Goal: Task Accomplishment & Management: Use online tool/utility

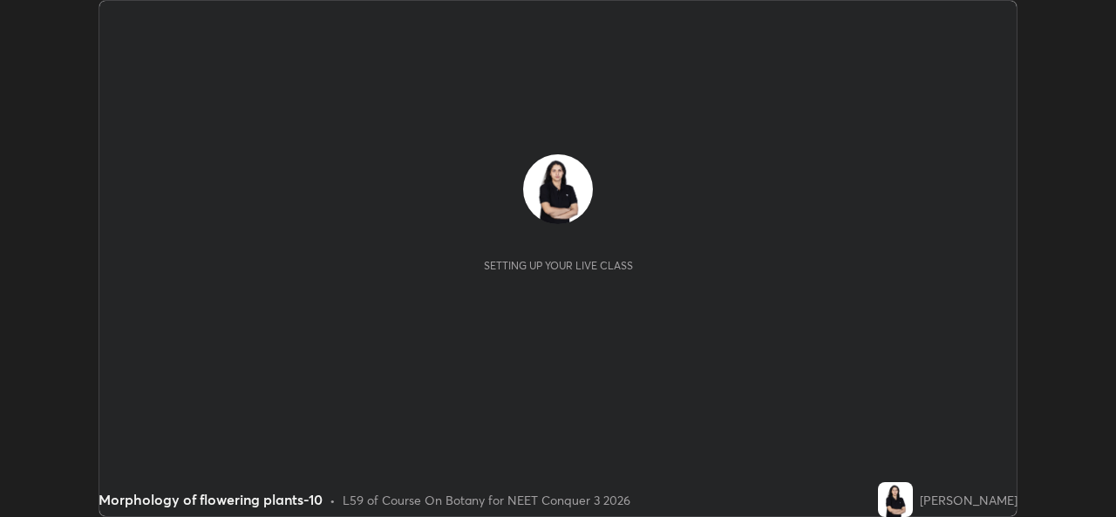
scroll to position [517, 1116]
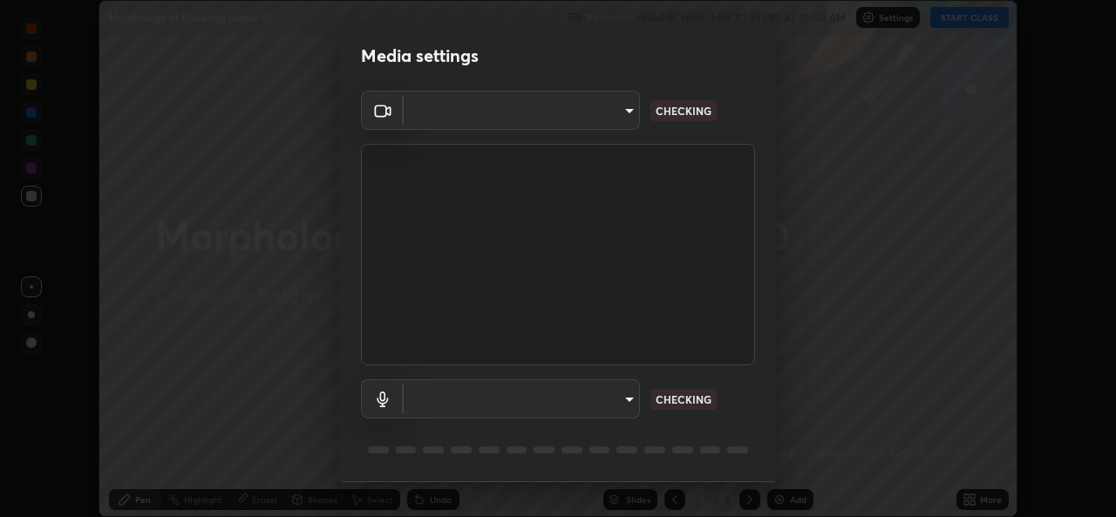
click at [621, 397] on body "Erase all Morphology of flowering plants-10 Recording WAS SCHEDULED TO START AT…" at bounding box center [558, 258] width 1116 height 517
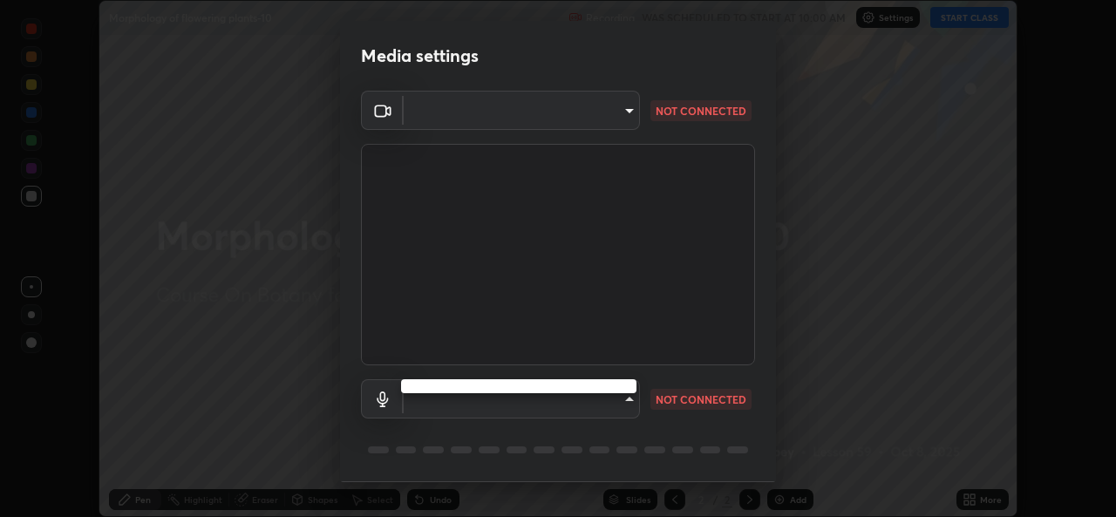
type input "8c418aeef4d3b5edea4483348ed79c6cfc111d491efea048442269b0b349be07"
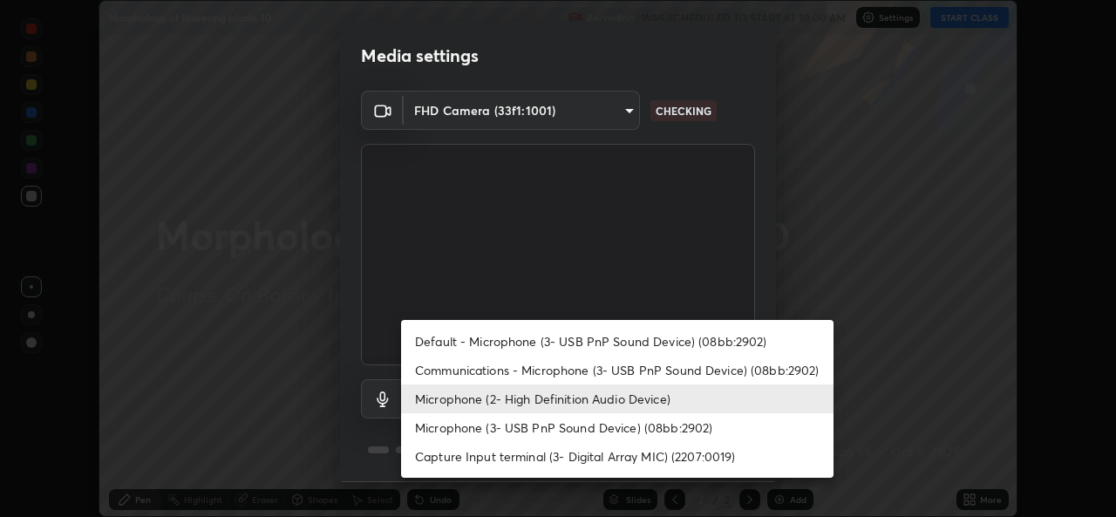
click at [522, 427] on li "Microphone (3- USB PnP Sound Device) (08bb:2902)" at bounding box center [617, 427] width 433 height 29
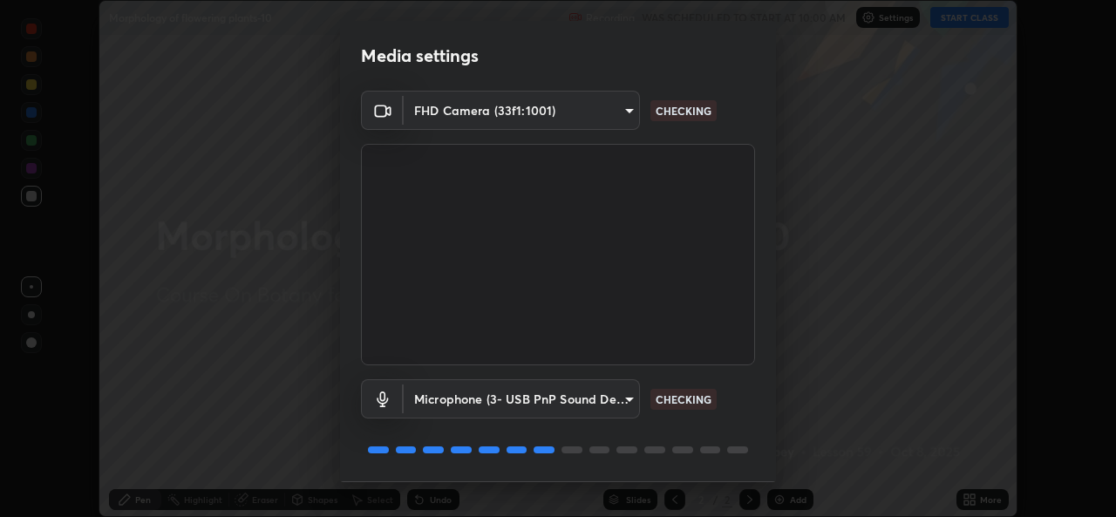
click at [579, 395] on body "Erase all Morphology of flowering plants-10 Recording WAS SCHEDULED TO START AT…" at bounding box center [558, 258] width 1116 height 517
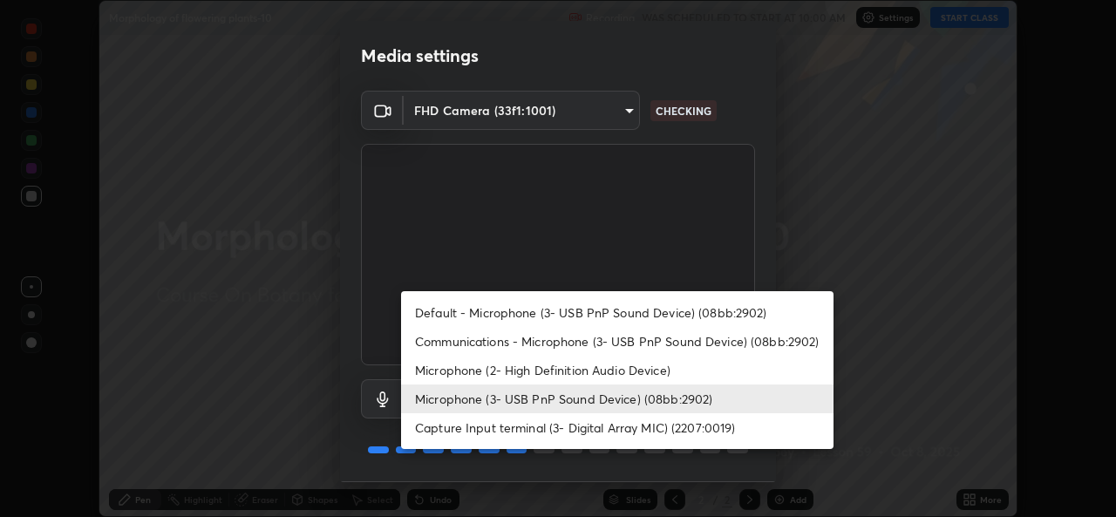
click at [591, 371] on li "Microphone (2- High Definition Audio Device)" at bounding box center [617, 370] width 433 height 29
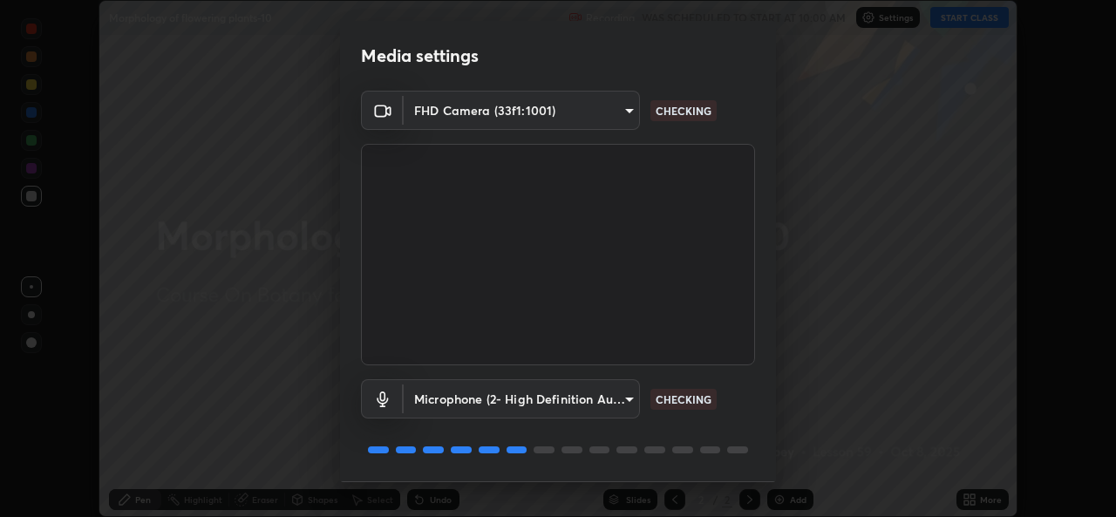
type input "edb9b2b923e2e95d4b922bc063ce739172066975ce991596ad203c88d52e4082"
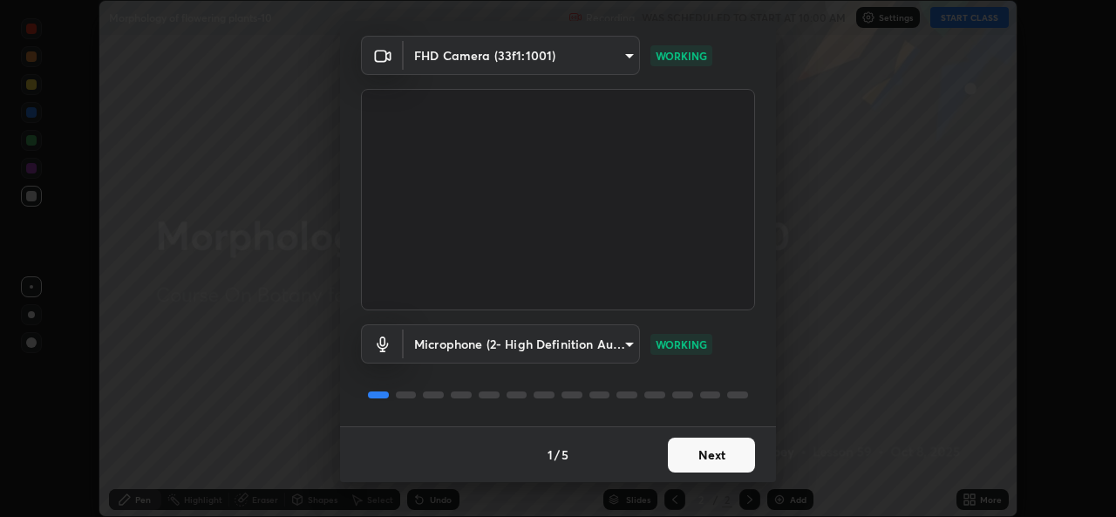
click at [712, 453] on button "Next" at bounding box center [711, 455] width 87 height 35
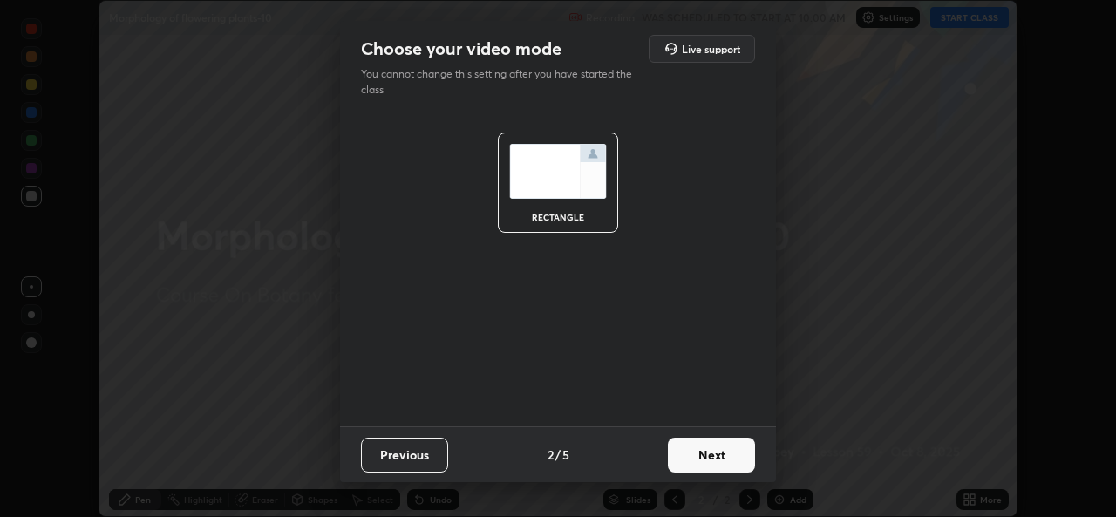
scroll to position [0, 0]
click at [716, 455] on button "Next" at bounding box center [711, 455] width 87 height 35
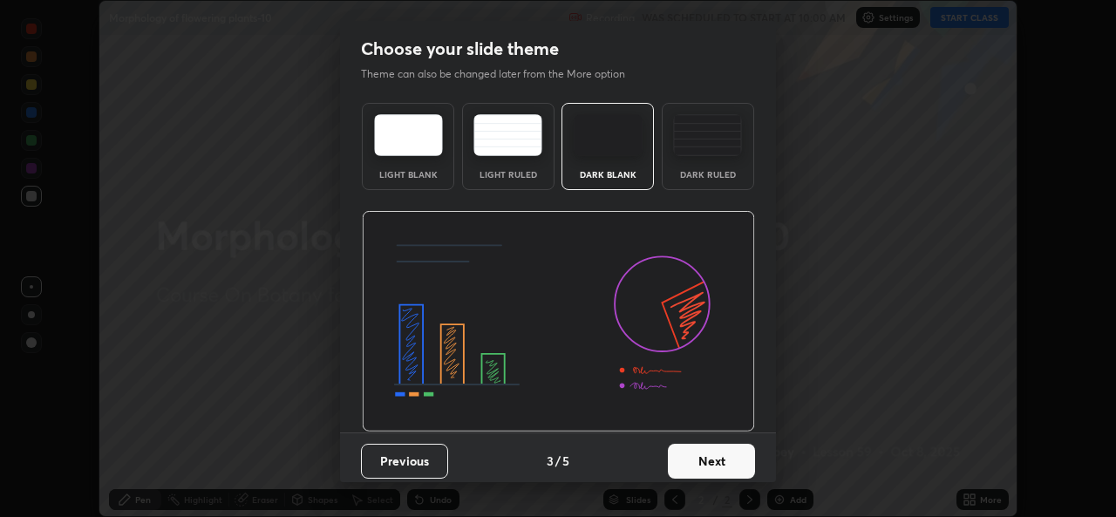
click at [717, 454] on button "Next" at bounding box center [711, 461] width 87 height 35
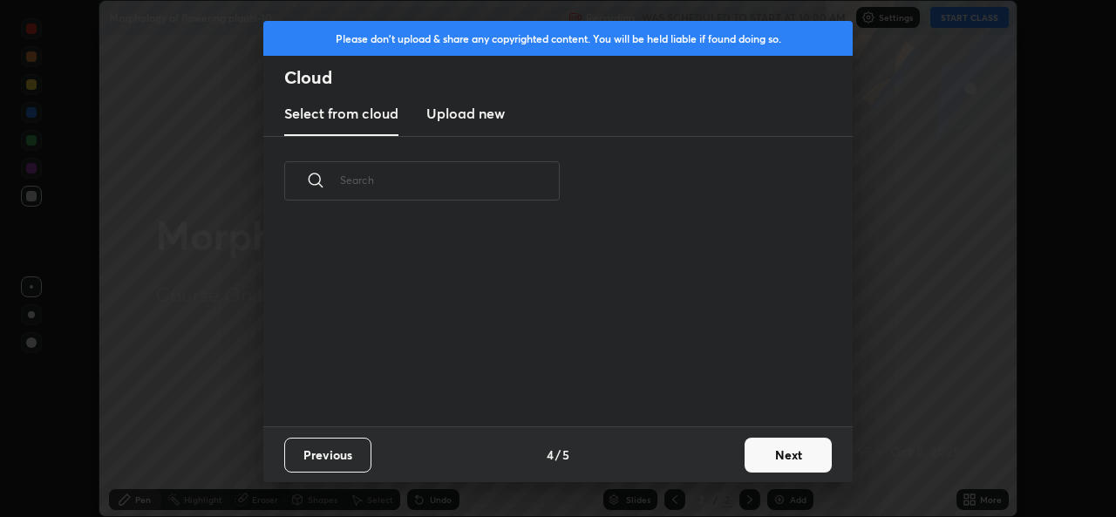
click at [732, 454] on div "Previous 4 / 5 Next" at bounding box center [558, 454] width 590 height 56
click at [753, 464] on button "Next" at bounding box center [788, 455] width 87 height 35
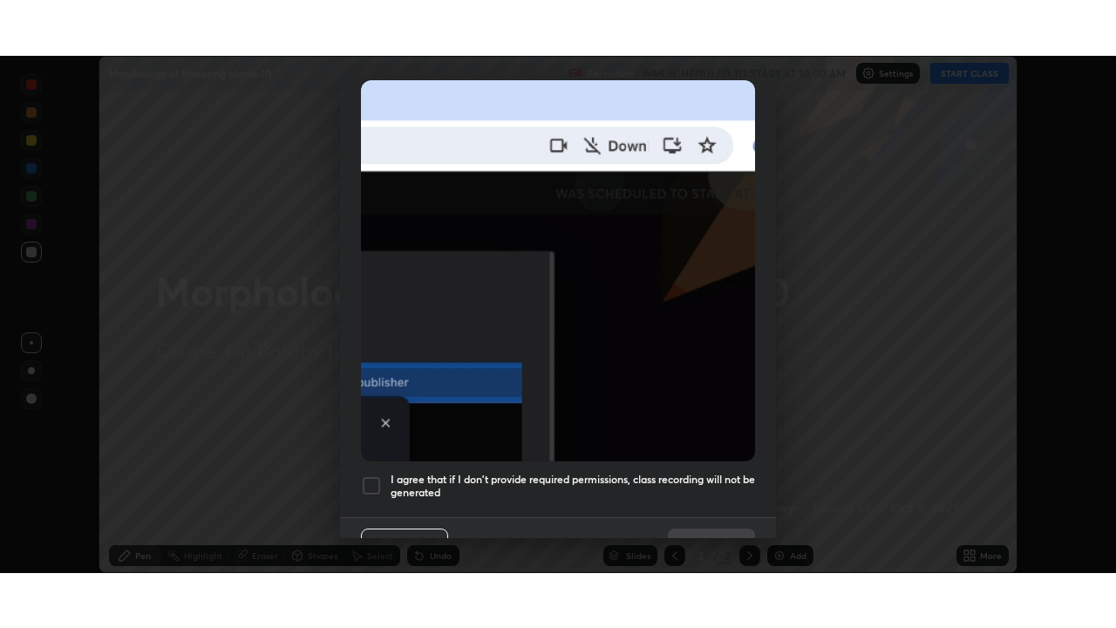
scroll to position [411, 0]
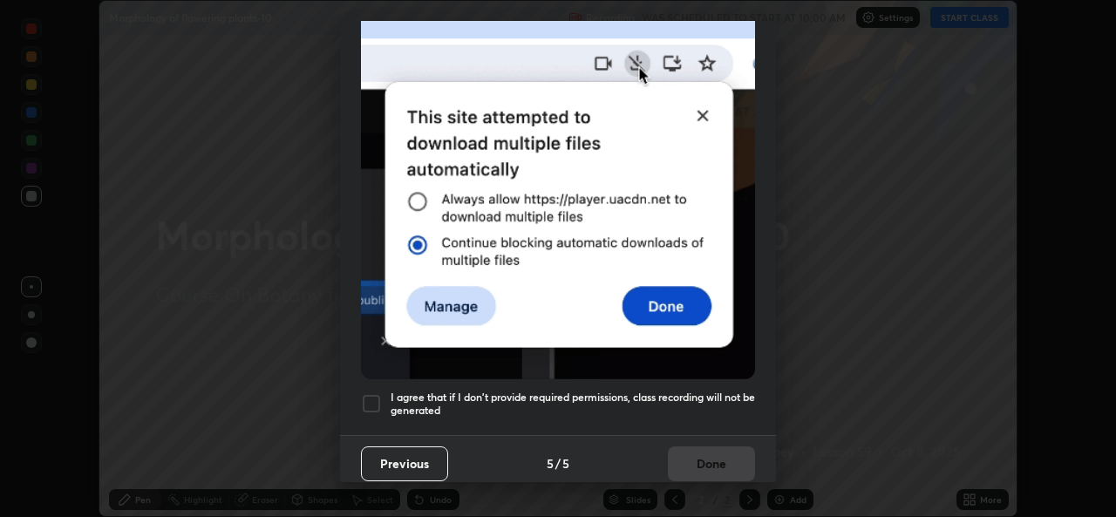
click at [708, 392] on h5 "I agree that if I don't provide required permissions, class recording will not …" at bounding box center [573, 404] width 365 height 27
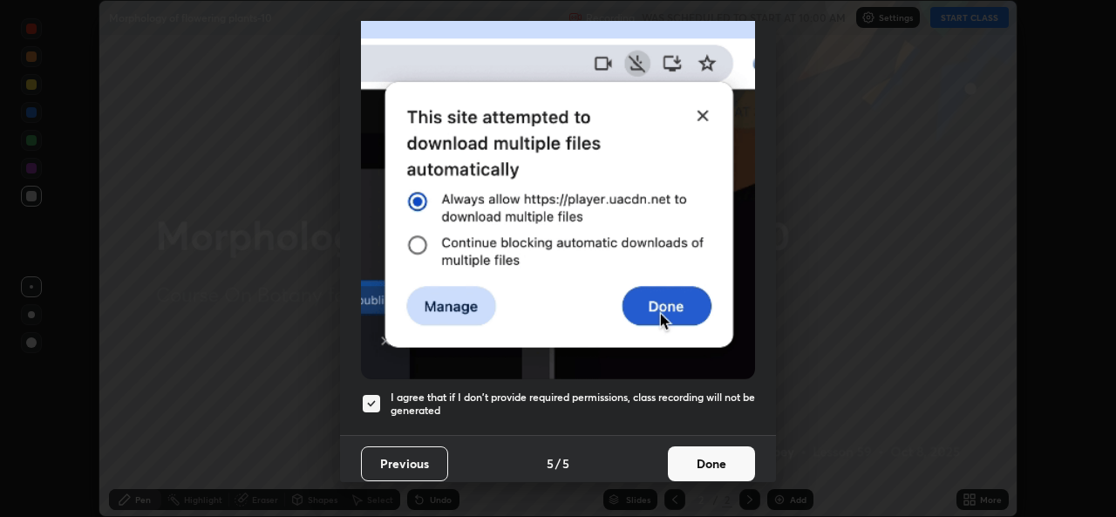
click at [696, 454] on button "Done" at bounding box center [711, 464] width 87 height 35
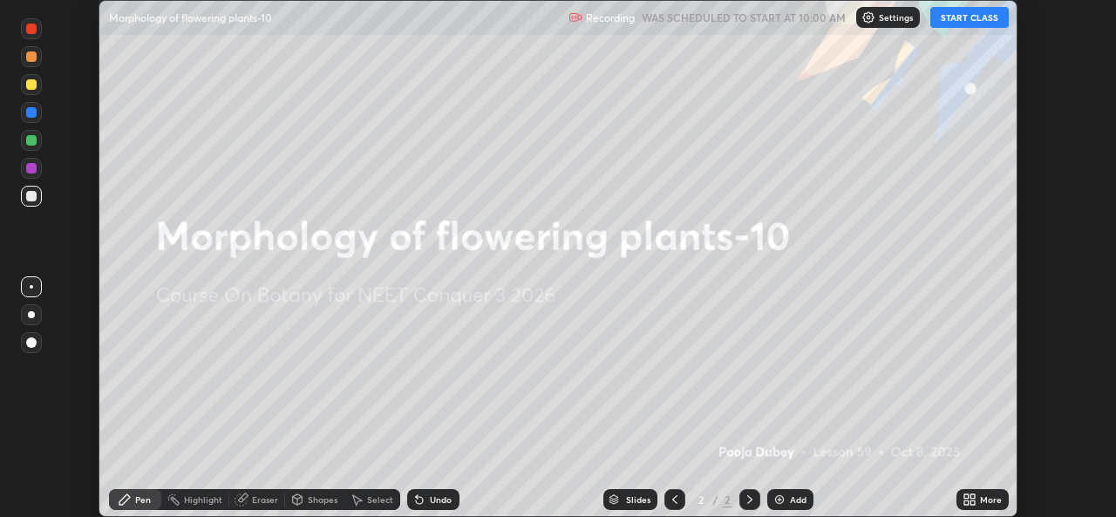
click at [972, 502] on icon at bounding box center [973, 503] width 4 height 4
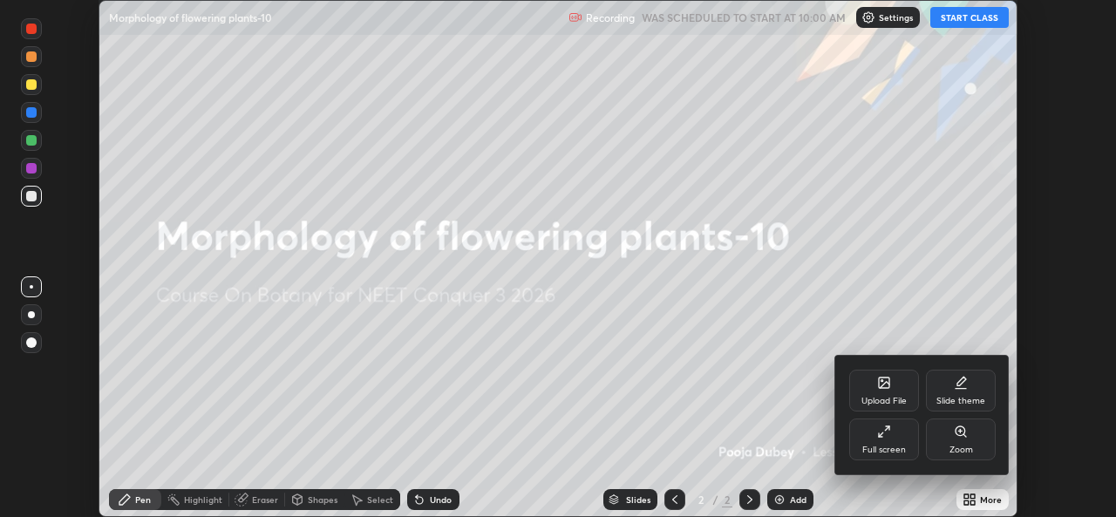
click at [889, 446] on div "Full screen" at bounding box center [885, 450] width 44 height 9
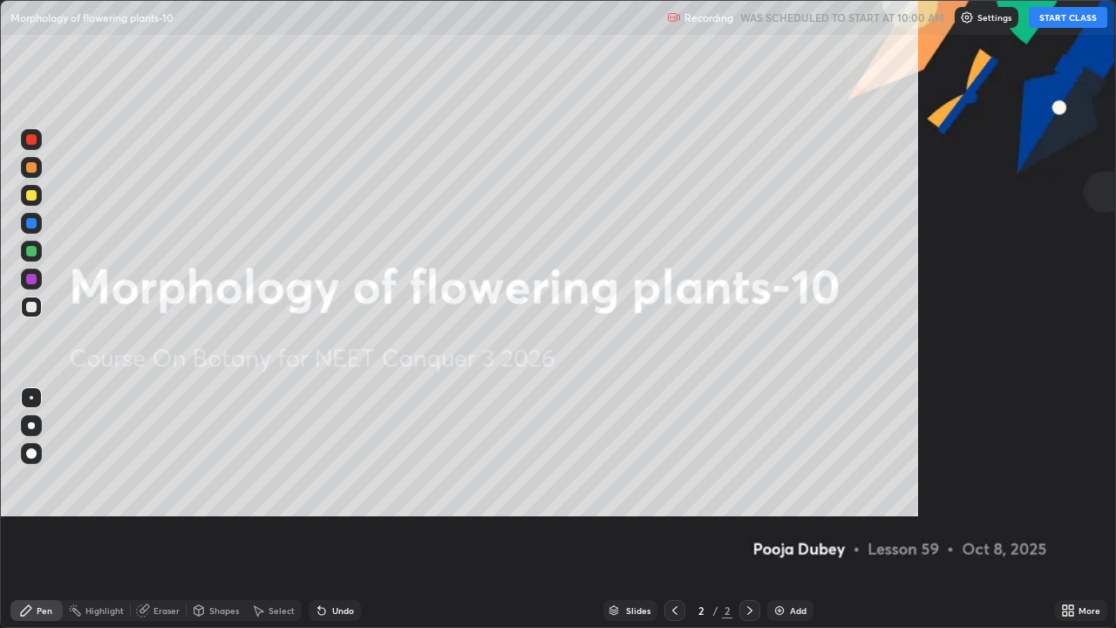
scroll to position [628, 1116]
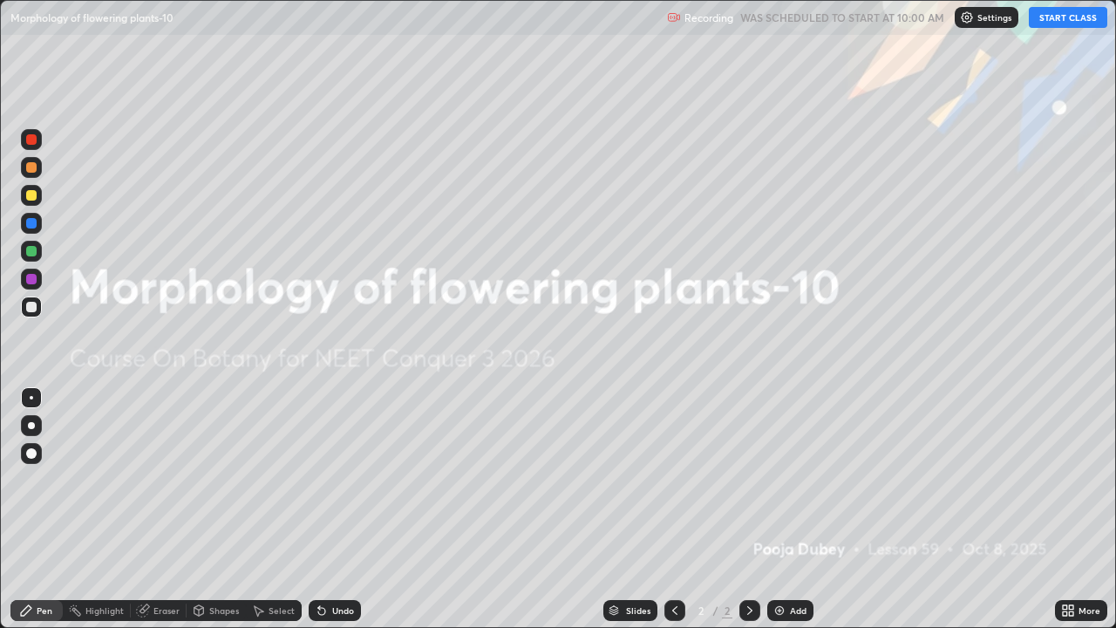
click at [1074, 24] on button "START CLASS" at bounding box center [1068, 17] width 78 height 21
click at [1068, 516] on icon at bounding box center [1068, 611] width 14 height 14
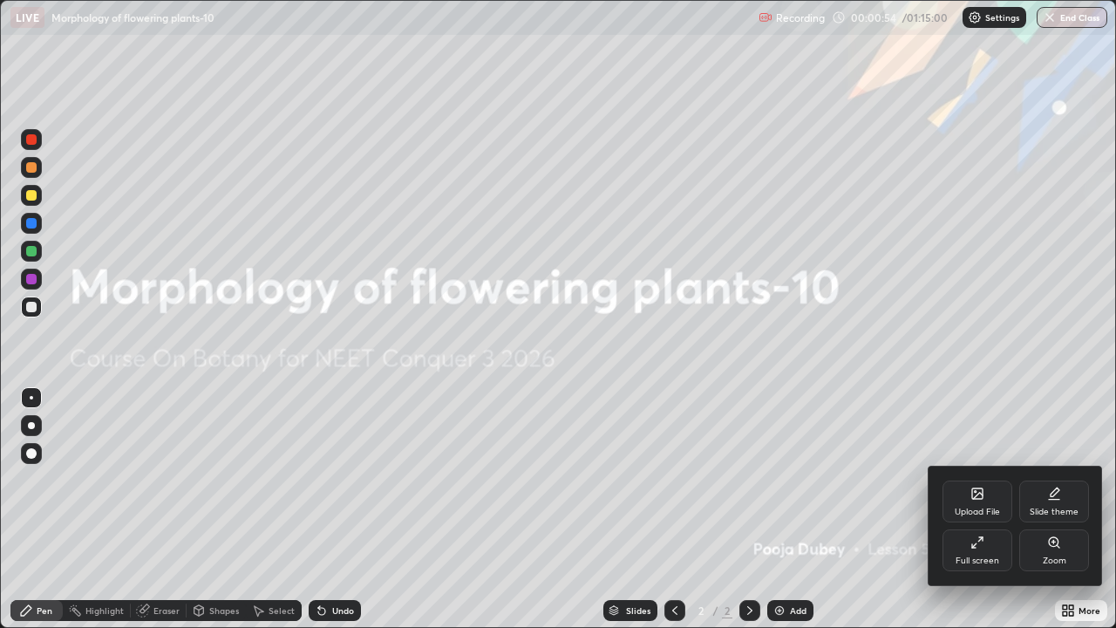
click at [996, 501] on div "Upload File" at bounding box center [978, 502] width 70 height 42
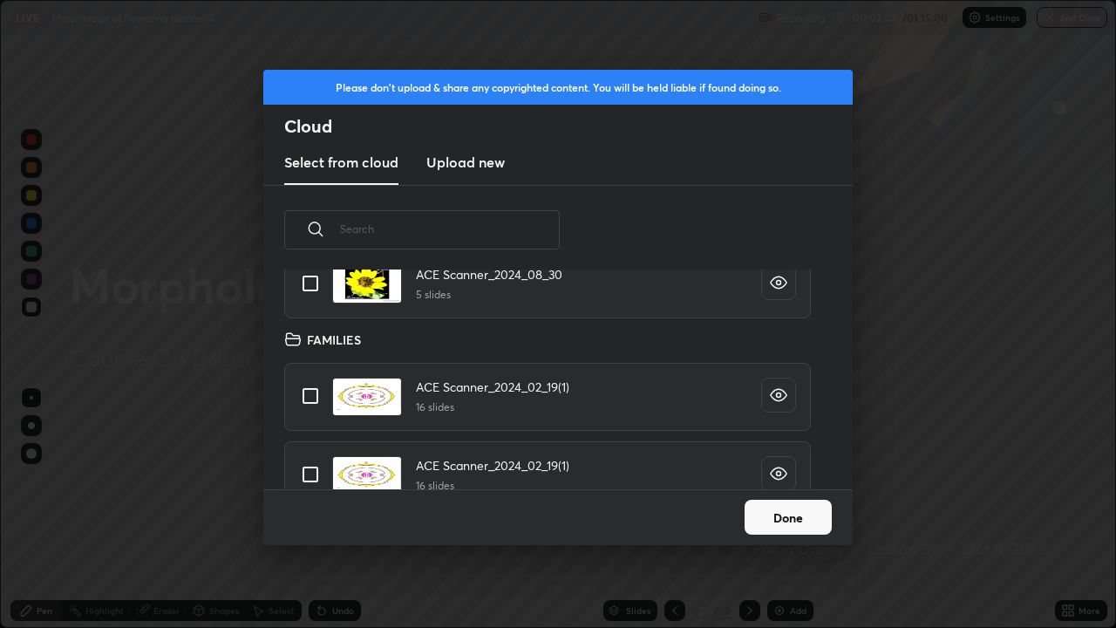
scroll to position [8171, 0]
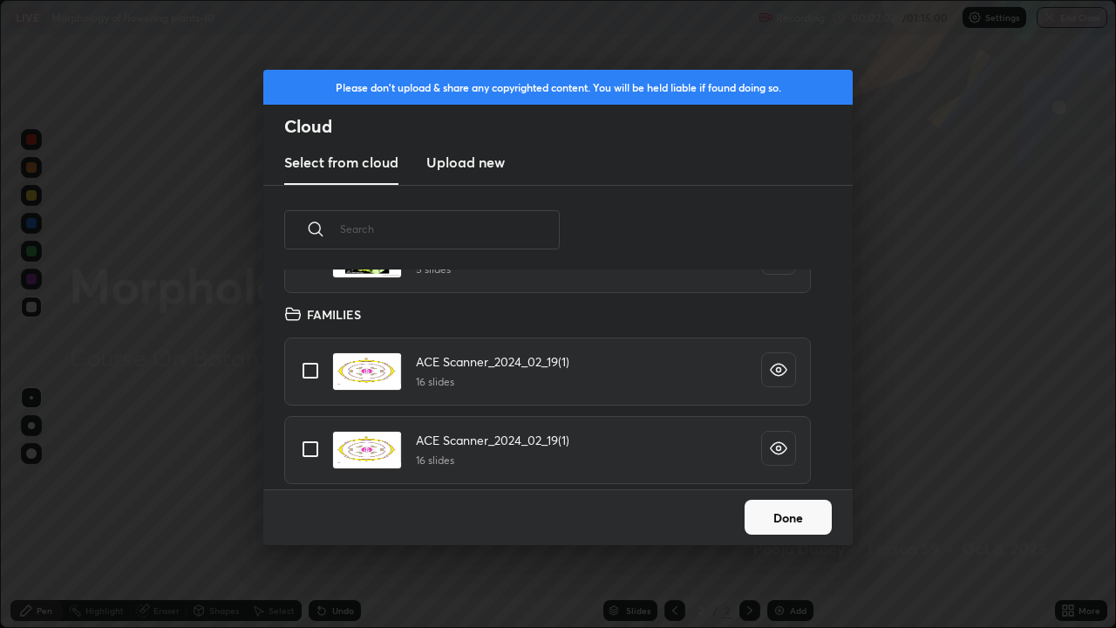
click at [310, 376] on input "grid" at bounding box center [310, 370] width 37 height 37
checkbox input "true"
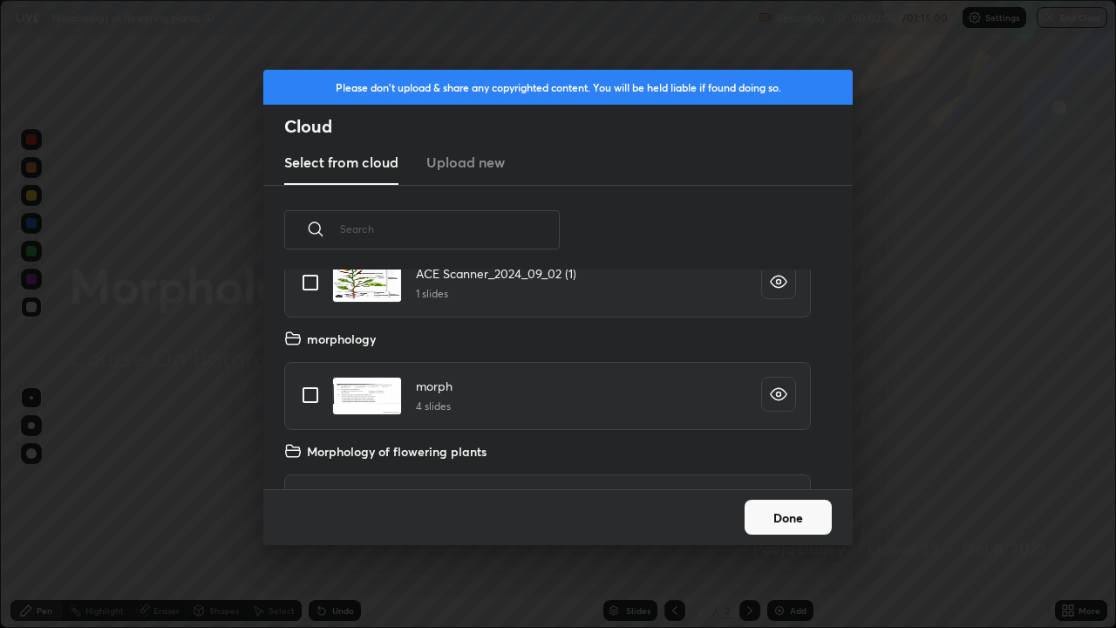
scroll to position [8921, 0]
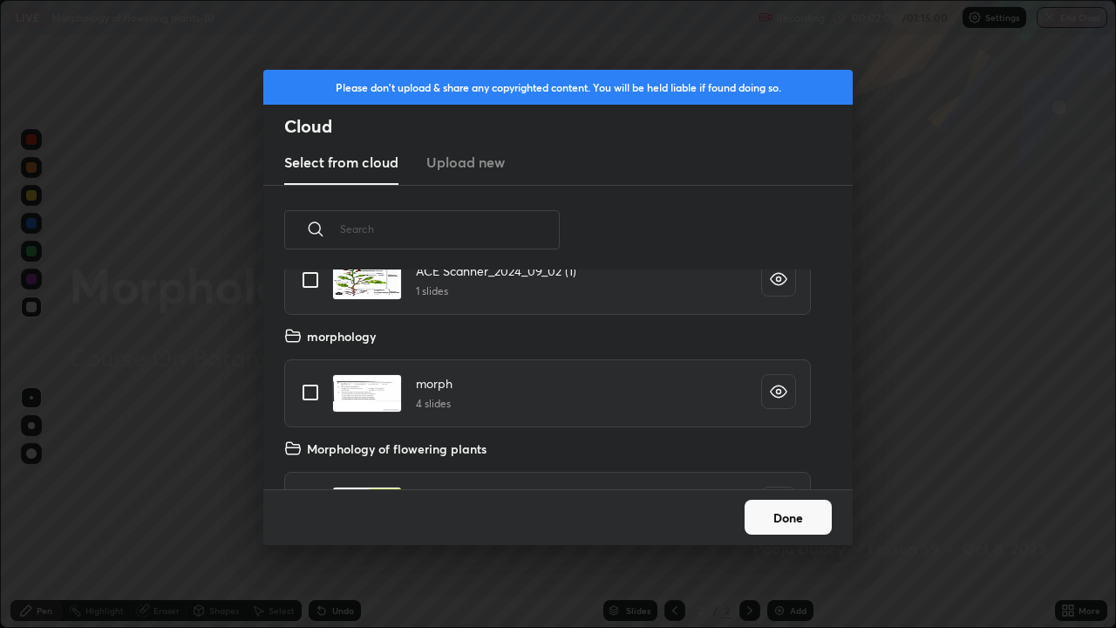
click at [293, 341] on icon "grid" at bounding box center [292, 335] width 17 height 17
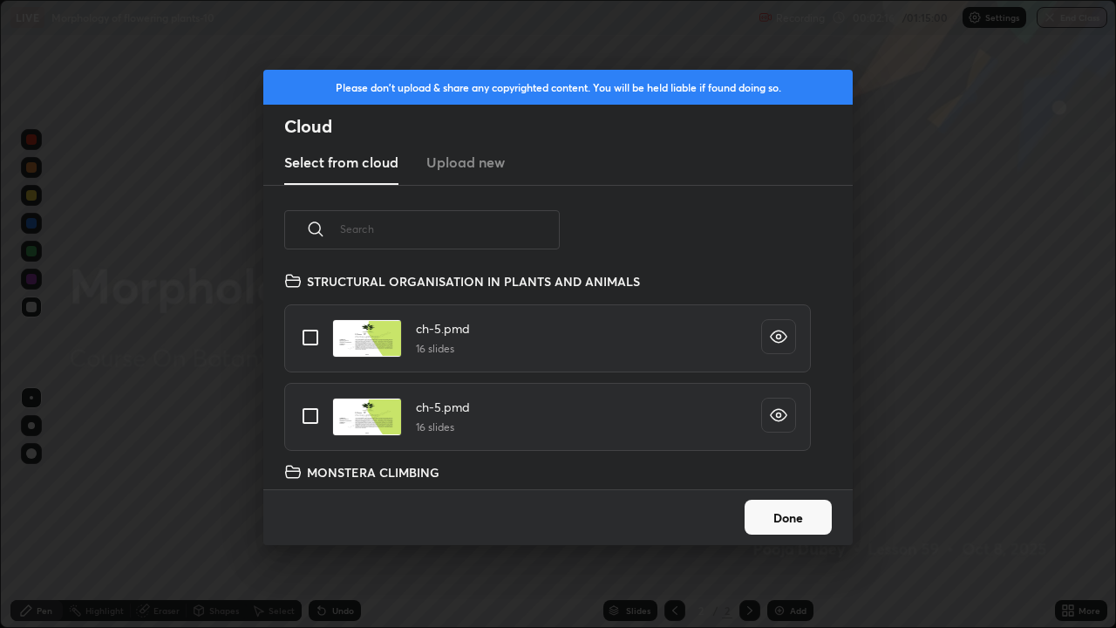
scroll to position [7025, 0]
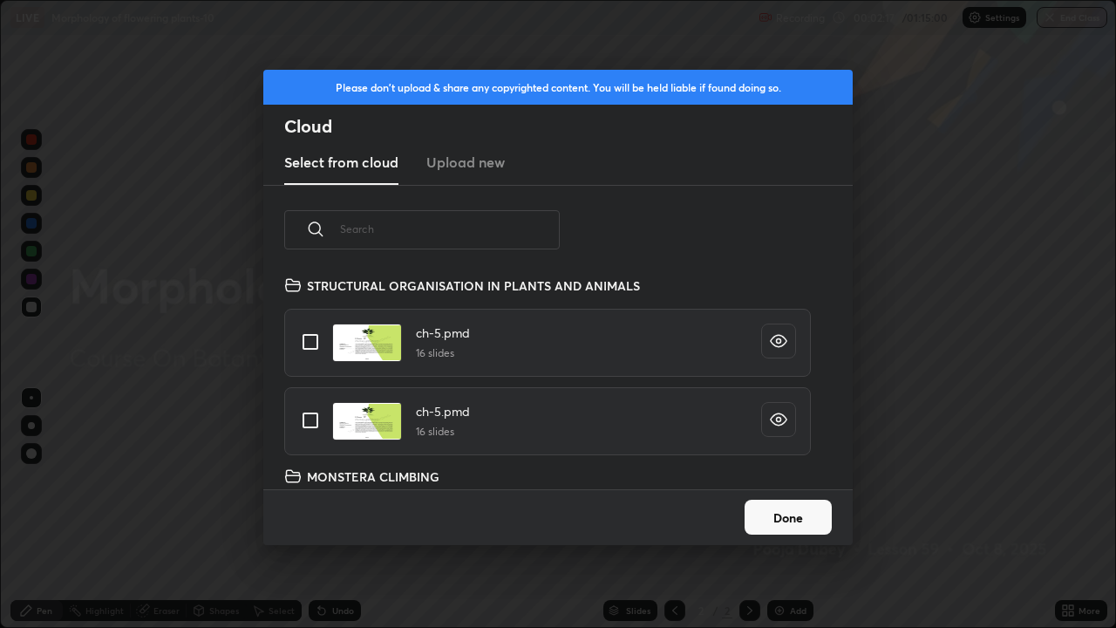
click at [306, 424] on input "grid" at bounding box center [310, 420] width 37 height 37
checkbox input "true"
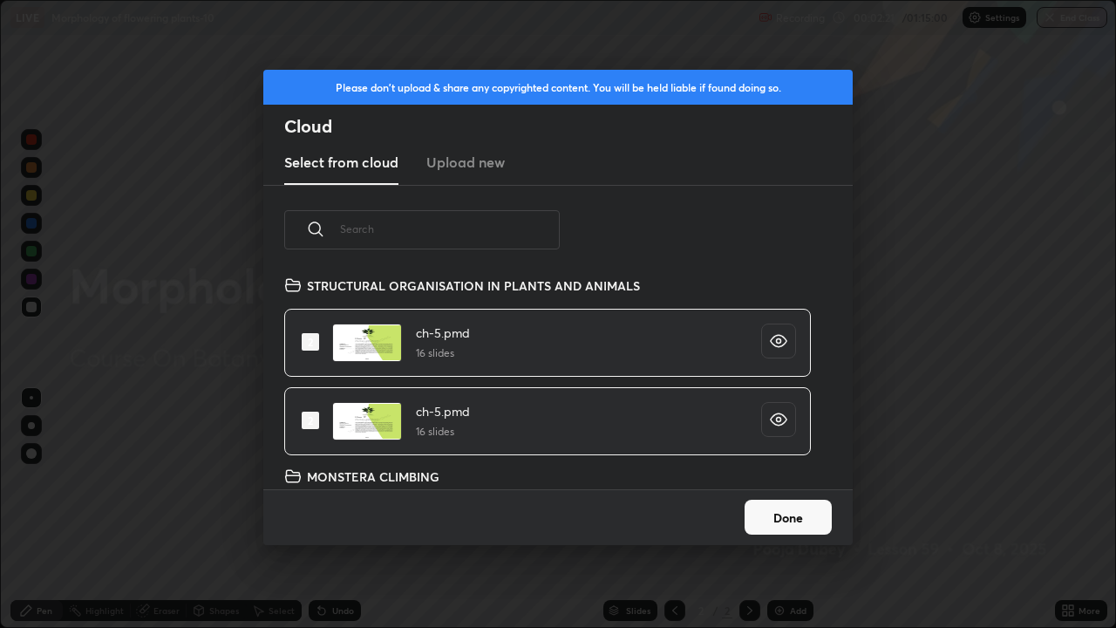
click at [794, 516] on button "Done" at bounding box center [788, 517] width 87 height 35
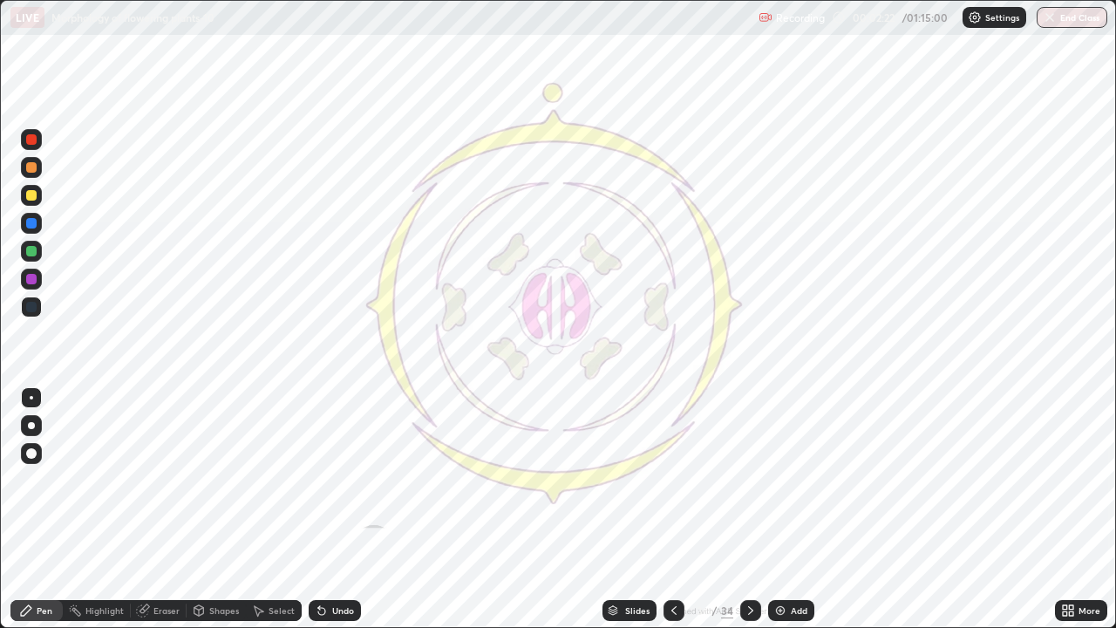
click at [650, 516] on div "Slides" at bounding box center [630, 610] width 54 height 21
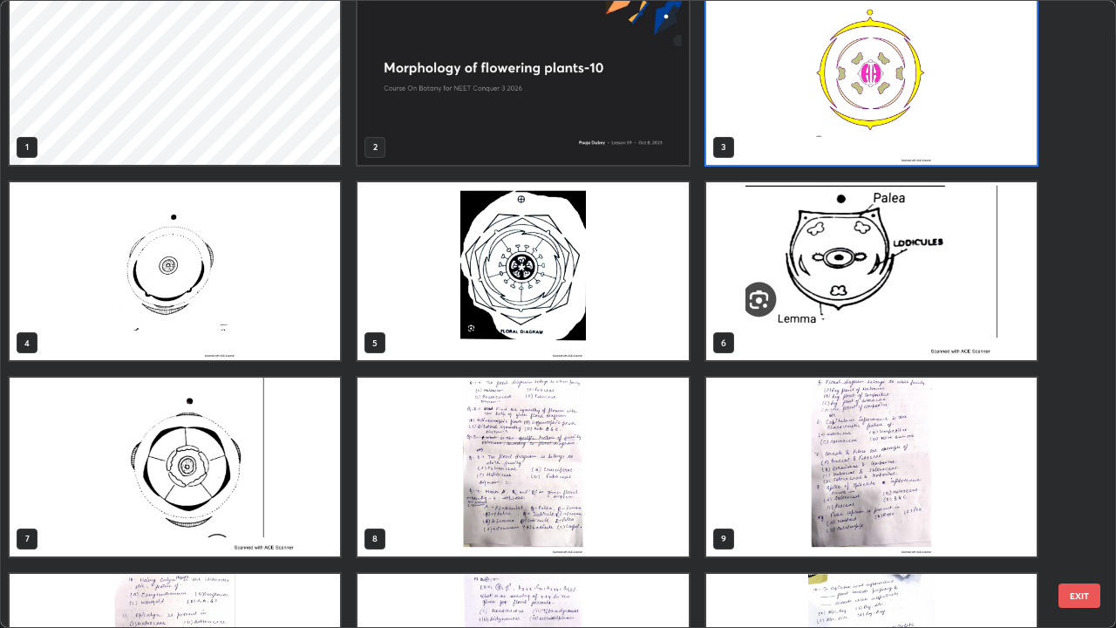
scroll to position [0, 0]
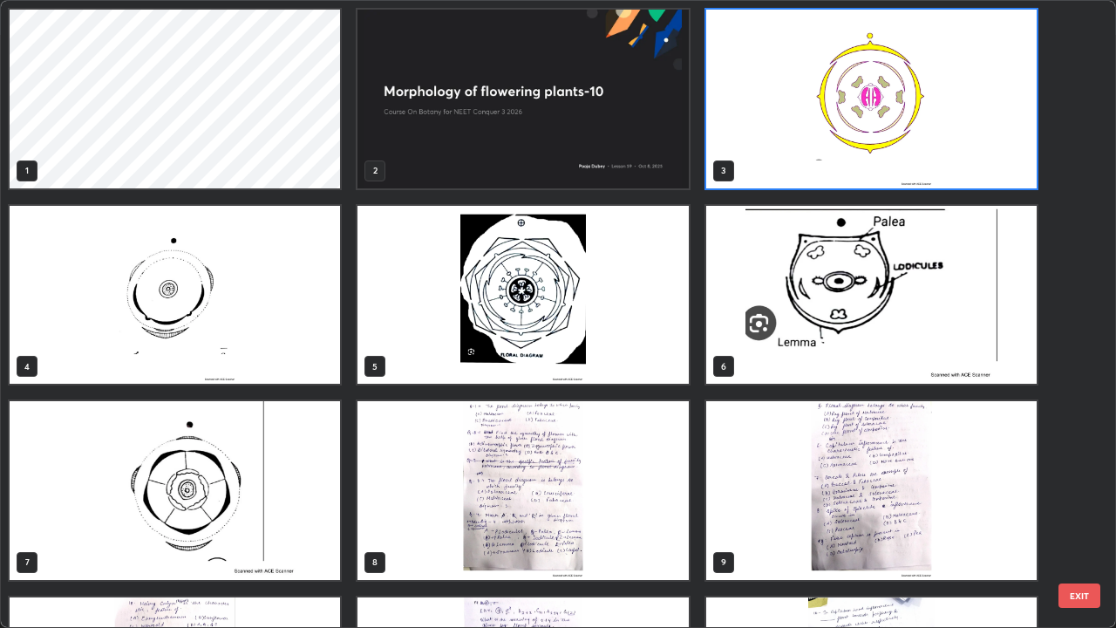
click at [658, 158] on img "grid" at bounding box center [523, 99] width 331 height 179
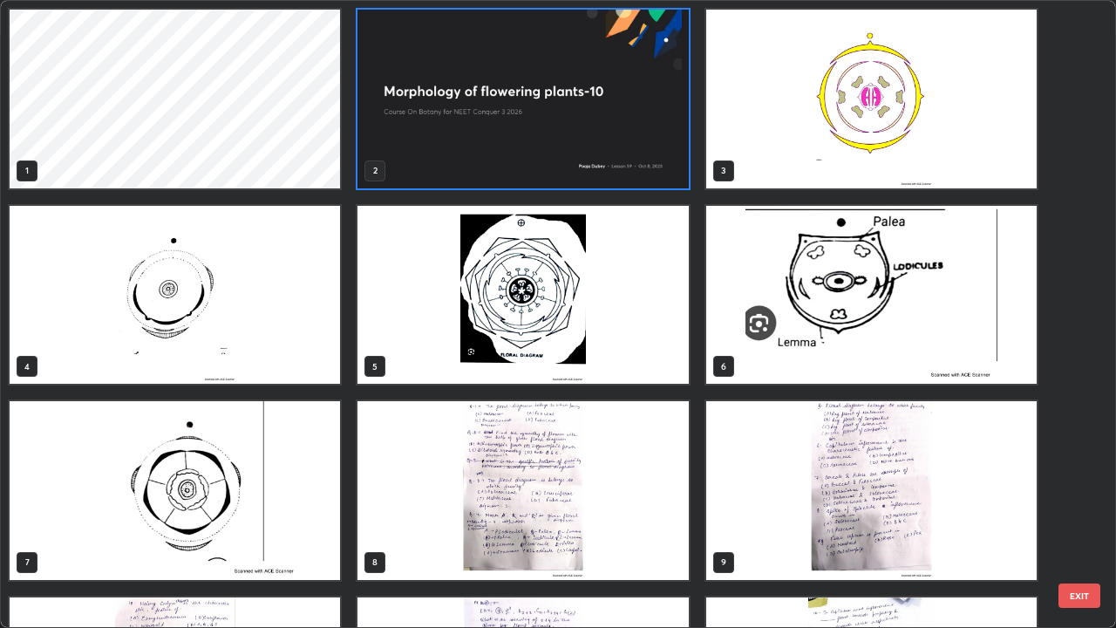
click at [656, 161] on img "grid" at bounding box center [523, 99] width 331 height 179
click at [654, 167] on img "grid" at bounding box center [523, 99] width 331 height 179
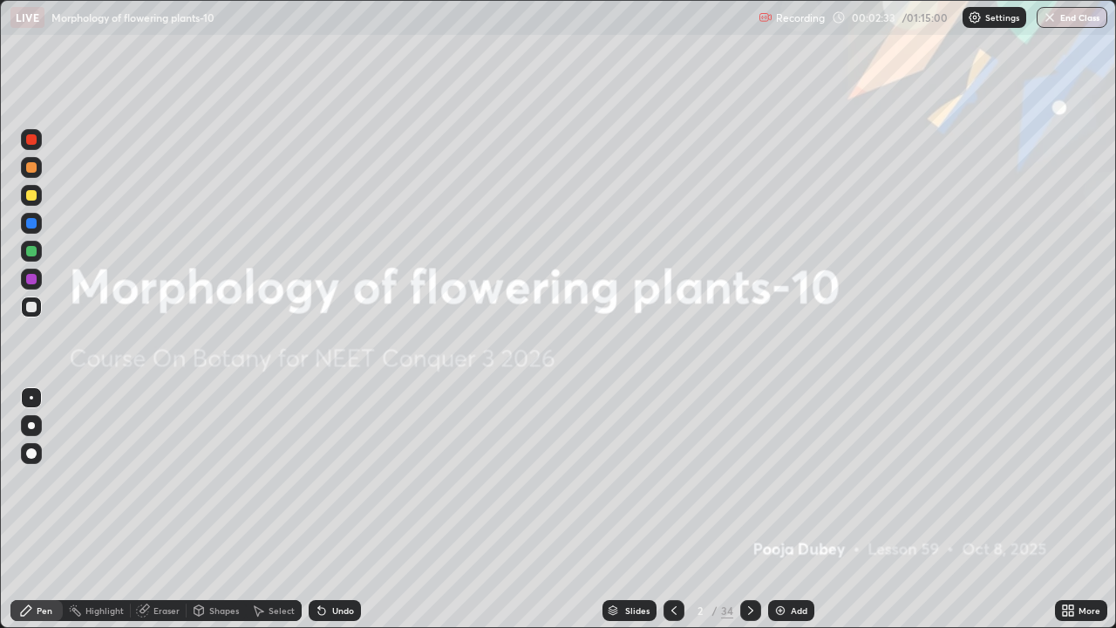
click at [793, 516] on div "Add" at bounding box center [799, 610] width 17 height 9
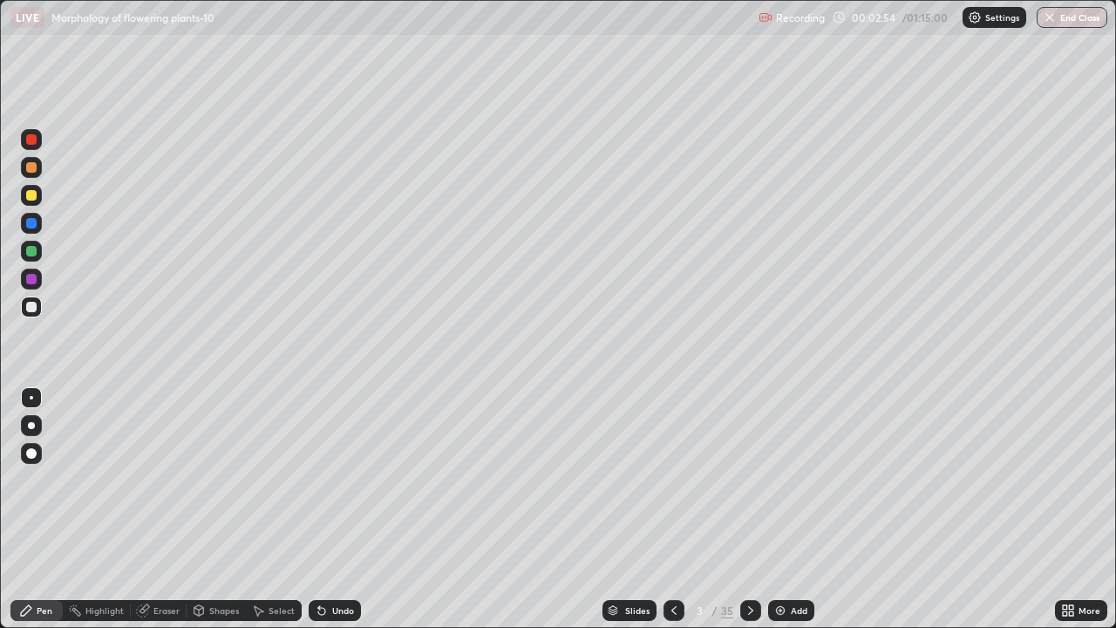
click at [40, 250] on div at bounding box center [31, 251] width 21 height 21
click at [29, 418] on div at bounding box center [31, 425] width 21 height 21
click at [34, 311] on div at bounding box center [31, 307] width 10 height 10
click at [1067, 516] on icon at bounding box center [1065, 607] width 4 height 4
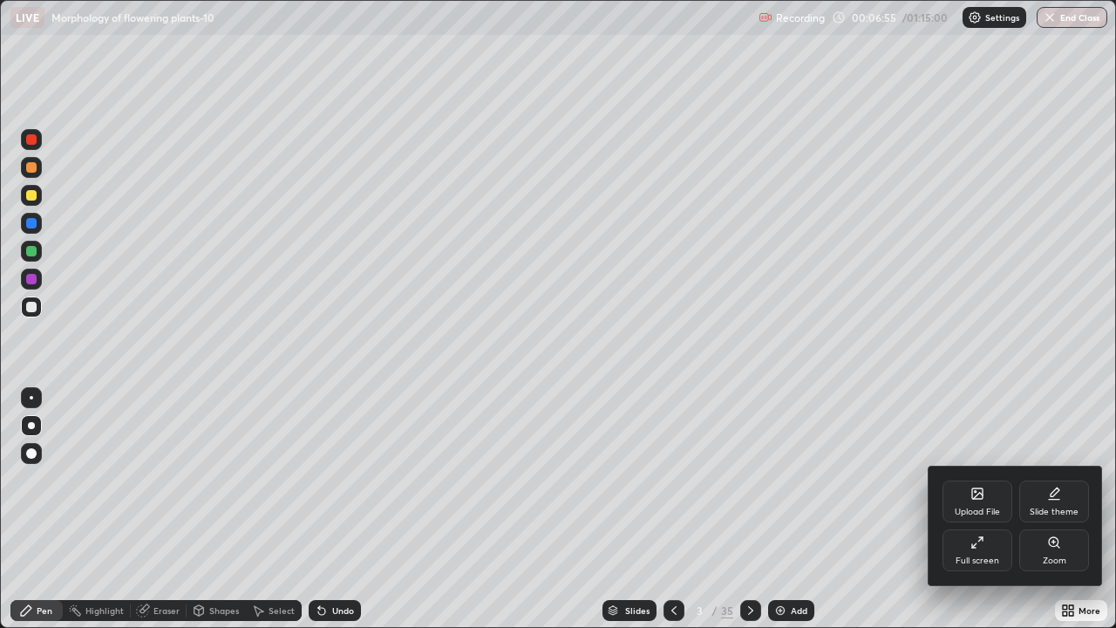
click at [966, 510] on div "Upload File" at bounding box center [977, 512] width 45 height 9
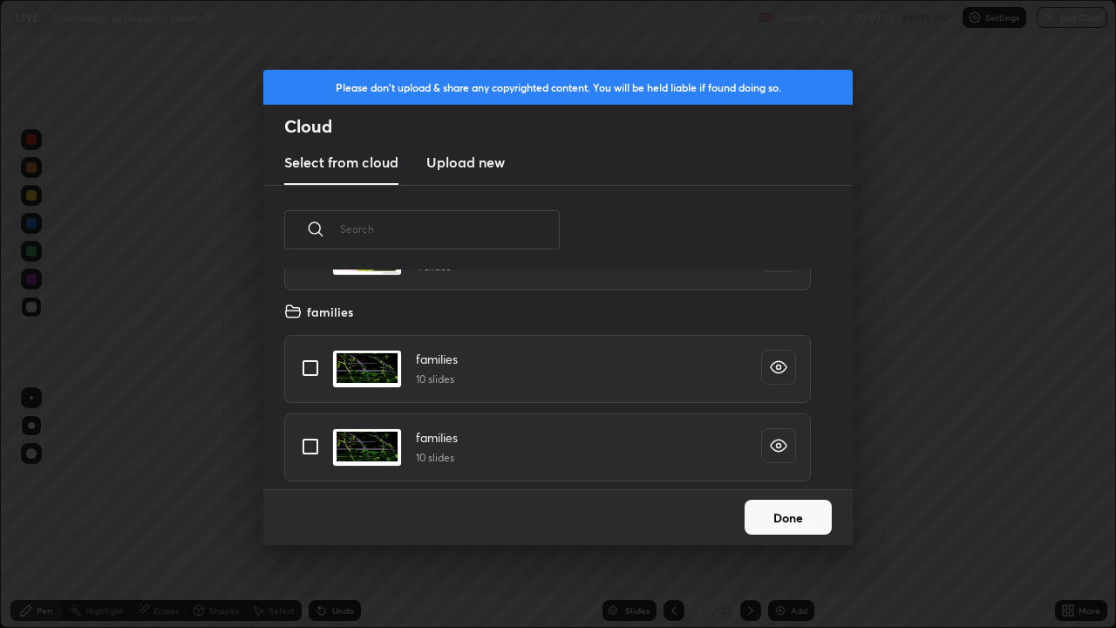
scroll to position [8208, 0]
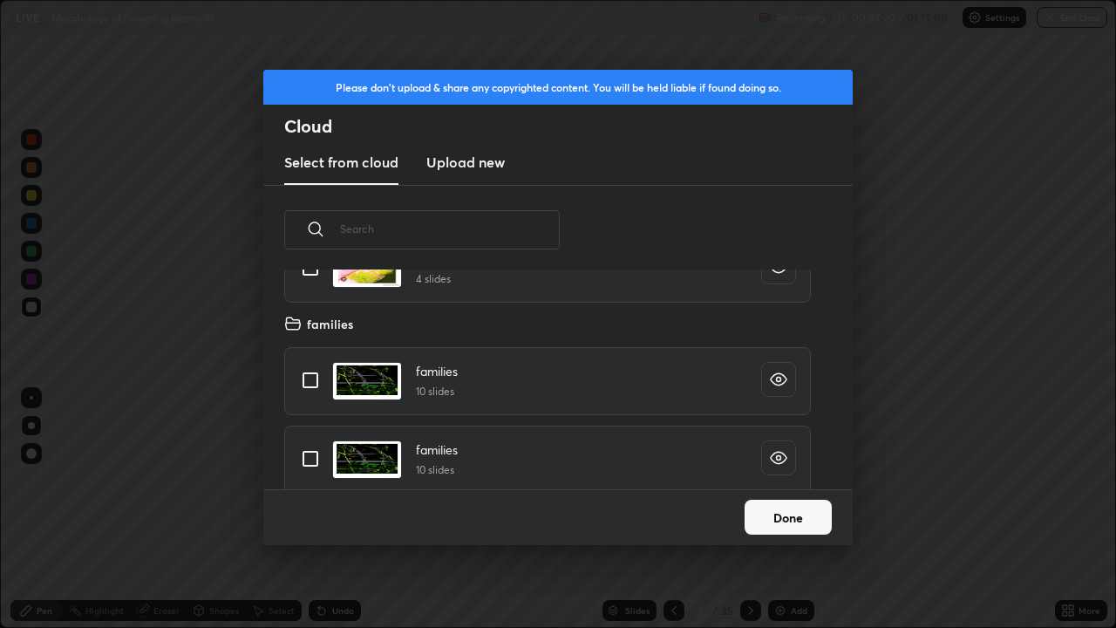
click at [312, 460] on input "grid" at bounding box center [310, 458] width 37 height 37
checkbox input "true"
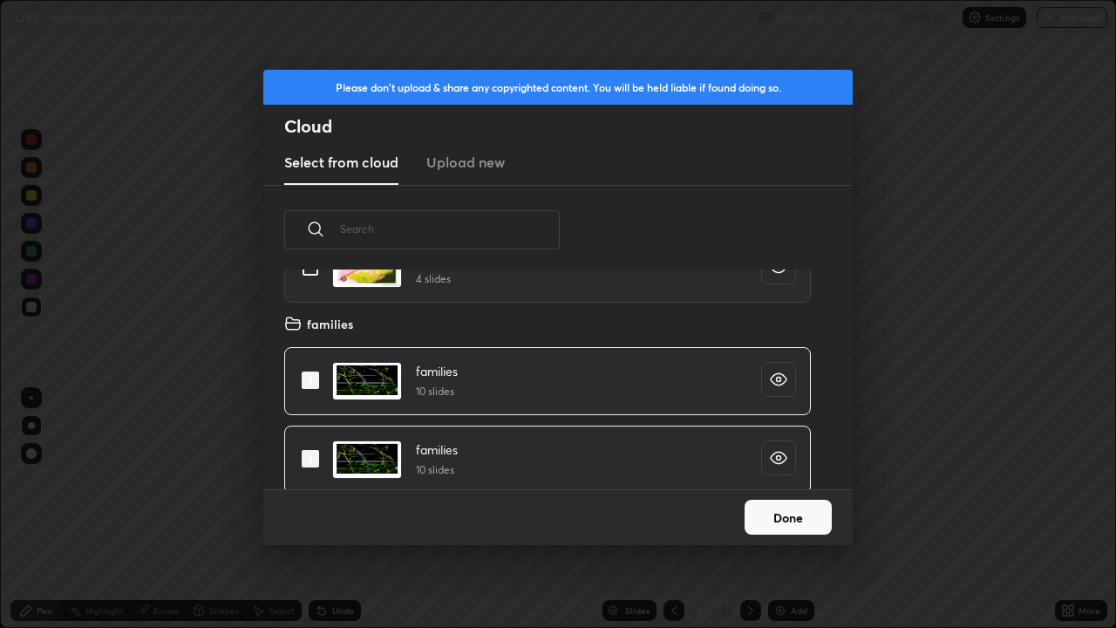
click at [771, 515] on button "Done" at bounding box center [788, 517] width 87 height 35
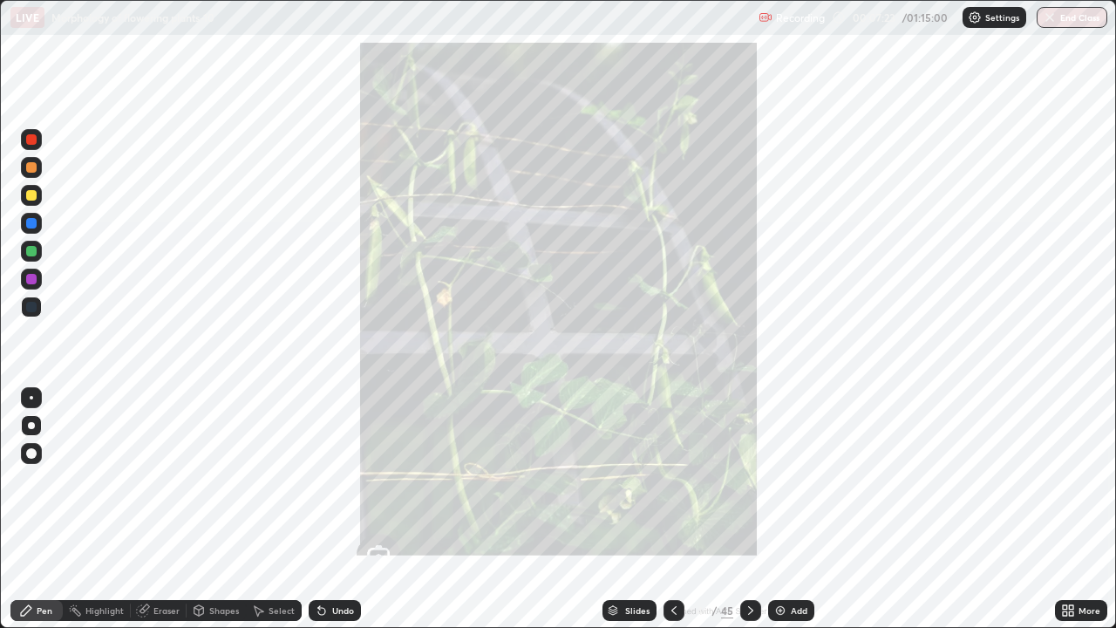
click at [615, 516] on icon at bounding box center [613, 610] width 10 height 10
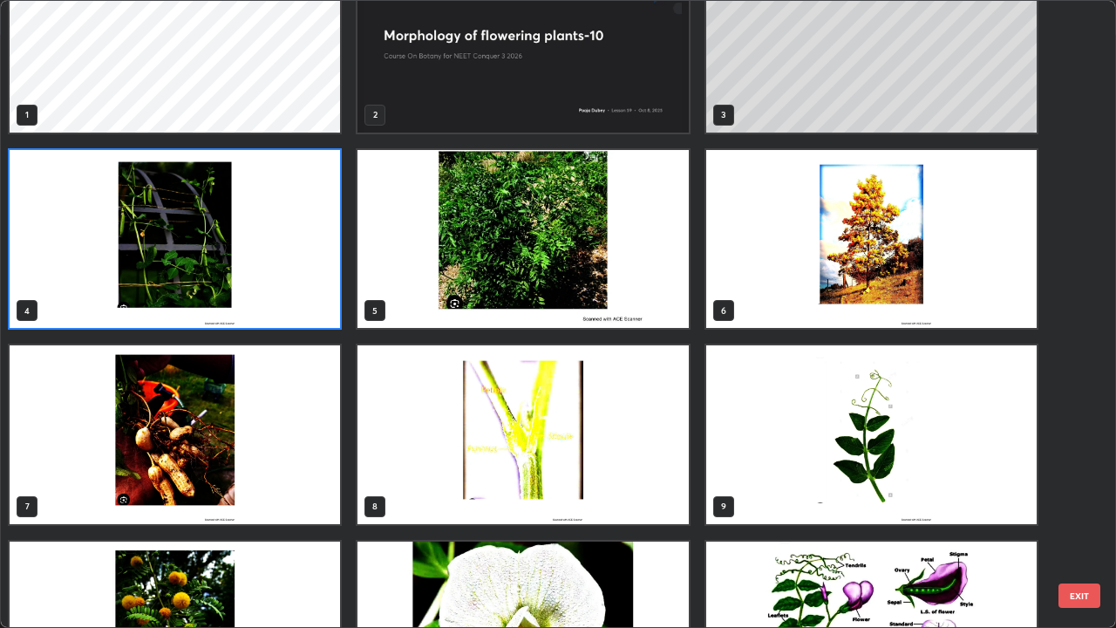
scroll to position [48, 0]
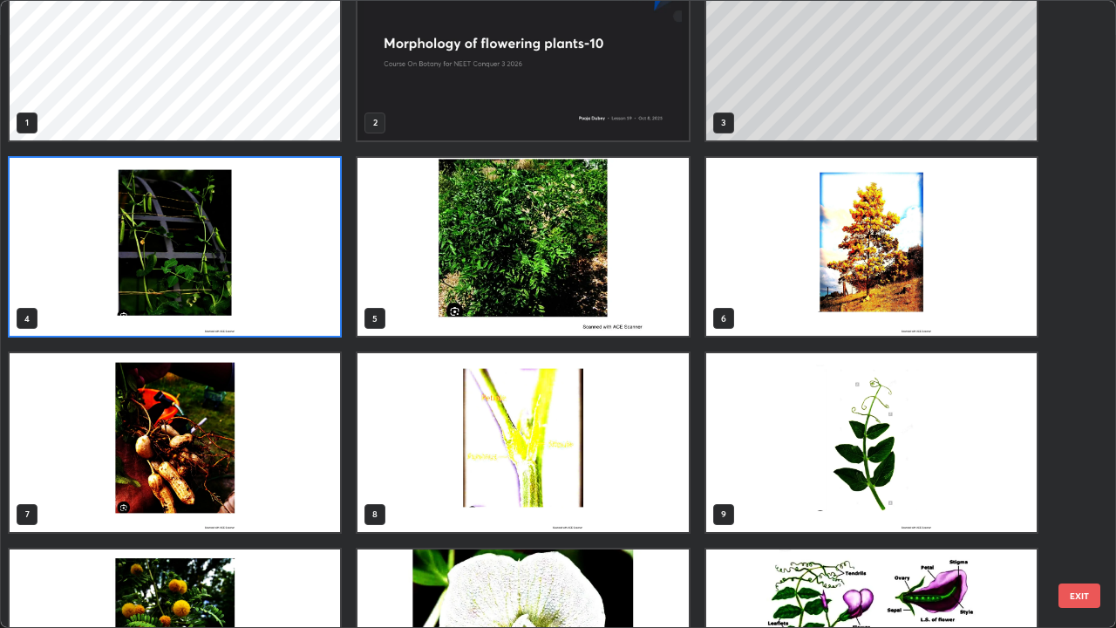
click at [132, 315] on img "grid" at bounding box center [175, 247] width 331 height 179
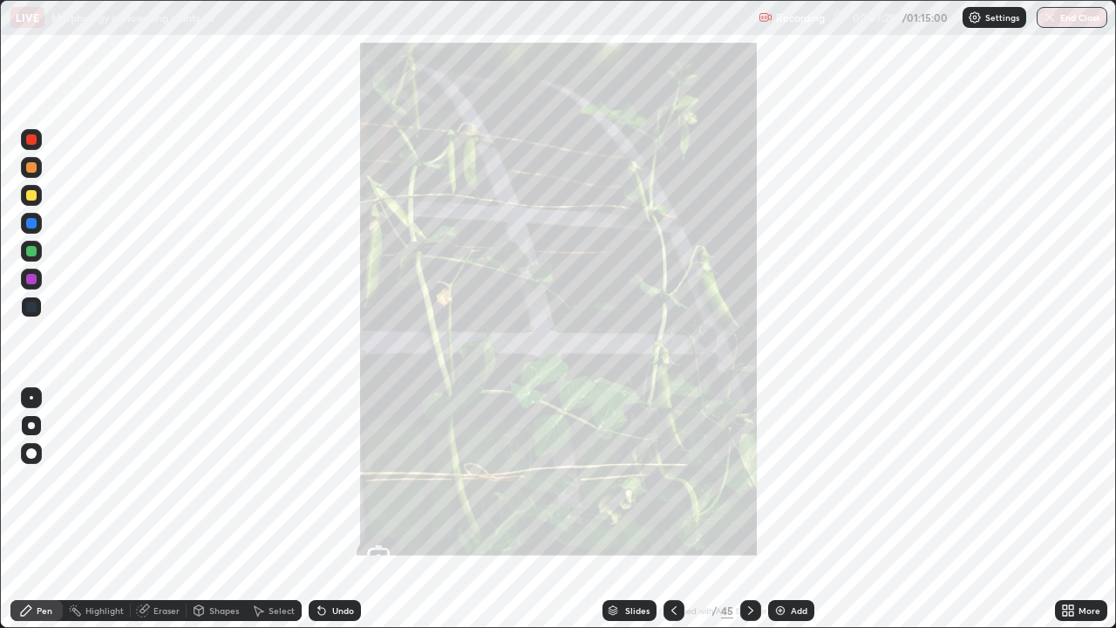
click at [130, 318] on img "grid" at bounding box center [175, 247] width 331 height 179
click at [740, 516] on div at bounding box center [750, 610] width 21 height 21
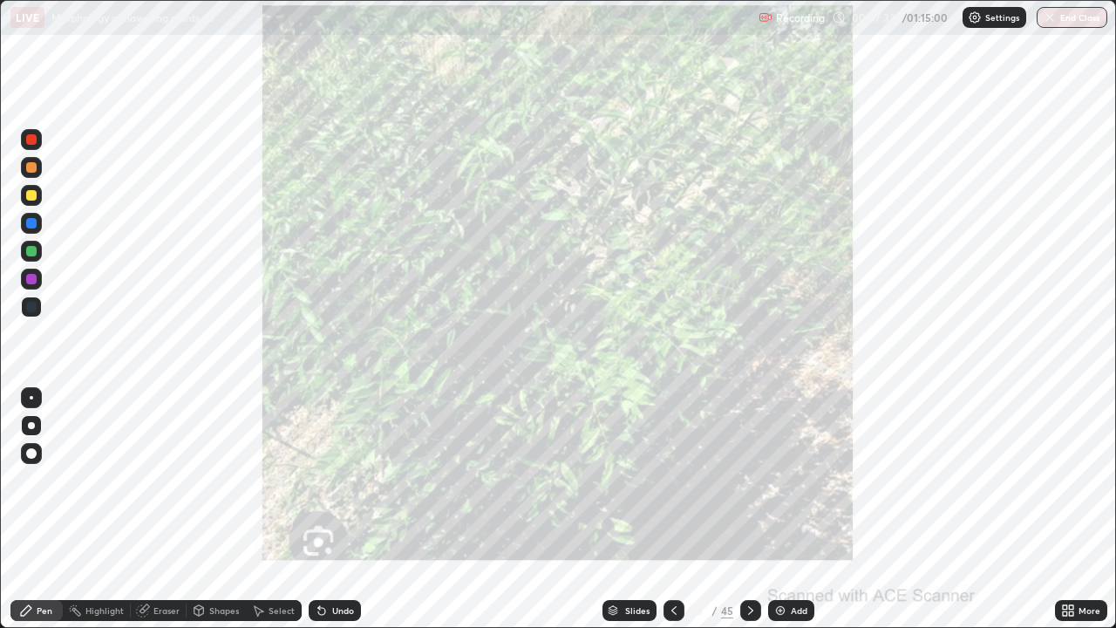
click at [748, 516] on icon at bounding box center [751, 611] width 14 height 14
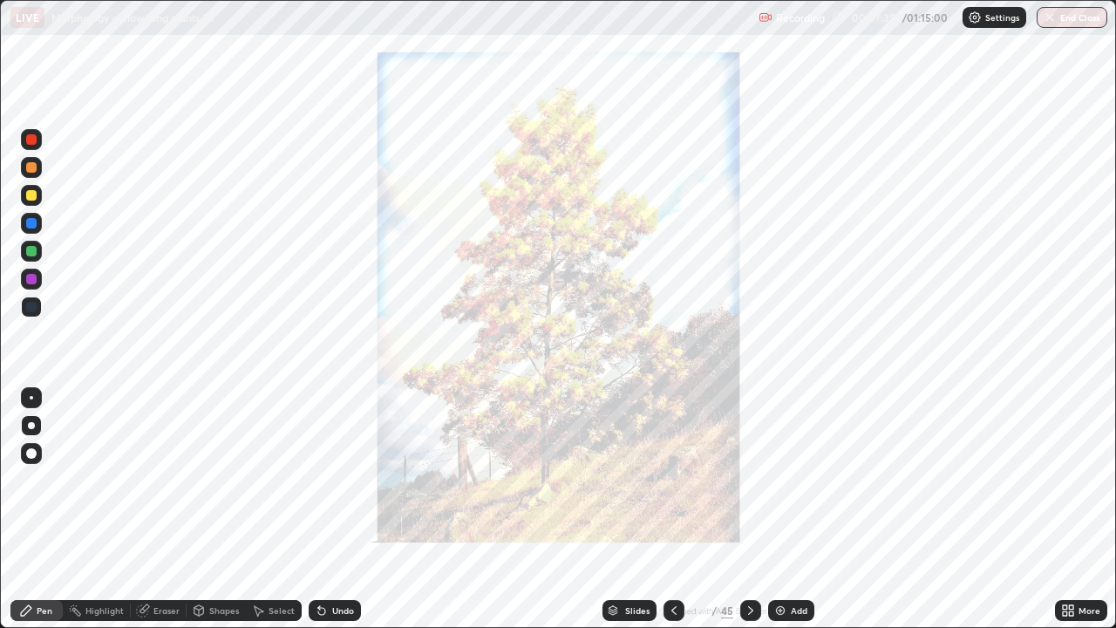
click at [740, 516] on div at bounding box center [750, 610] width 21 height 21
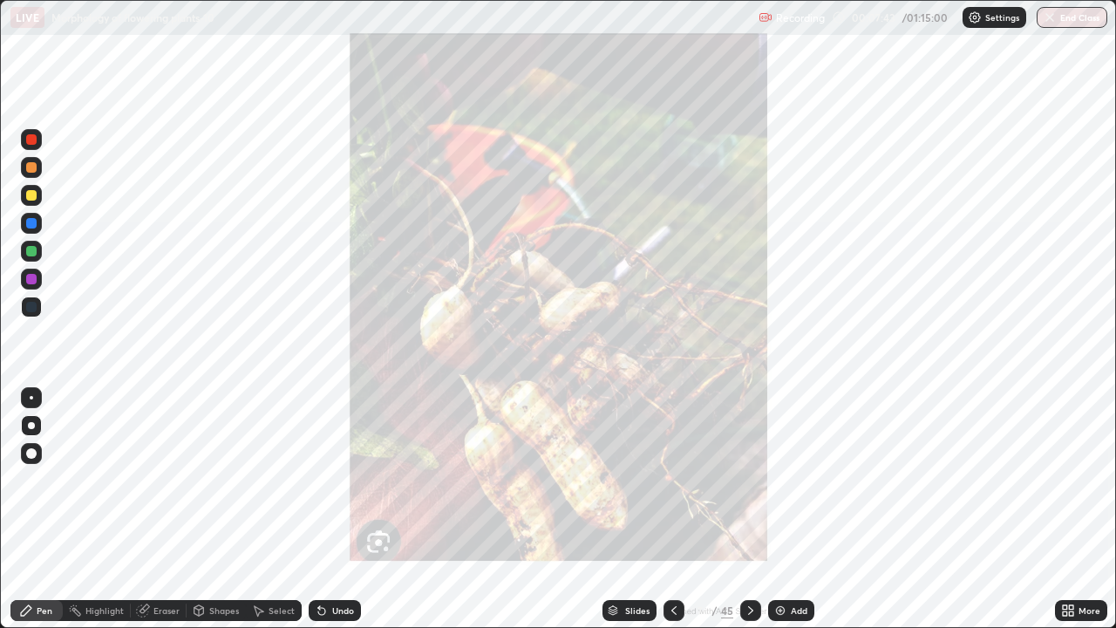
click at [625, 516] on div "Slides" at bounding box center [630, 610] width 54 height 21
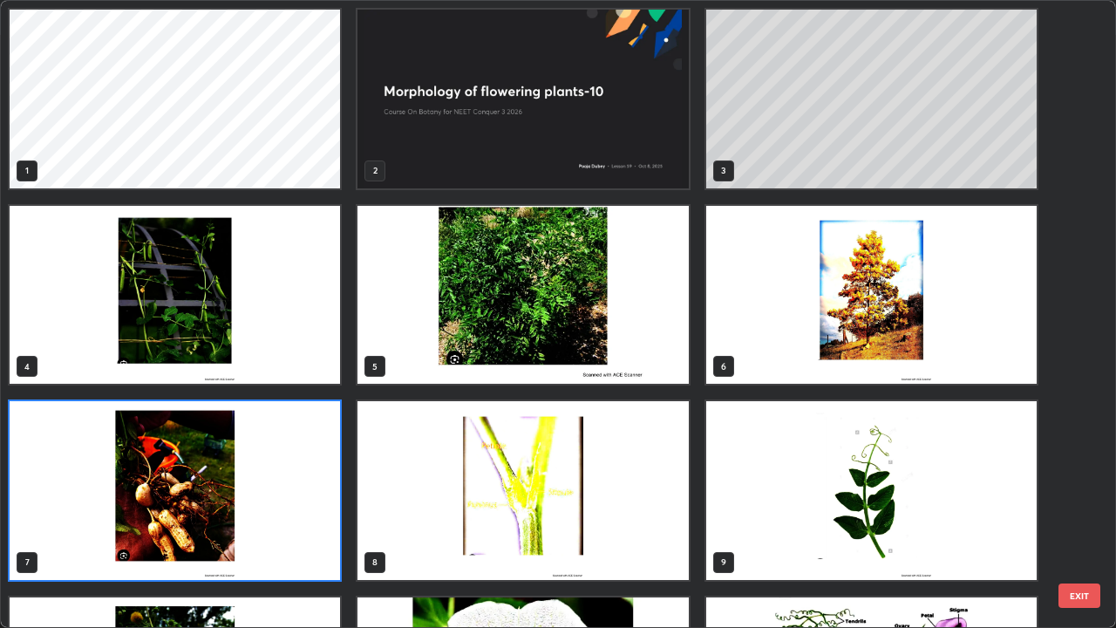
scroll to position [621, 1106]
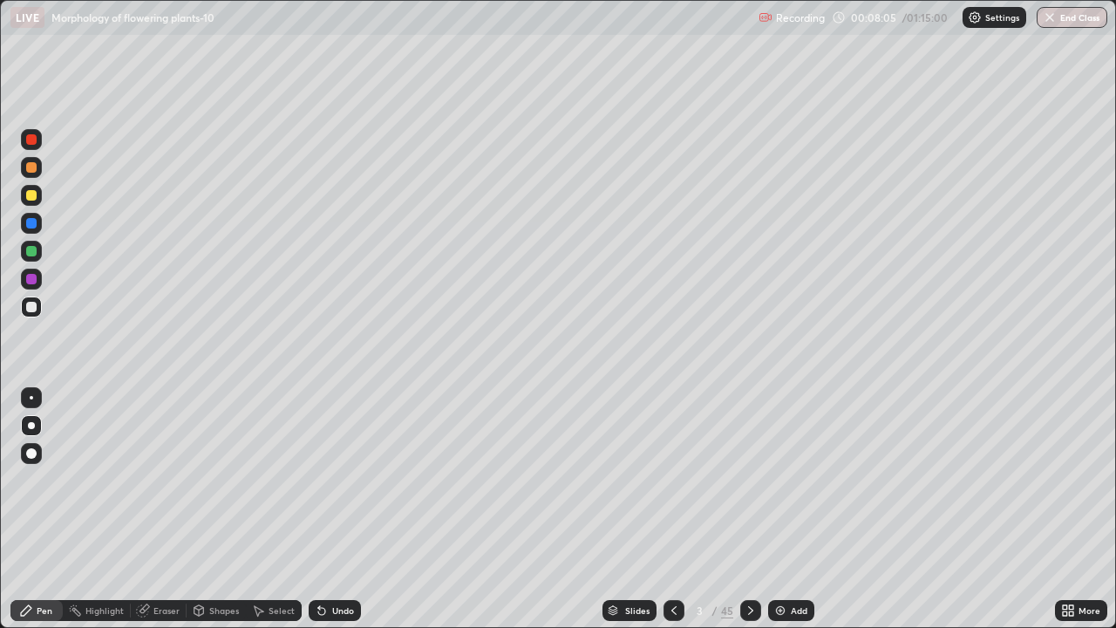
click at [225, 516] on div "Shapes" at bounding box center [224, 610] width 30 height 9
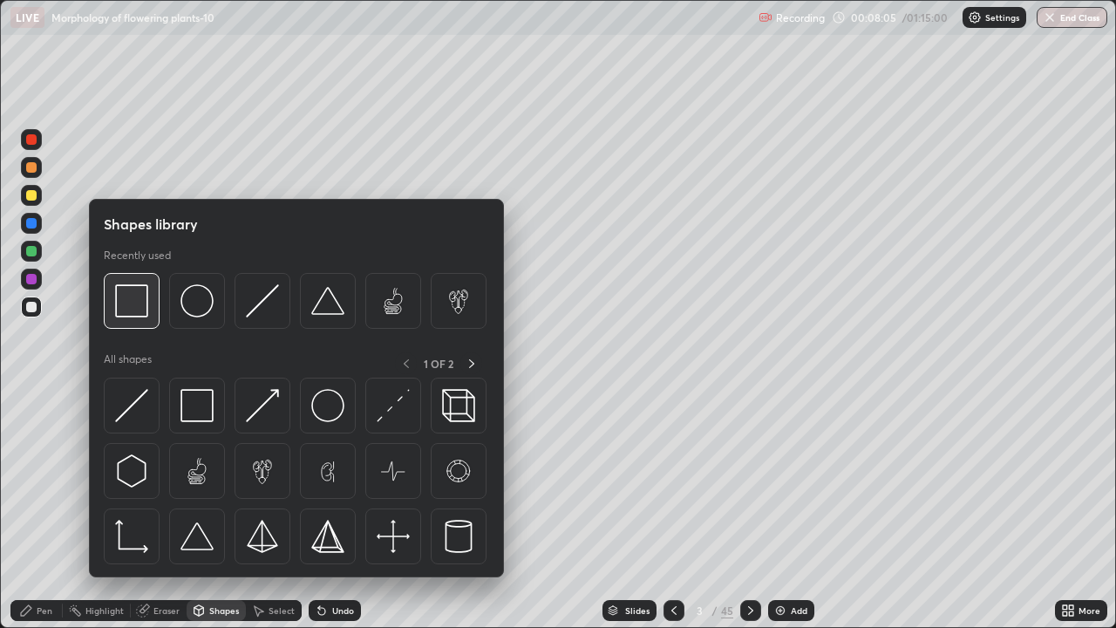
click at [141, 324] on div at bounding box center [132, 301] width 56 height 56
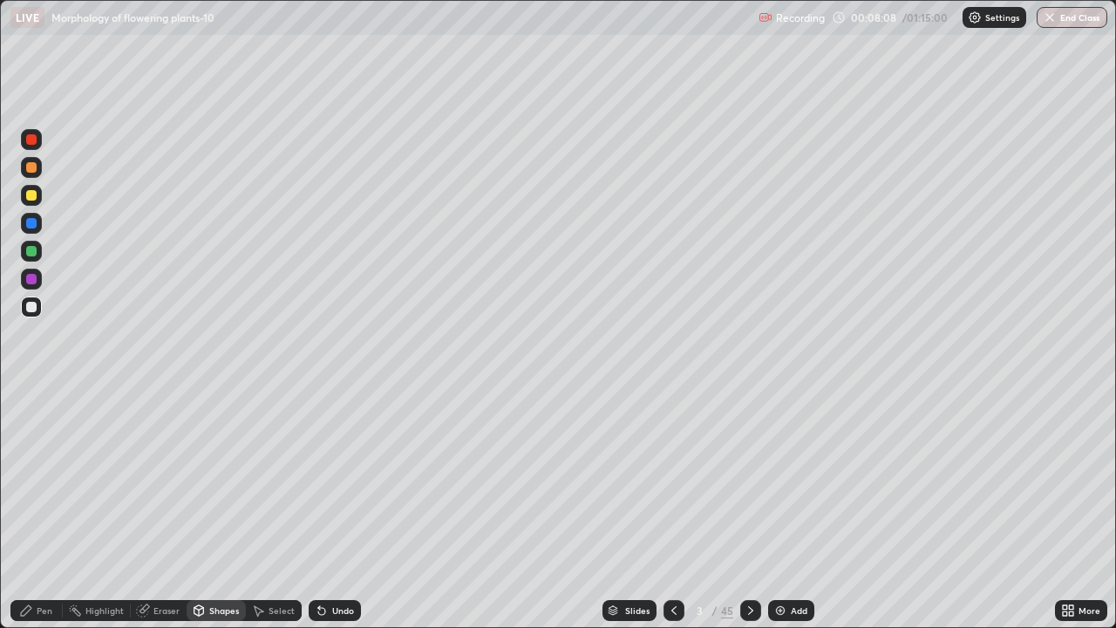
click at [34, 253] on div at bounding box center [31, 251] width 10 height 10
click at [35, 308] on div at bounding box center [31, 307] width 10 height 10
click at [334, 516] on div "Undo" at bounding box center [343, 610] width 22 height 9
click at [30, 516] on icon at bounding box center [26, 610] width 10 height 10
click at [221, 516] on div "Shapes" at bounding box center [224, 610] width 30 height 9
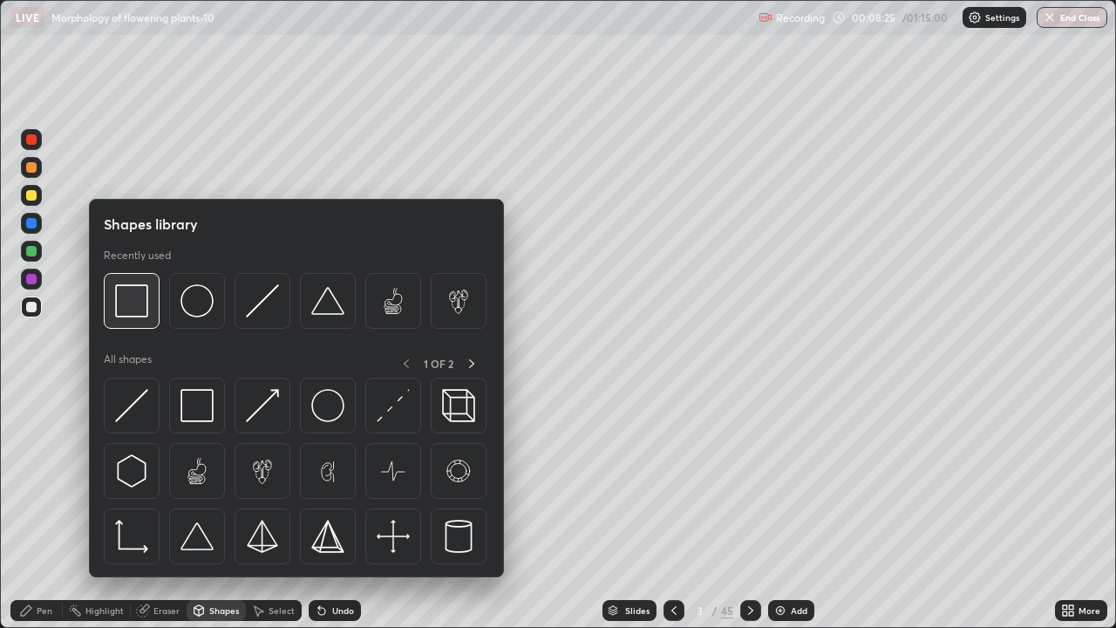
click at [133, 316] on img at bounding box center [131, 300] width 33 height 33
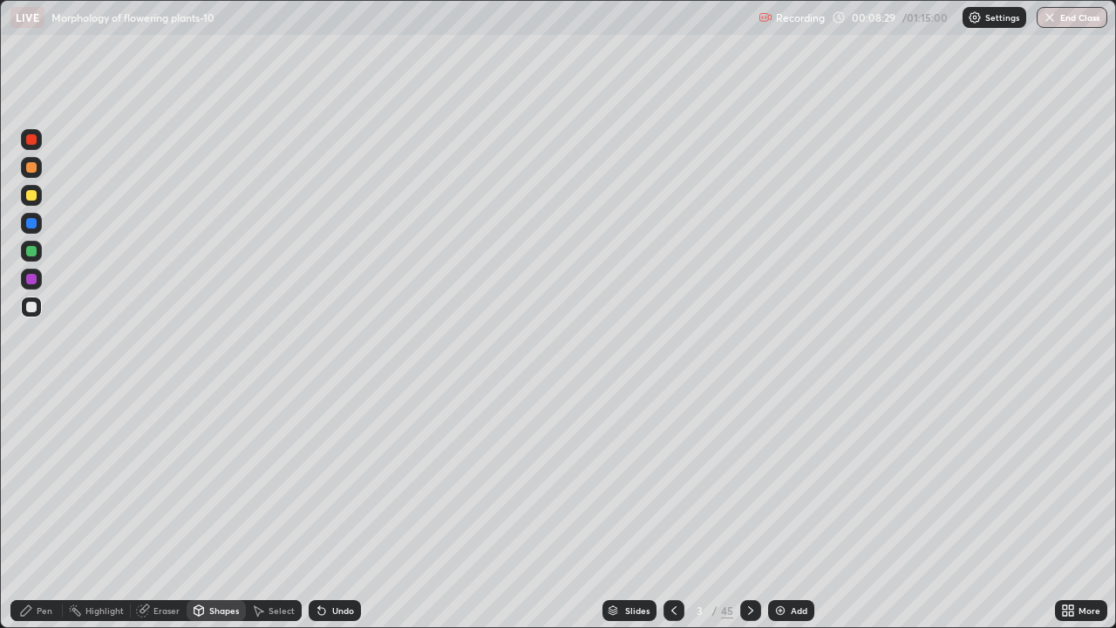
click at [36, 516] on div "Pen" at bounding box center [36, 610] width 52 height 21
click at [611, 516] on icon at bounding box center [613, 612] width 9 height 3
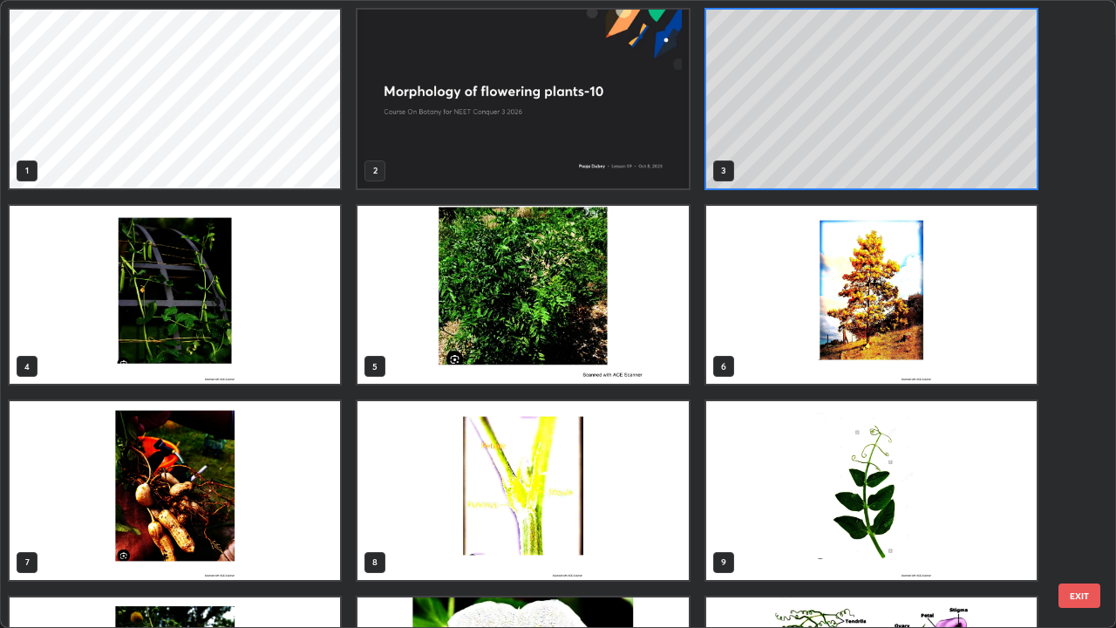
click at [740, 516] on img "grid" at bounding box center [871, 490] width 331 height 179
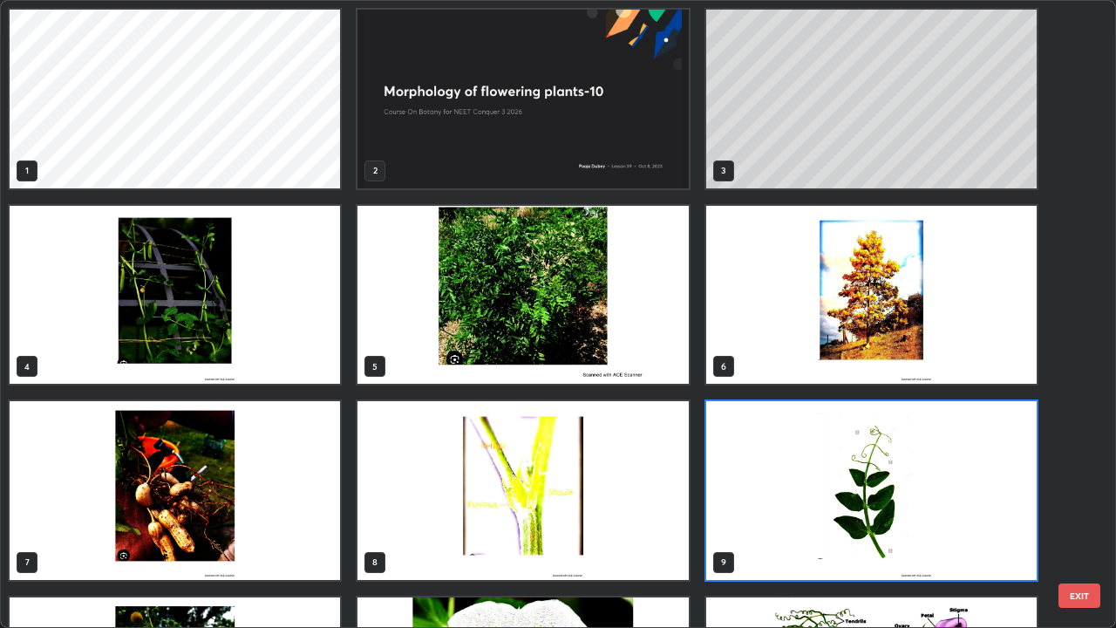
click at [744, 516] on img "grid" at bounding box center [871, 490] width 331 height 179
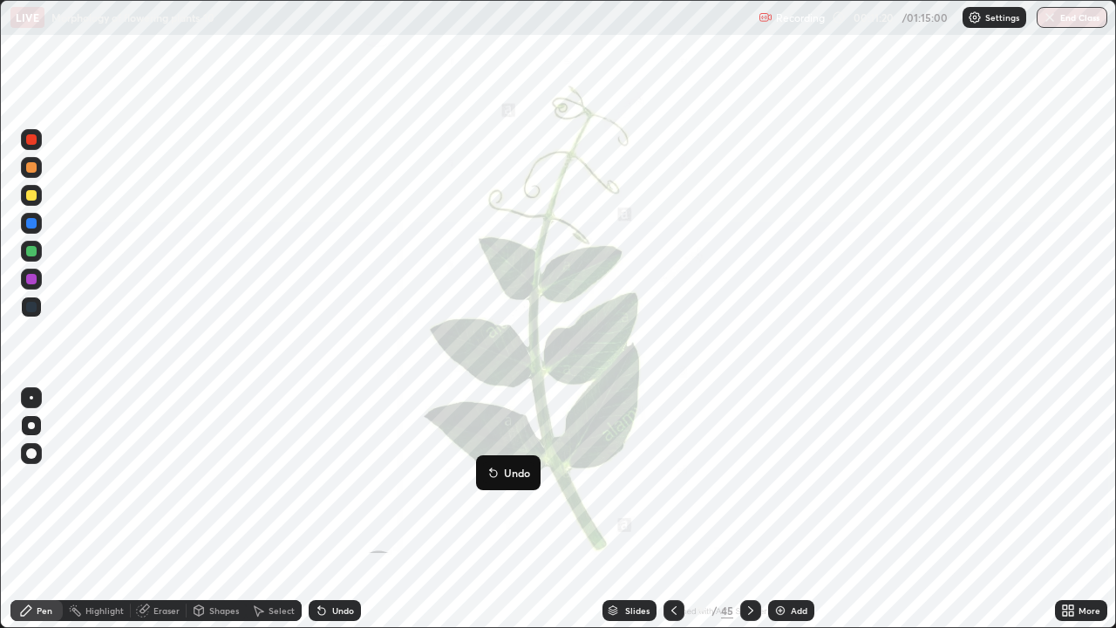
click at [612, 516] on icon at bounding box center [613, 608] width 9 height 4
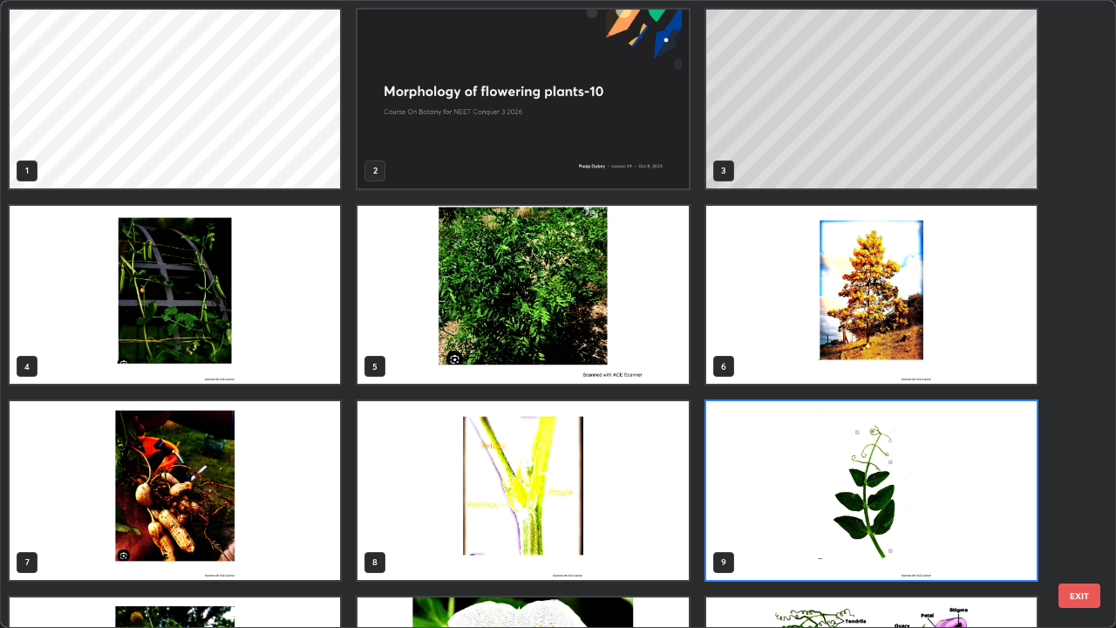
click at [235, 346] on img "grid" at bounding box center [175, 295] width 331 height 179
click at [230, 349] on img "grid" at bounding box center [175, 295] width 331 height 179
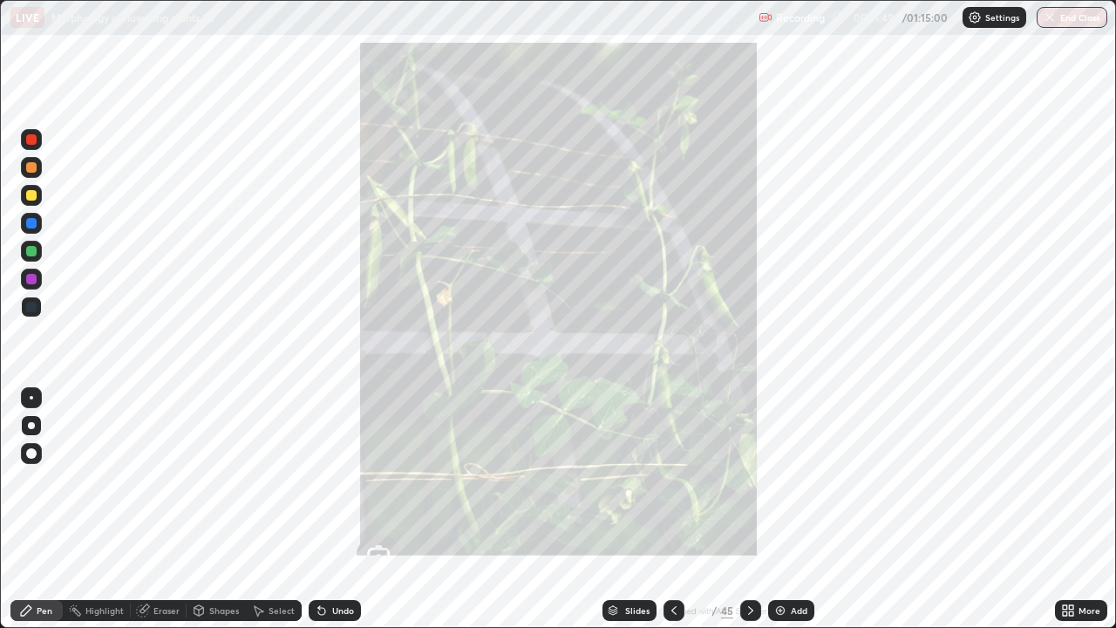
click at [611, 516] on icon at bounding box center [613, 608] width 9 height 4
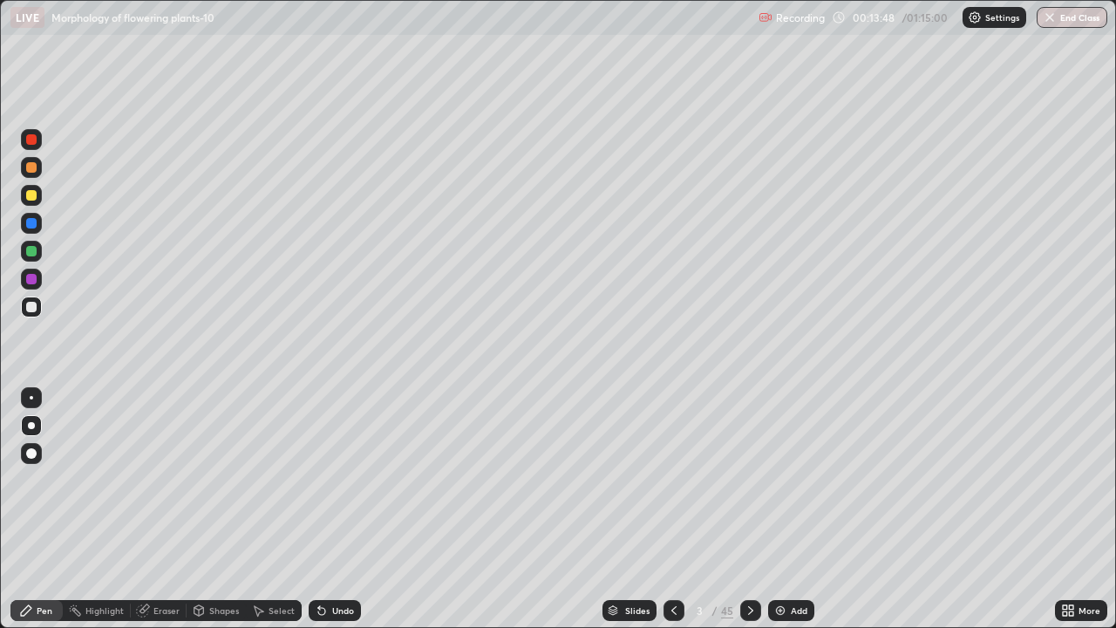
click at [748, 516] on icon at bounding box center [750, 610] width 5 height 9
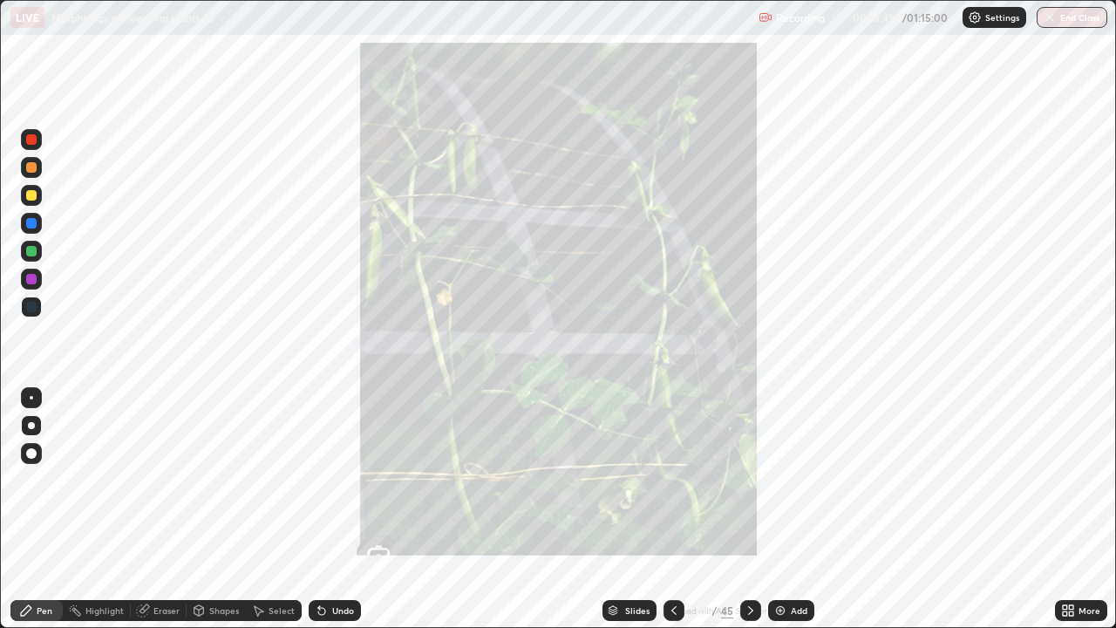
click at [671, 516] on div at bounding box center [674, 610] width 21 height 21
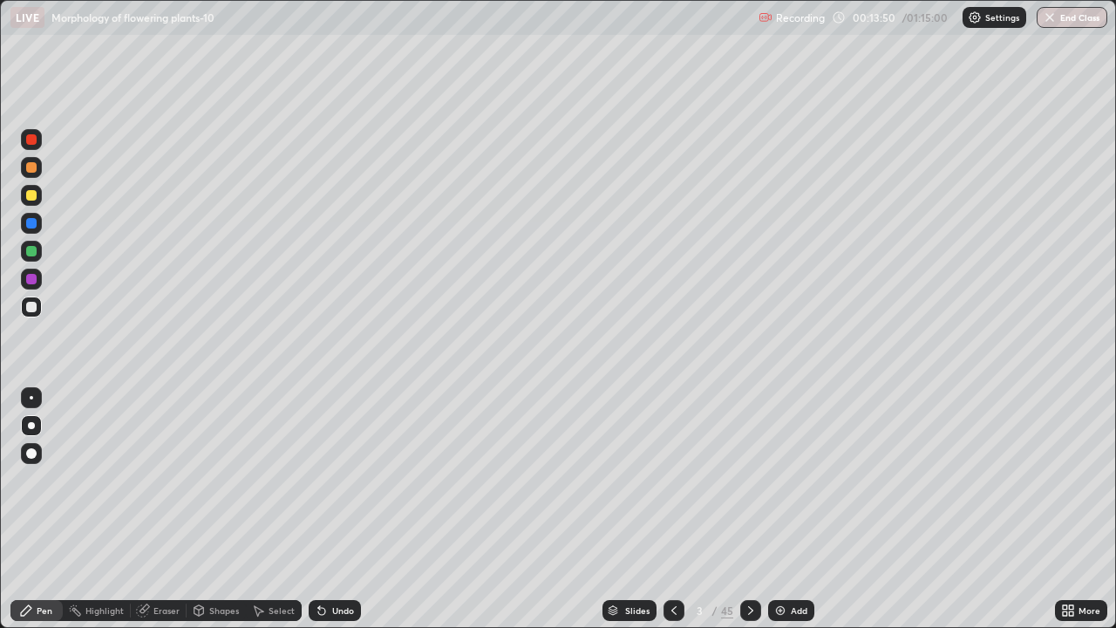
click at [784, 516] on img at bounding box center [781, 611] width 14 height 14
click at [35, 257] on div at bounding box center [31, 251] width 21 height 21
click at [209, 516] on div "Shapes" at bounding box center [224, 610] width 30 height 9
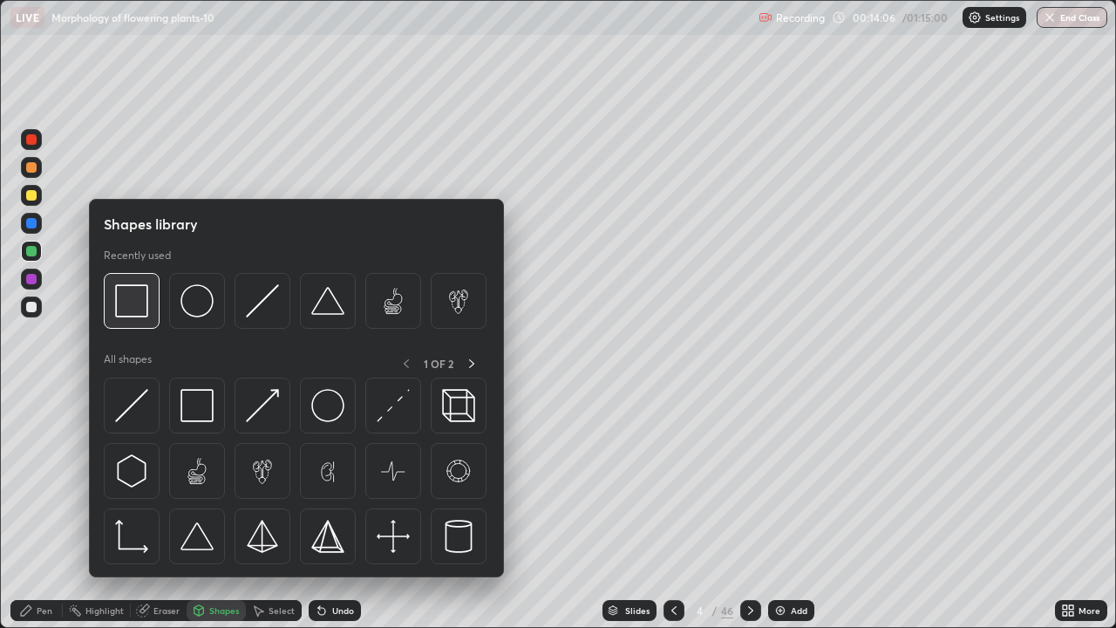
click at [133, 316] on img at bounding box center [131, 300] width 33 height 33
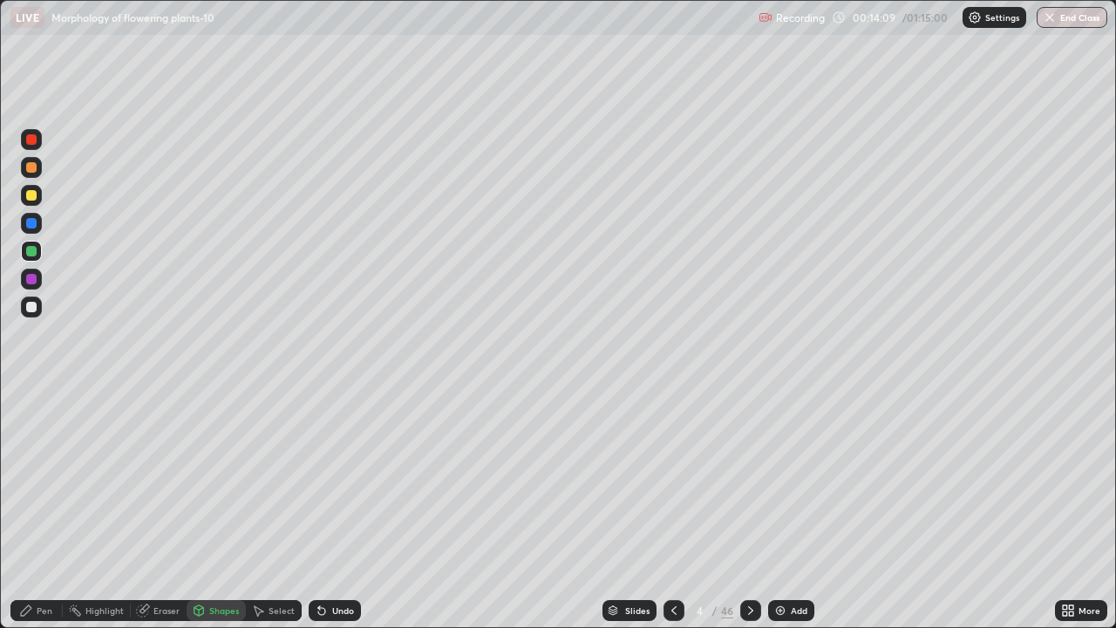
click at [325, 516] on icon at bounding box center [322, 611] width 14 height 14
click at [38, 309] on div at bounding box center [31, 307] width 21 height 21
click at [38, 516] on div "Pen" at bounding box center [36, 610] width 52 height 21
click at [210, 516] on div "Shapes" at bounding box center [224, 610] width 30 height 9
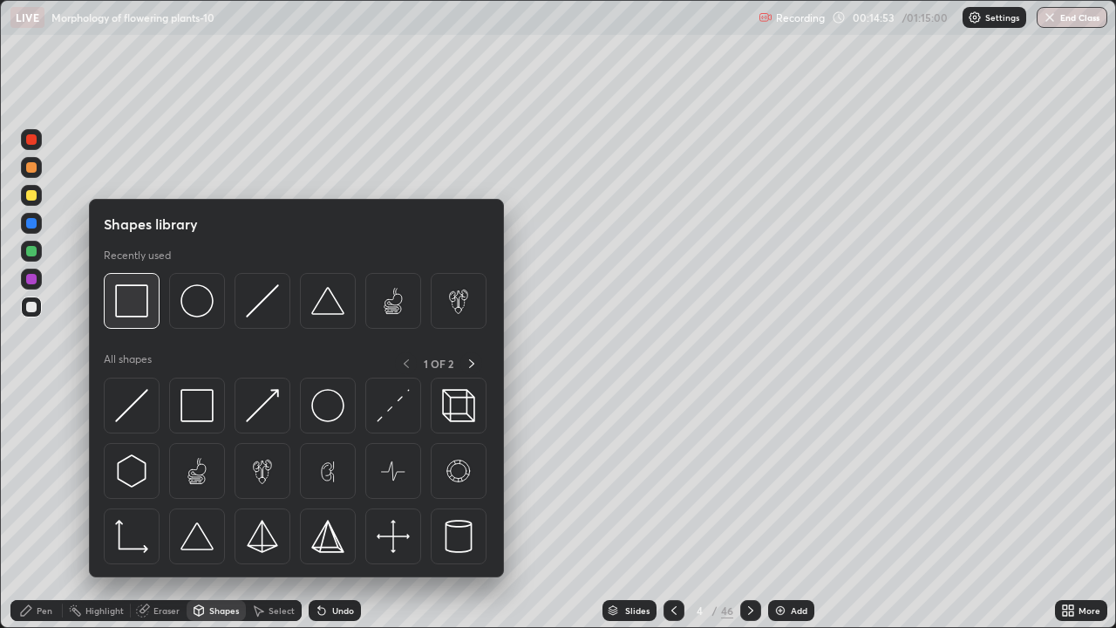
click at [137, 309] on img at bounding box center [131, 300] width 33 height 33
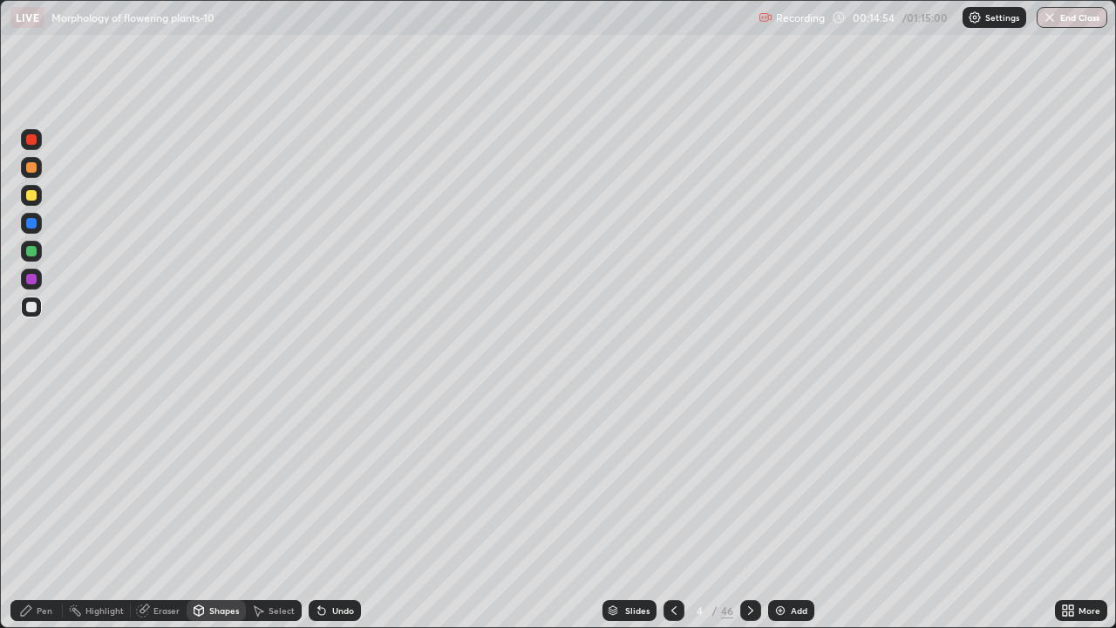
click at [209, 516] on div "Shapes" at bounding box center [224, 610] width 30 height 9
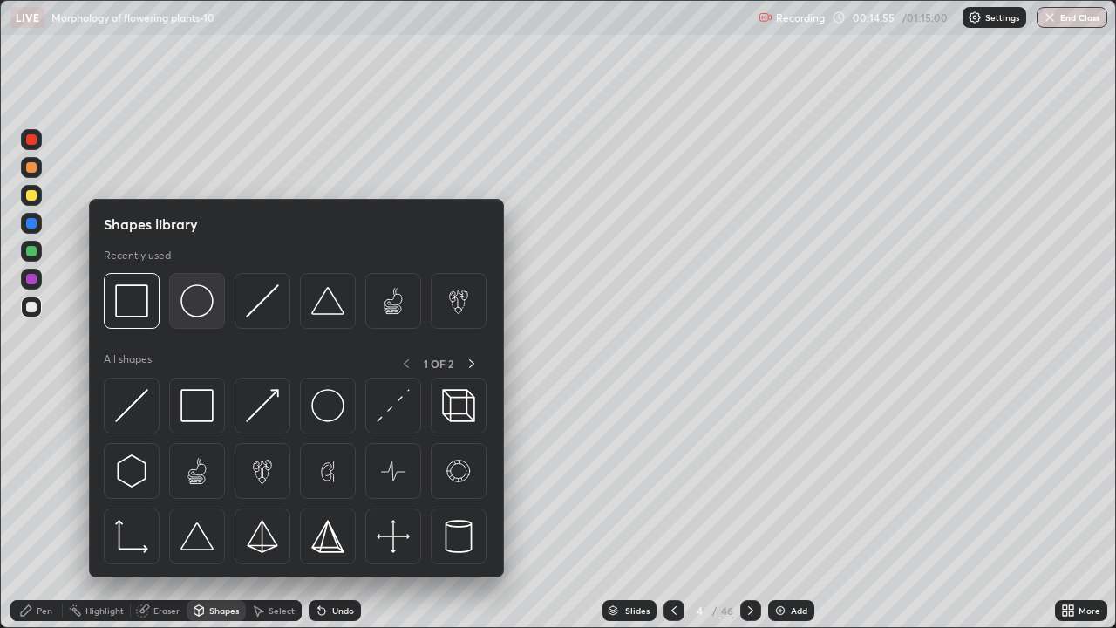
click at [201, 307] on img at bounding box center [197, 300] width 33 height 33
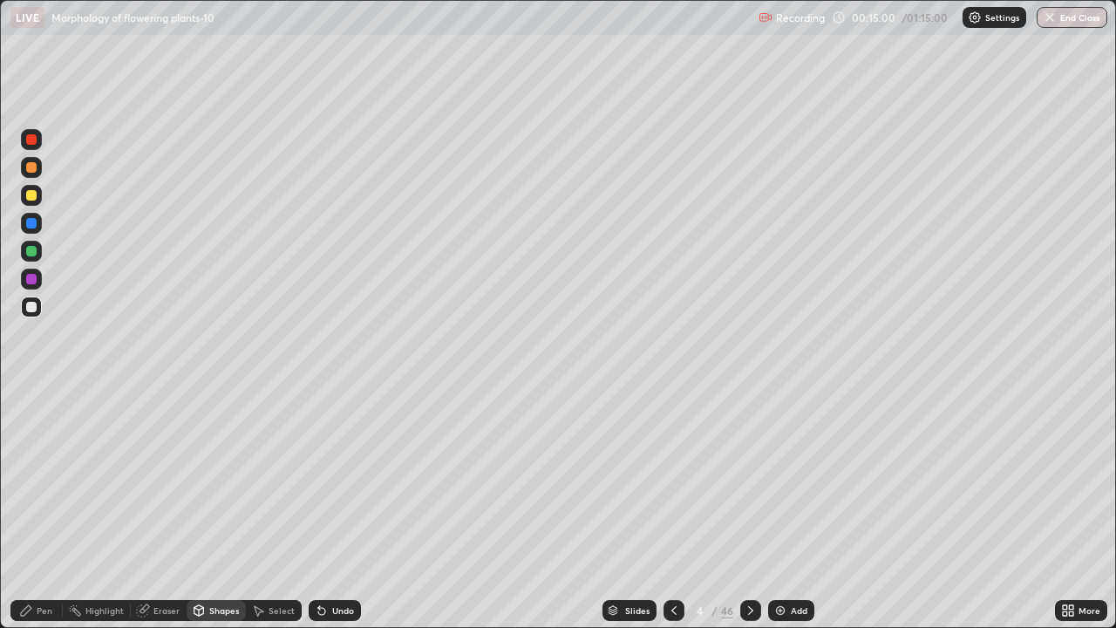
click at [55, 516] on div "Pen" at bounding box center [36, 610] width 52 height 21
click at [34, 250] on div at bounding box center [31, 251] width 10 height 10
click at [35, 309] on div at bounding box center [31, 307] width 10 height 10
click at [29, 142] on div at bounding box center [31, 139] width 10 height 10
click at [609, 516] on icon at bounding box center [613, 608] width 9 height 4
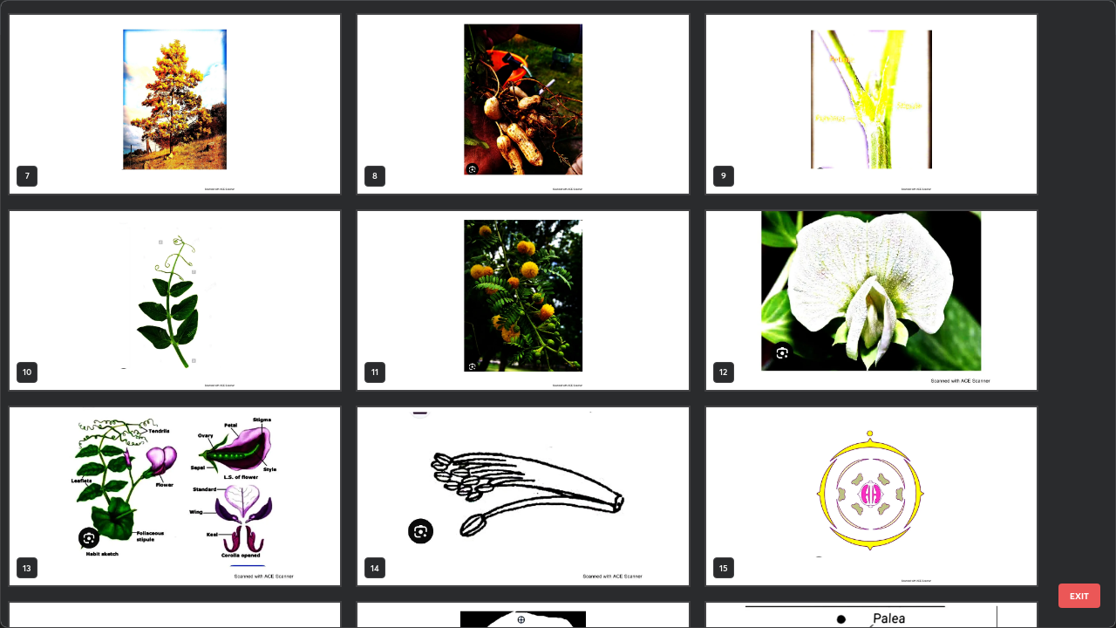
scroll to position [386, 0]
click at [779, 332] on img "grid" at bounding box center [871, 300] width 331 height 179
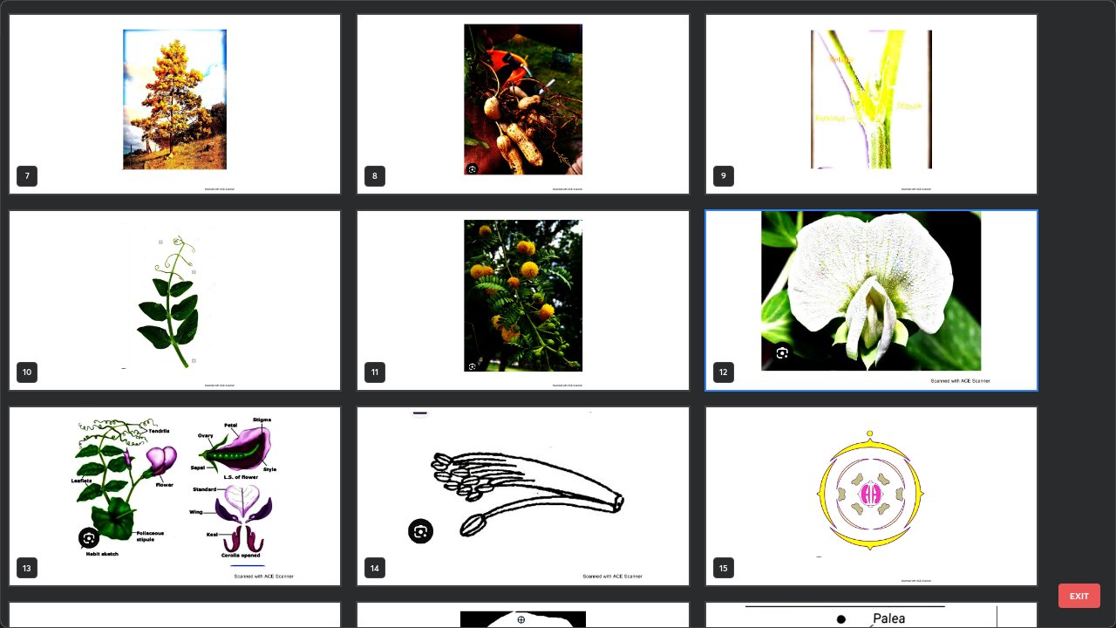
click at [783, 345] on img "grid" at bounding box center [871, 300] width 331 height 179
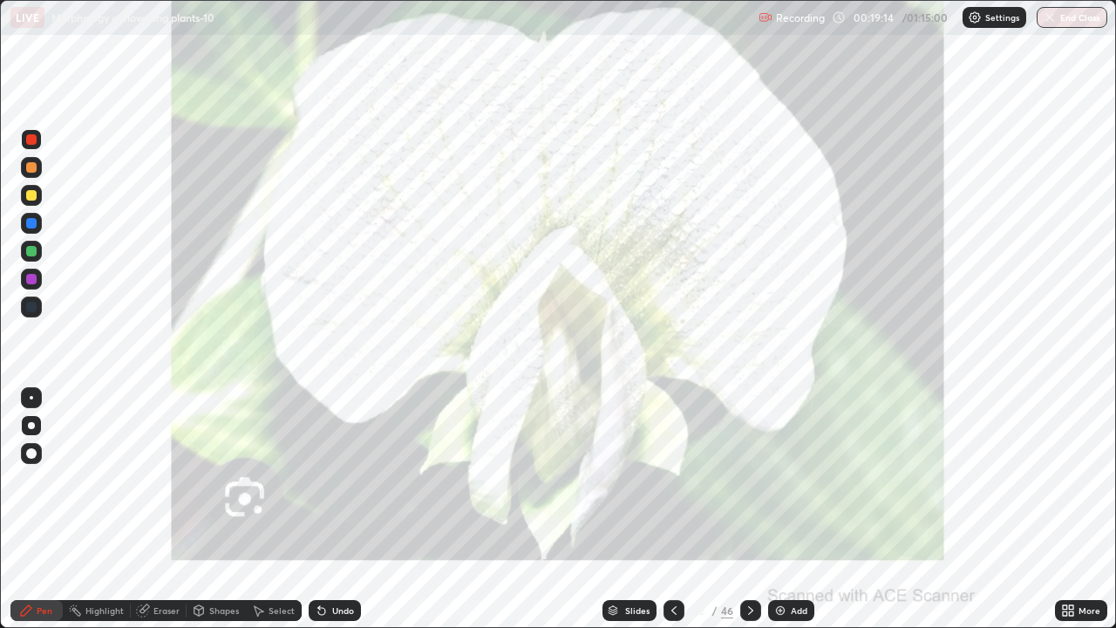
click at [786, 351] on img "grid" at bounding box center [871, 300] width 331 height 179
click at [320, 516] on icon at bounding box center [321, 611] width 7 height 7
click at [608, 516] on icon at bounding box center [613, 610] width 10 height 10
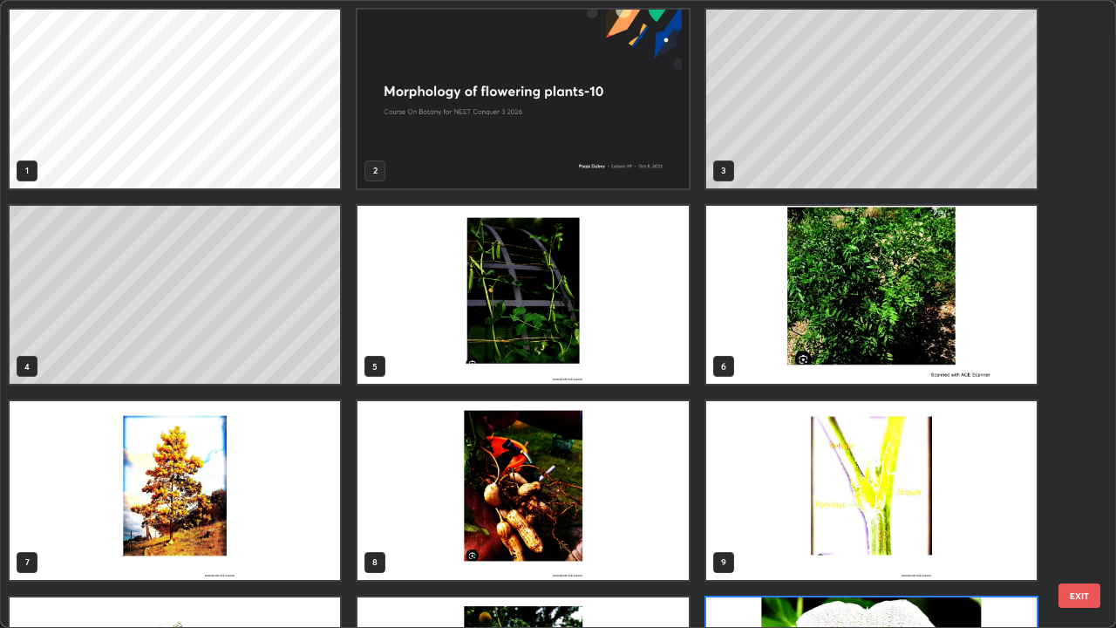
scroll to position [4, 0]
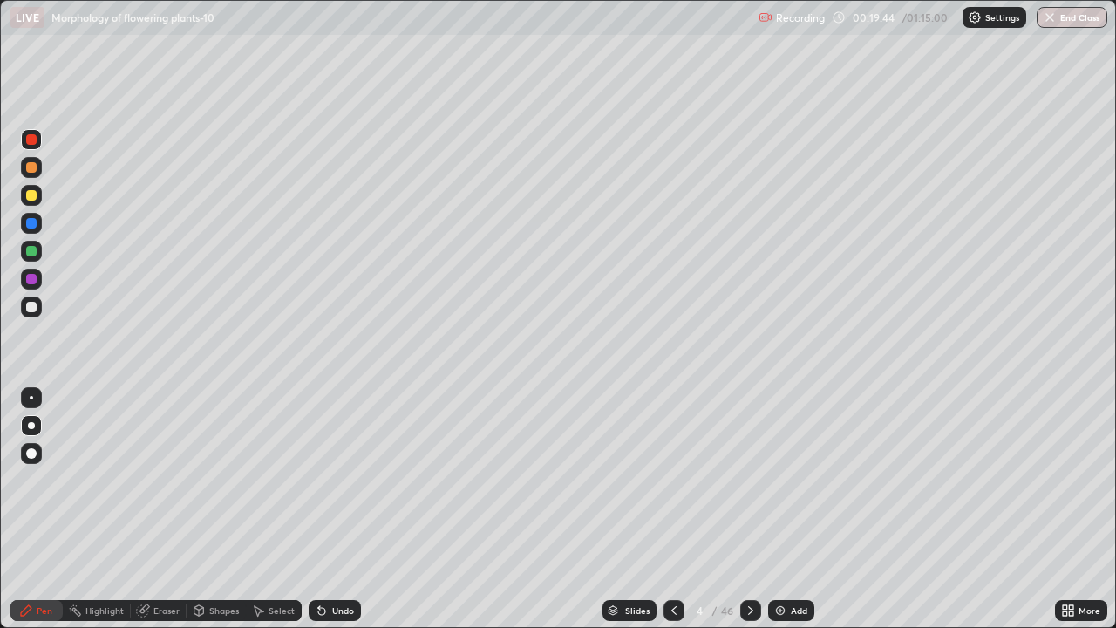
click at [32, 310] on div at bounding box center [31, 307] width 10 height 10
click at [349, 516] on div "Undo" at bounding box center [343, 610] width 22 height 9
click at [344, 516] on div "Undo" at bounding box center [335, 610] width 52 height 21
click at [346, 516] on div "Undo" at bounding box center [343, 610] width 22 height 9
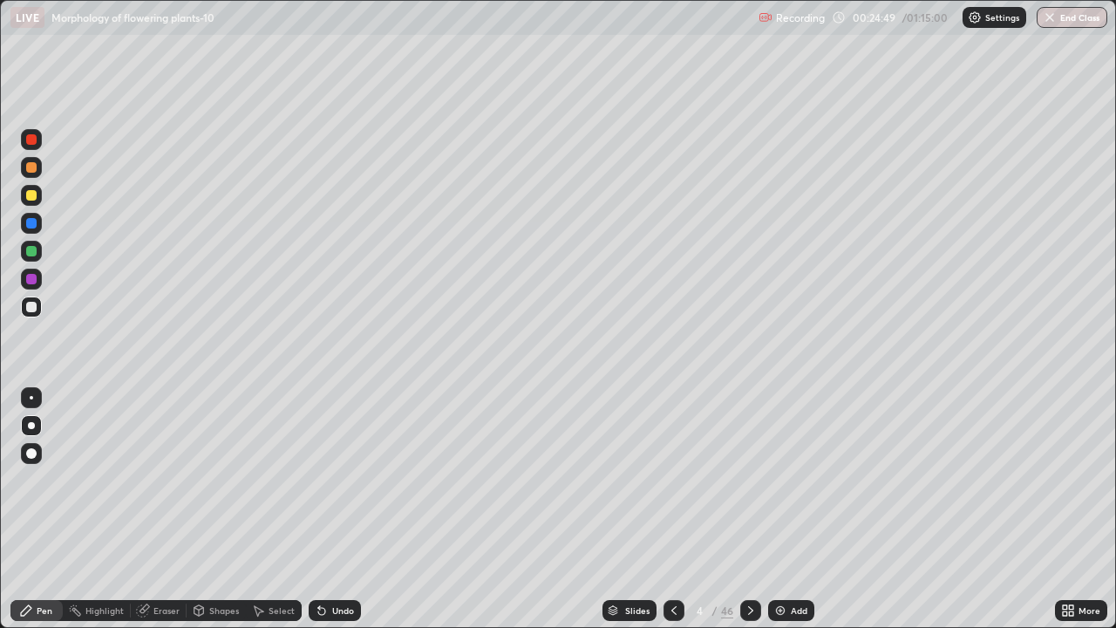
click at [345, 516] on div "Undo" at bounding box center [343, 610] width 22 height 9
click at [346, 516] on div "Undo" at bounding box center [343, 610] width 22 height 9
click at [611, 516] on div "Slides" at bounding box center [630, 610] width 54 height 21
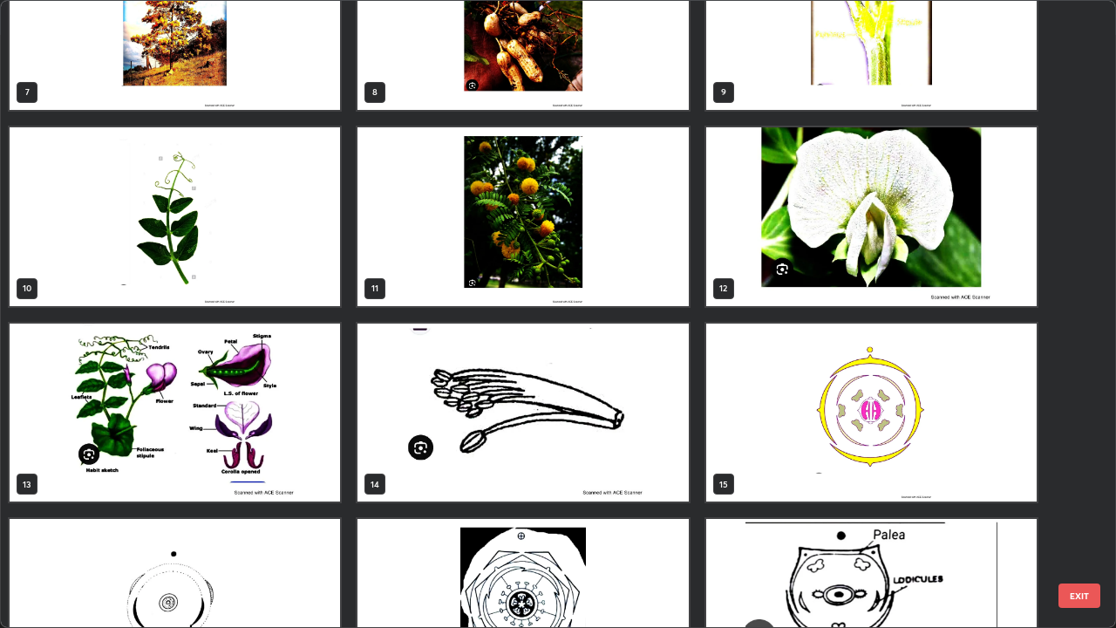
scroll to position [477, 0]
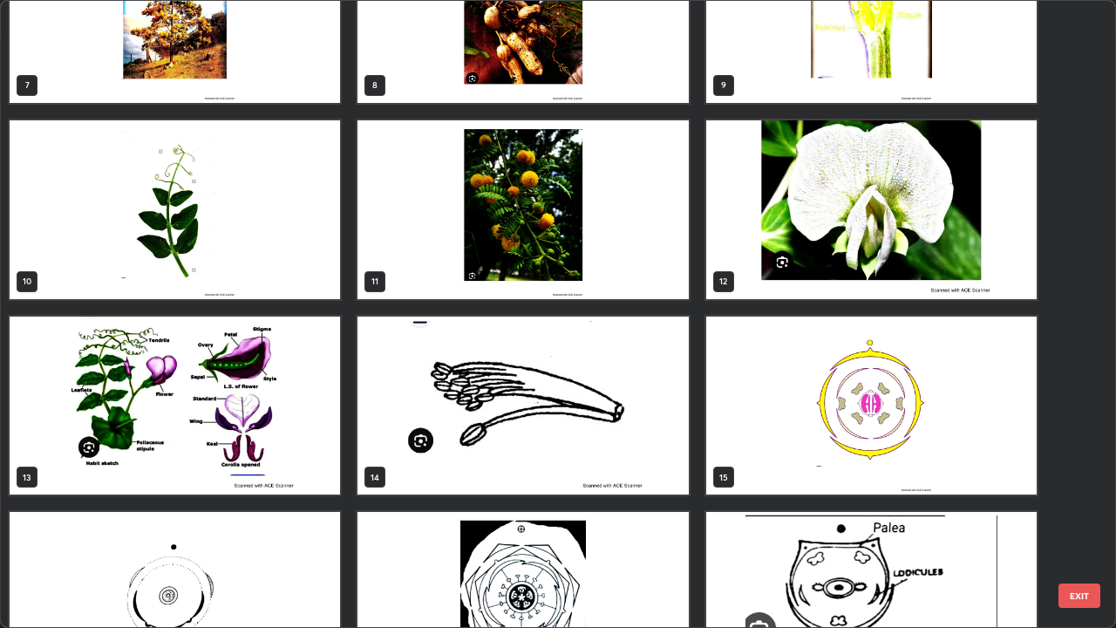
click at [160, 457] on img "grid" at bounding box center [175, 406] width 331 height 179
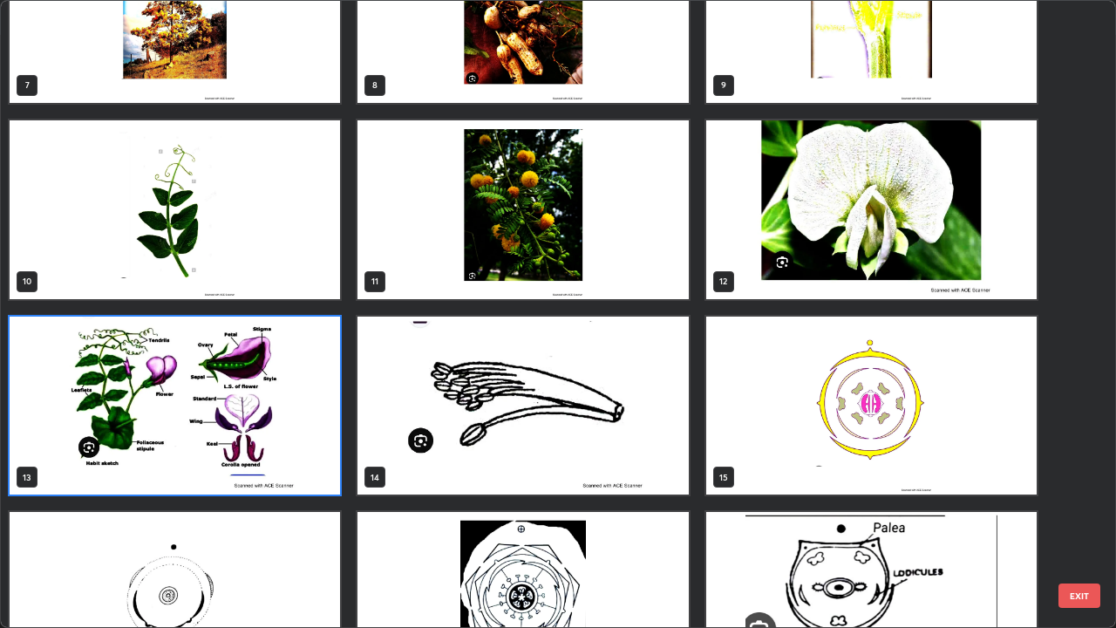
click at [158, 464] on img "grid" at bounding box center [175, 406] width 331 height 179
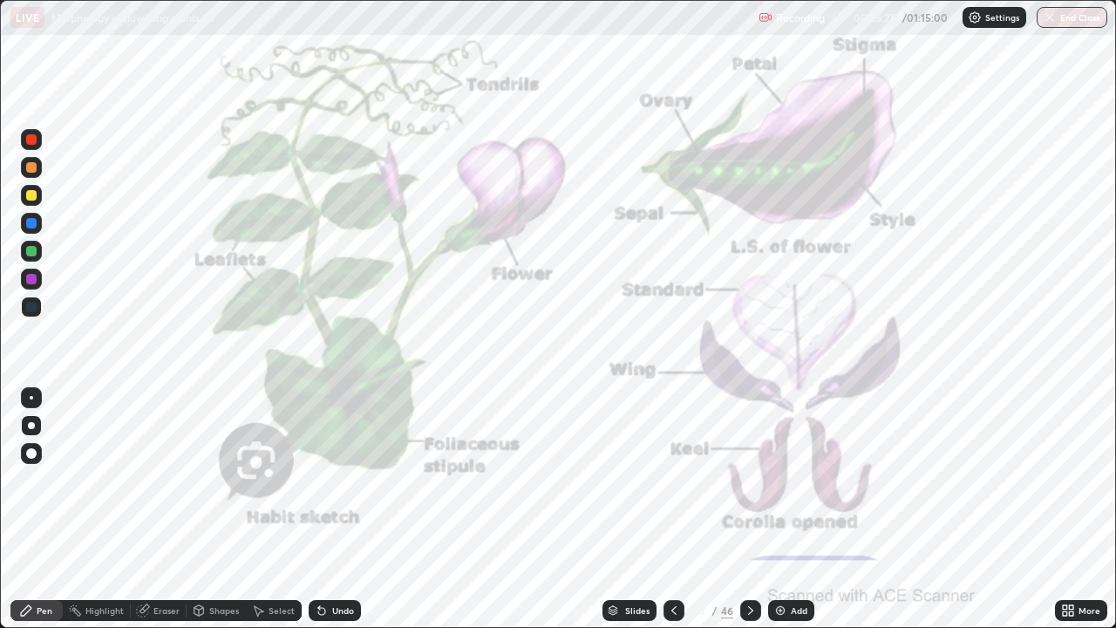
click at [605, 516] on div "Slides" at bounding box center [630, 610] width 54 height 21
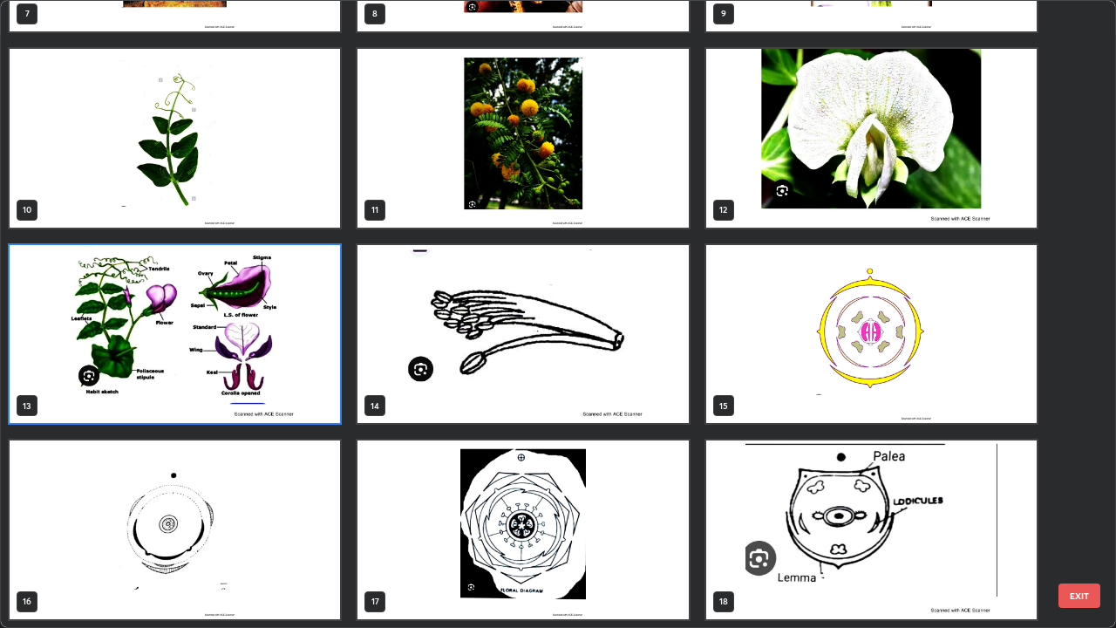
scroll to position [555, 0]
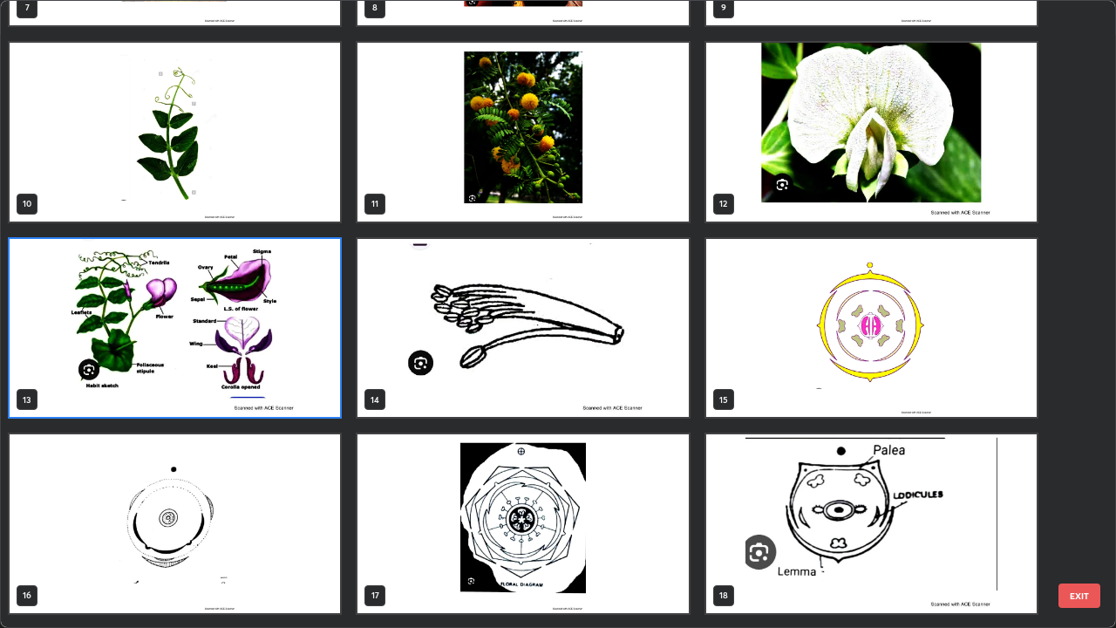
click at [413, 300] on img "grid" at bounding box center [523, 328] width 331 height 179
click at [419, 307] on img "grid" at bounding box center [523, 328] width 331 height 179
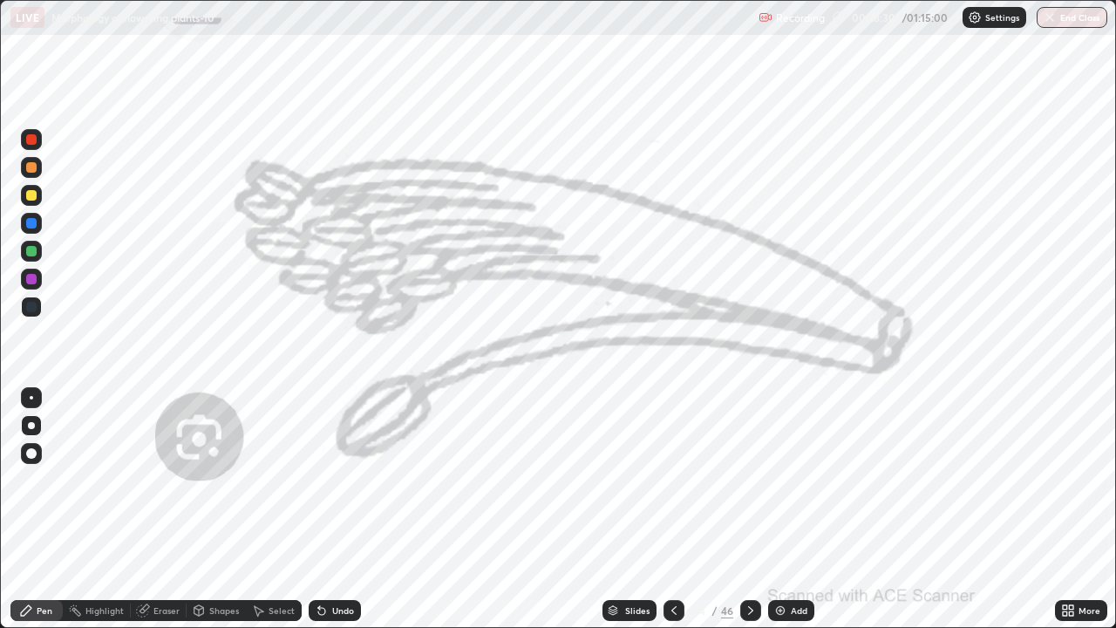
click at [426, 310] on img "grid" at bounding box center [523, 328] width 331 height 179
click at [749, 516] on icon at bounding box center [751, 611] width 14 height 14
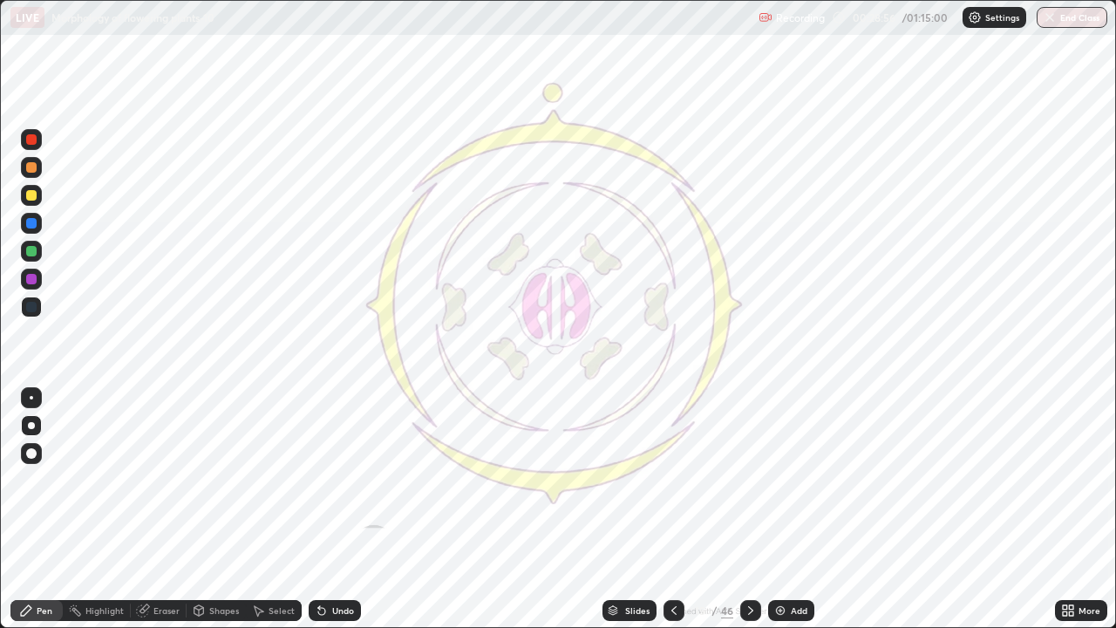
click at [608, 516] on icon at bounding box center [613, 610] width 10 height 10
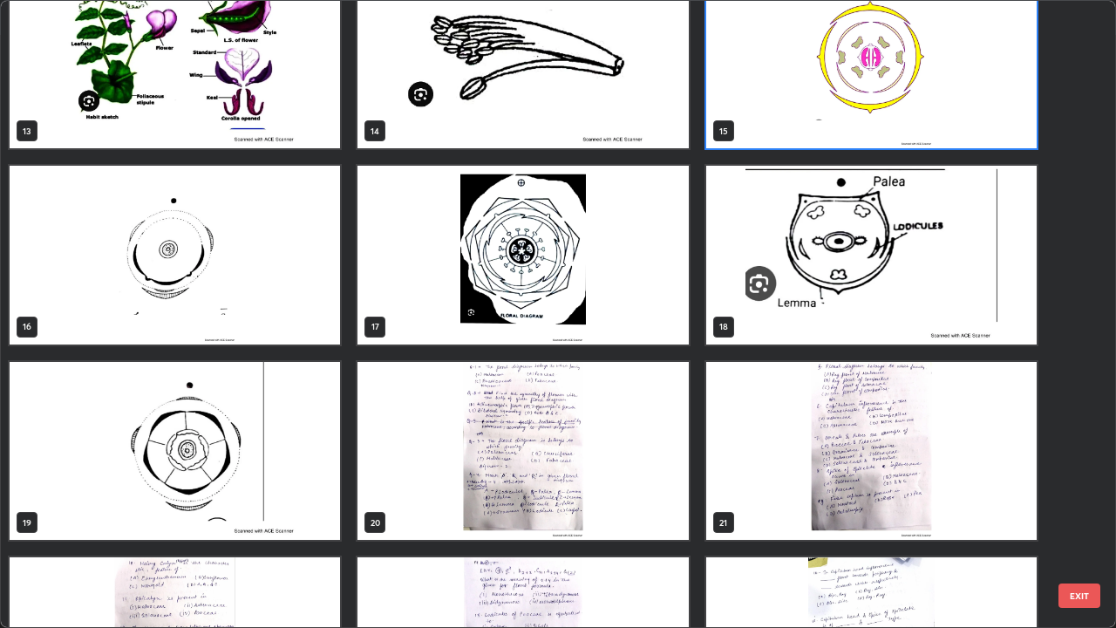
scroll to position [841, 0]
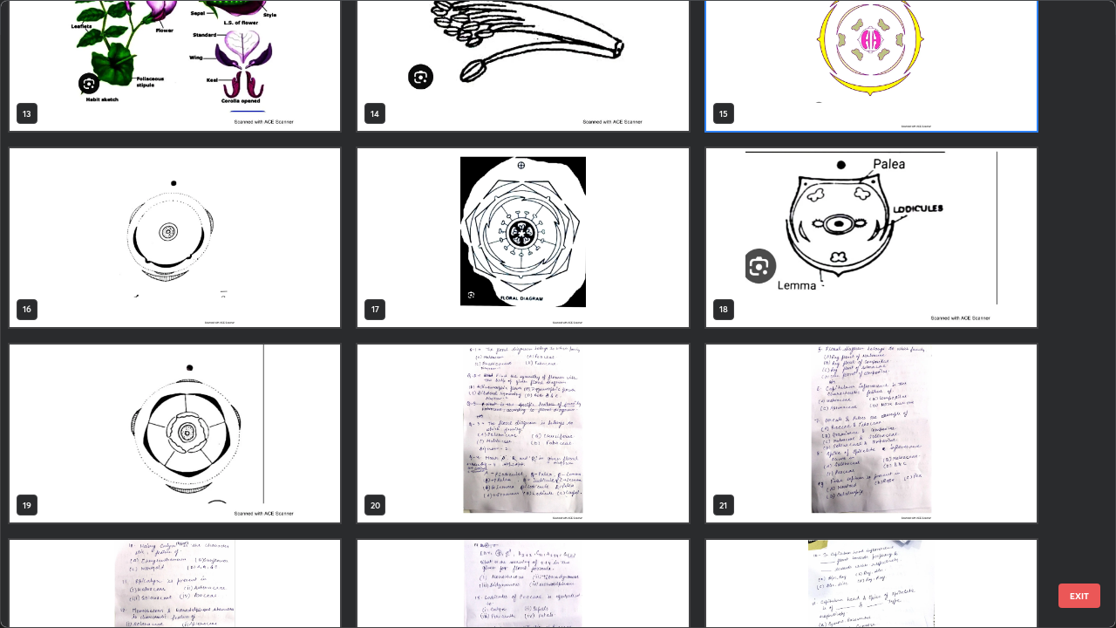
click at [136, 297] on img "grid" at bounding box center [175, 237] width 331 height 179
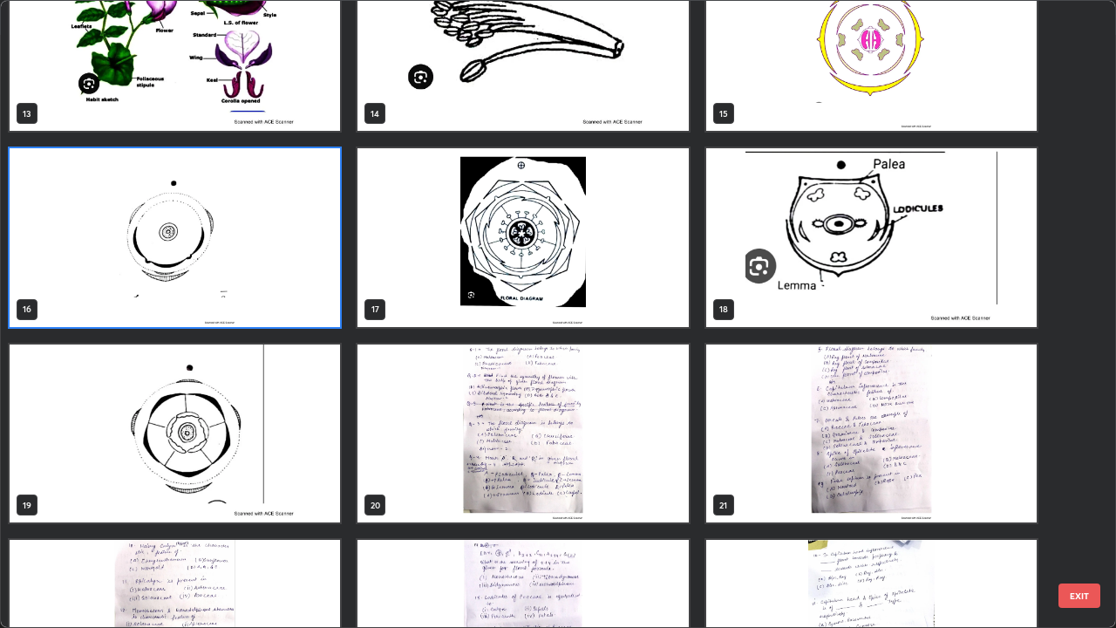
click at [136, 297] on img "grid" at bounding box center [175, 237] width 331 height 179
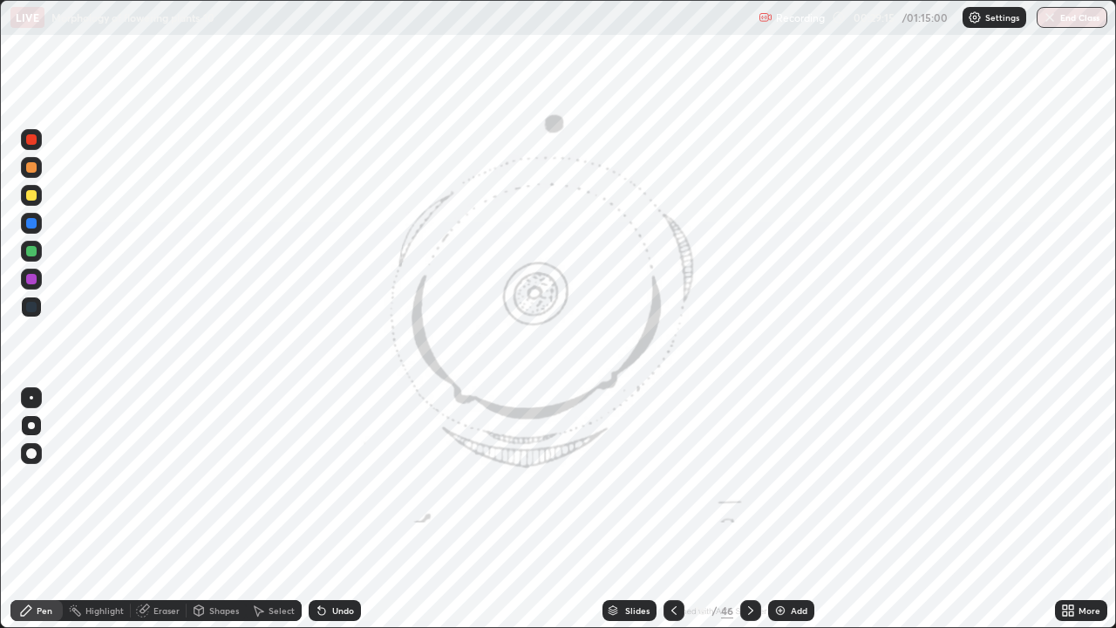
click at [749, 516] on icon at bounding box center [751, 611] width 14 height 14
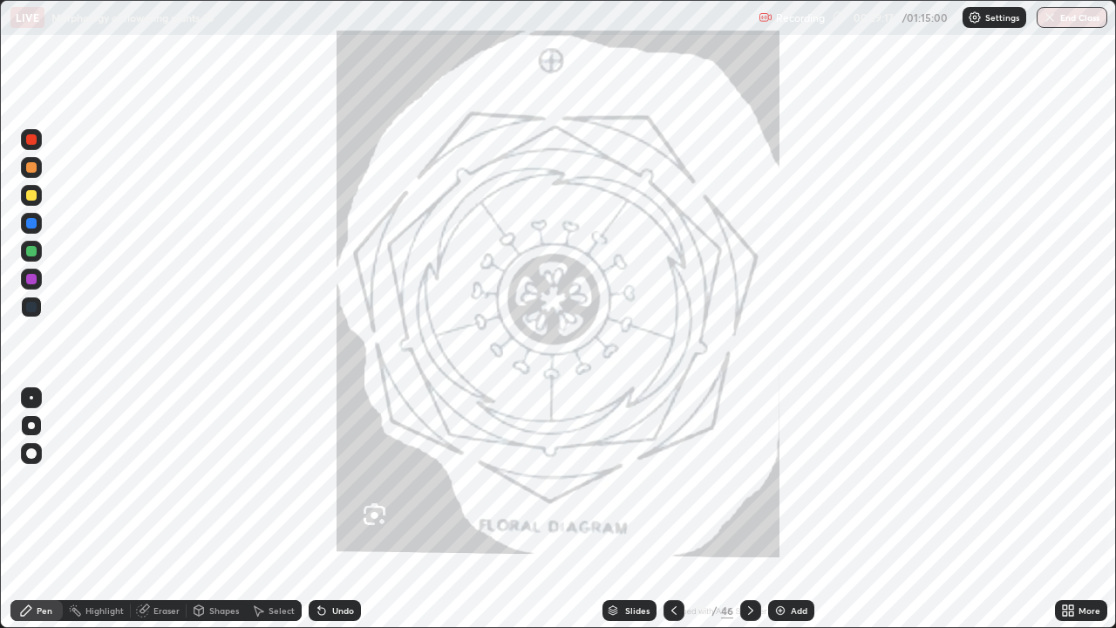
click at [608, 516] on icon at bounding box center [613, 610] width 10 height 10
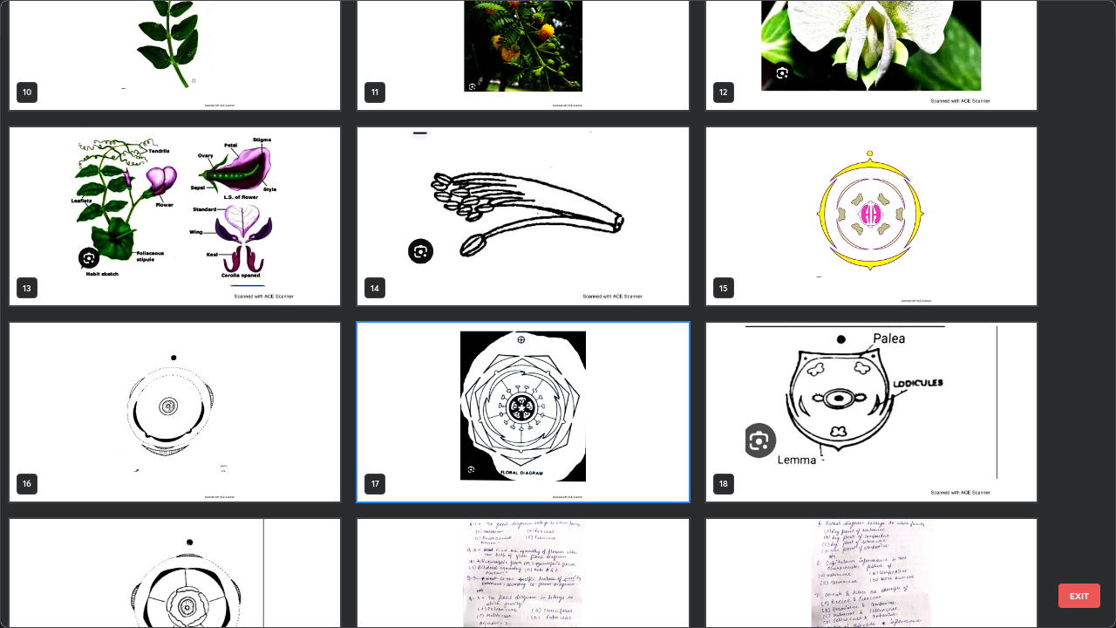
scroll to position [669, 0]
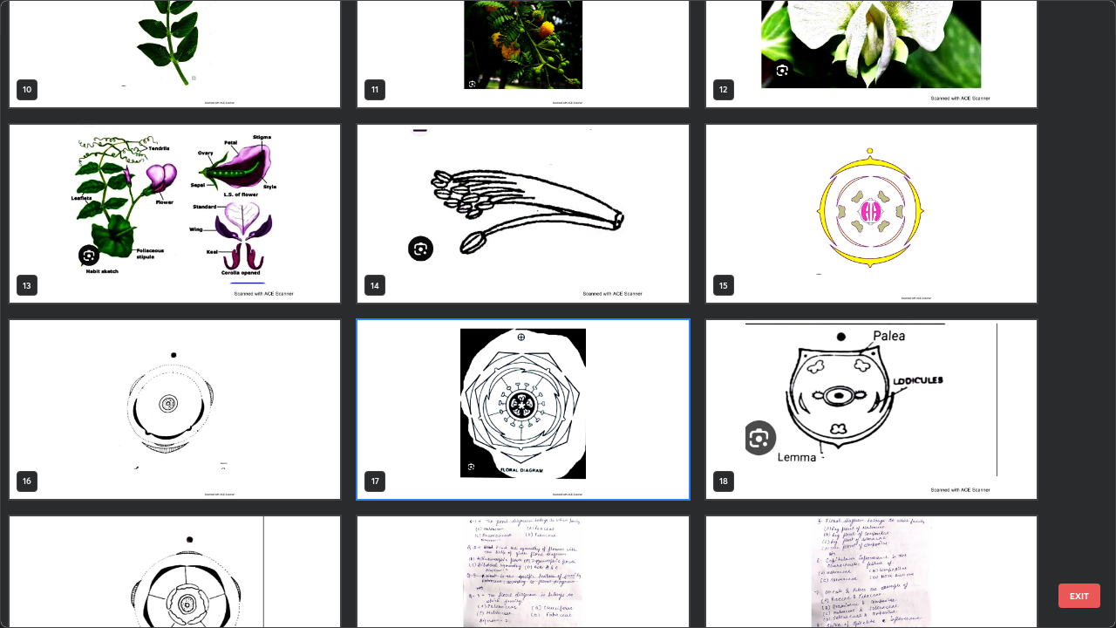
click at [236, 516] on img "grid" at bounding box center [175, 605] width 331 height 179
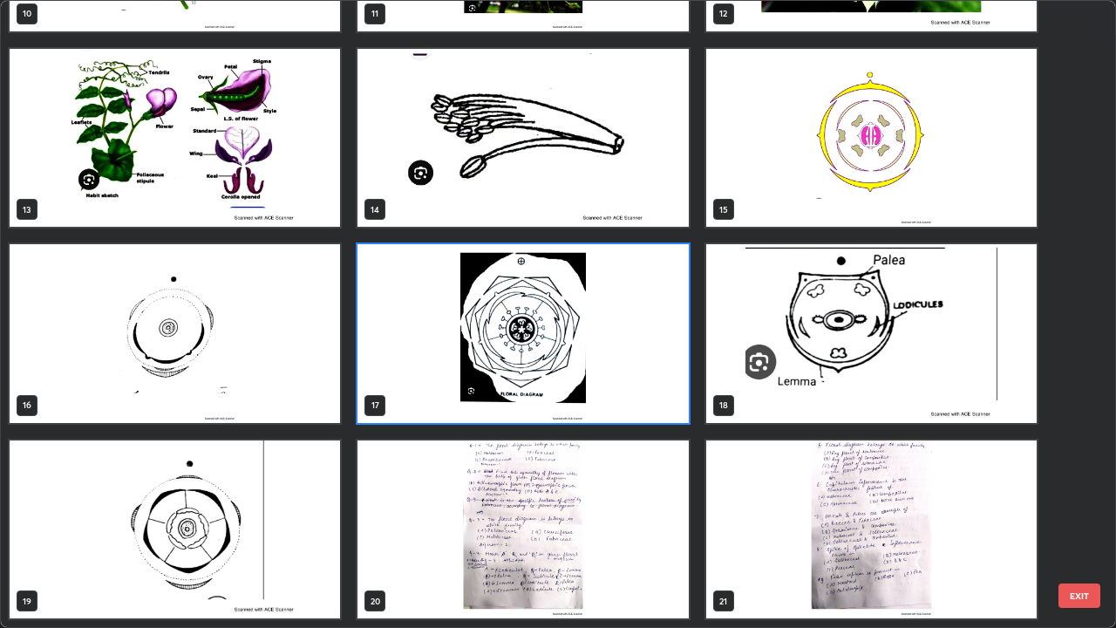
click at [229, 516] on img "grid" at bounding box center [175, 529] width 331 height 179
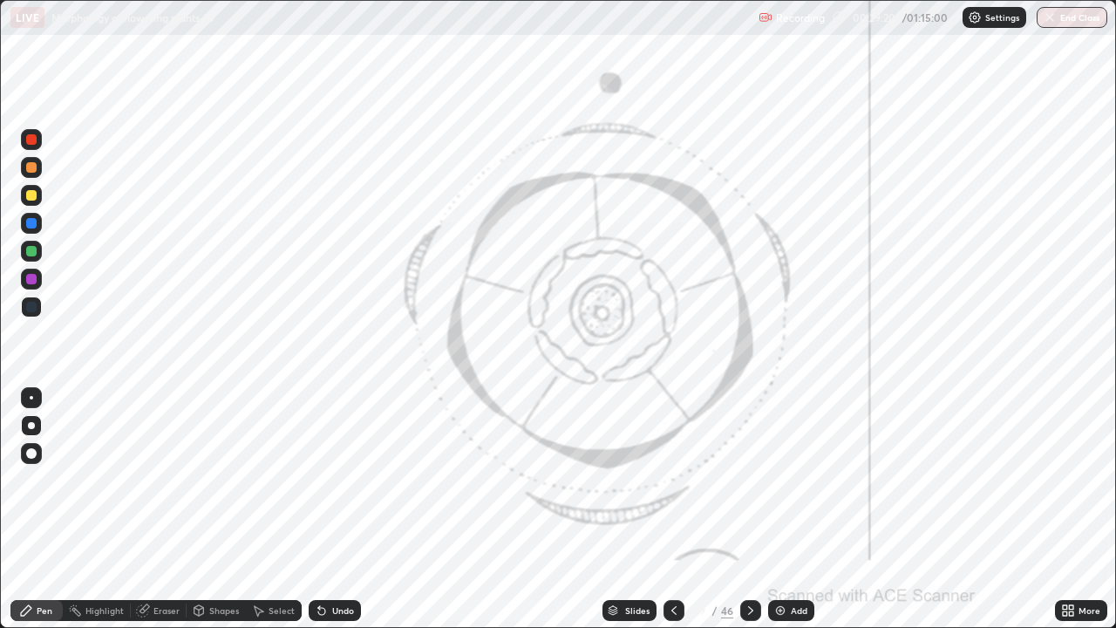
click at [223, 516] on img "grid" at bounding box center [175, 529] width 331 height 179
click at [611, 516] on icon at bounding box center [613, 608] width 9 height 4
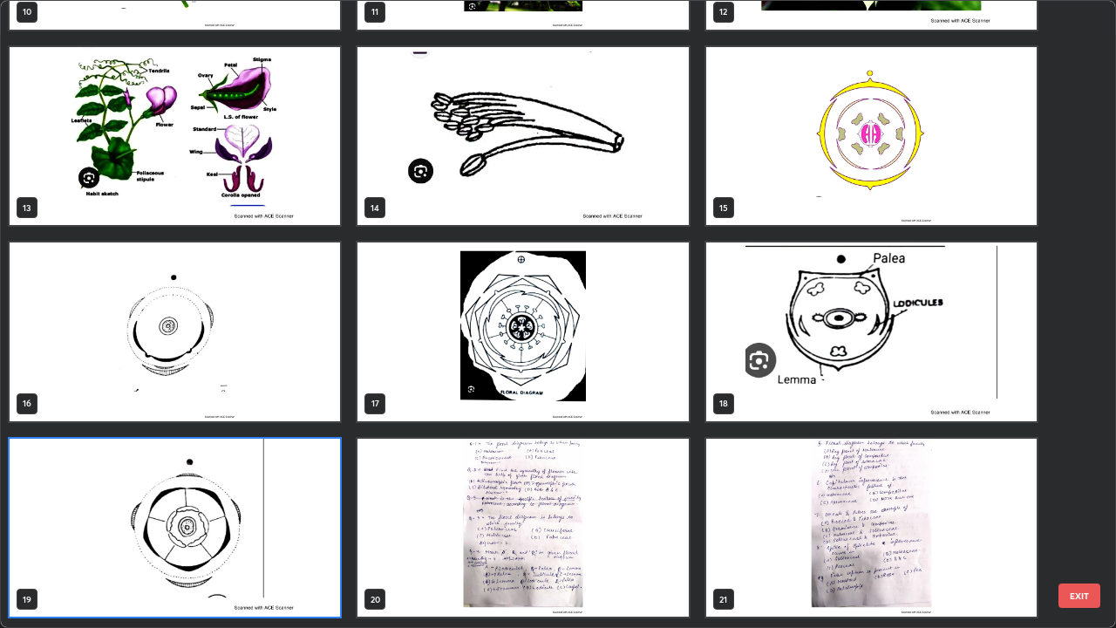
scroll to position [751, 0]
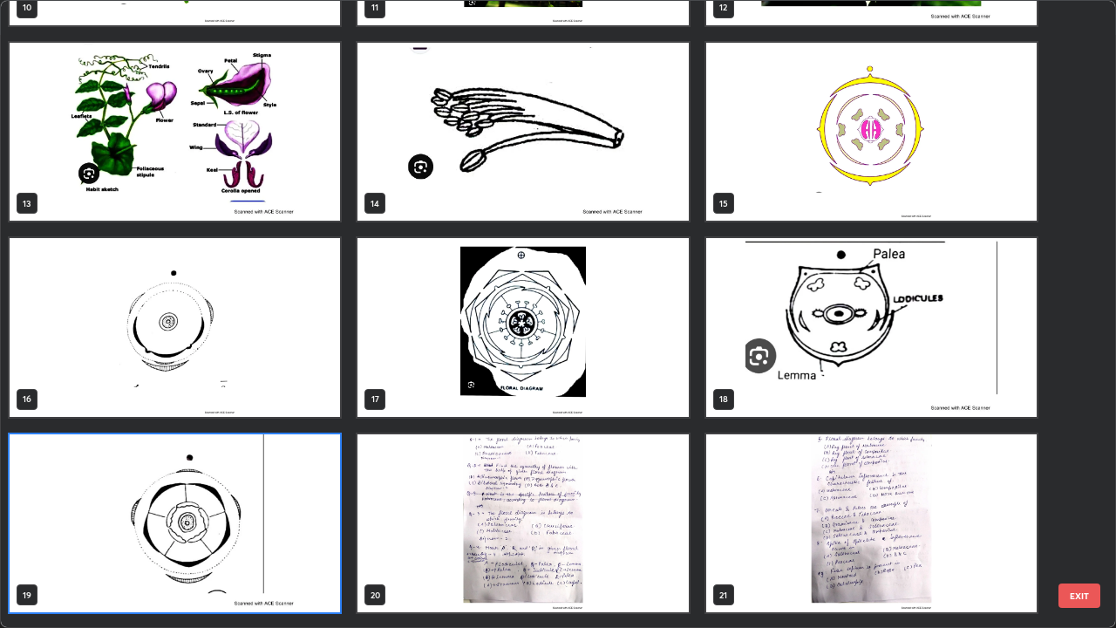
click at [793, 393] on img "grid" at bounding box center [871, 327] width 331 height 179
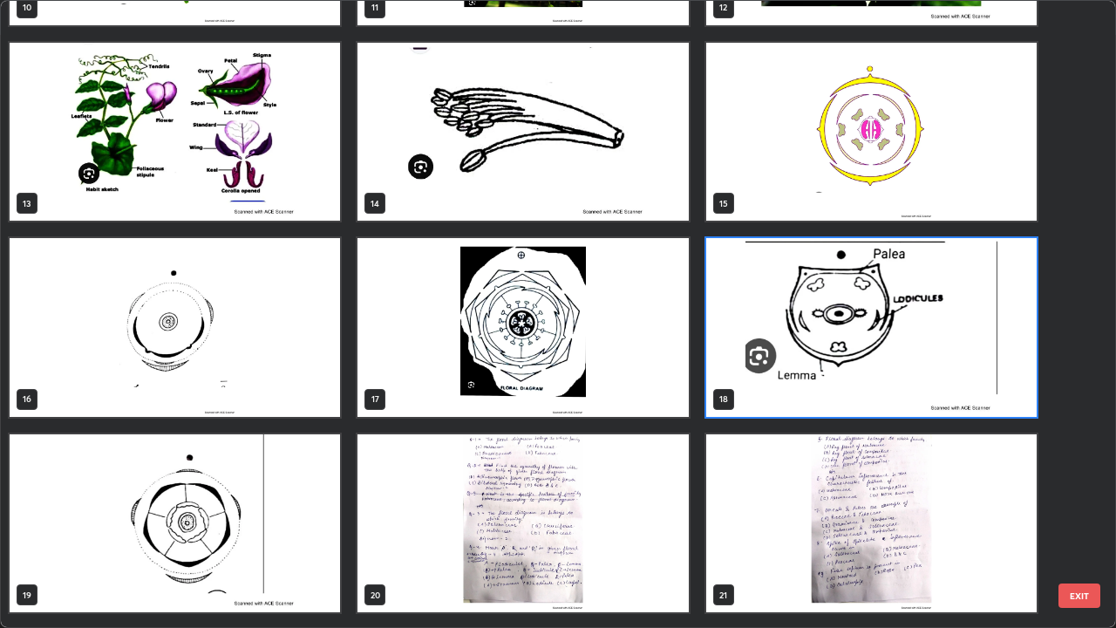
click at [801, 385] on img "grid" at bounding box center [871, 327] width 331 height 179
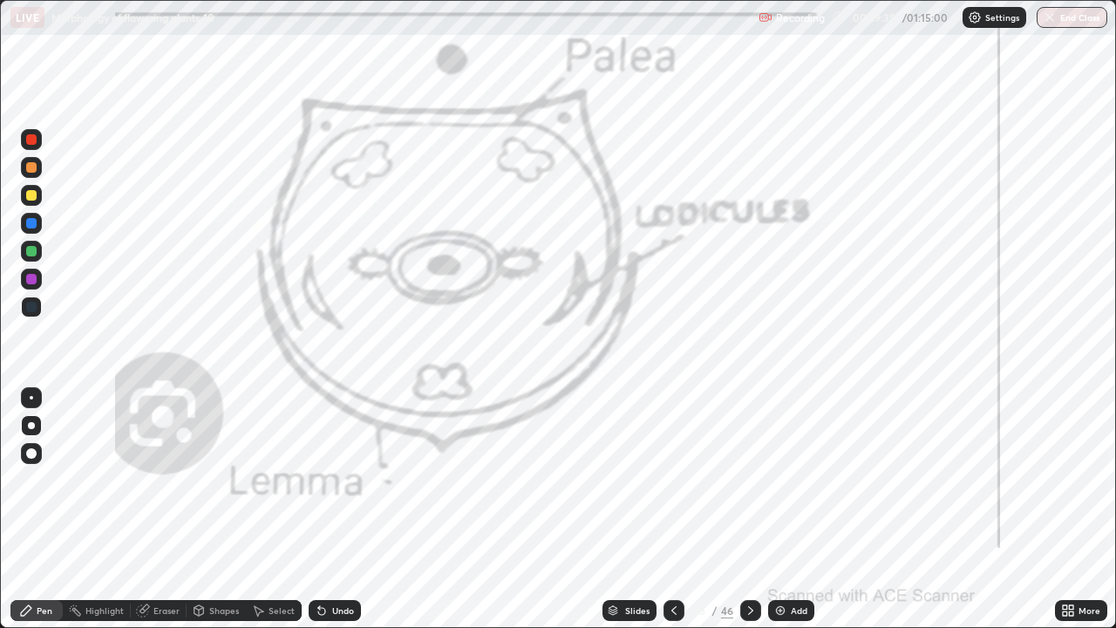
click at [798, 379] on img "grid" at bounding box center [871, 327] width 331 height 179
click at [612, 516] on icon at bounding box center [613, 608] width 9 height 4
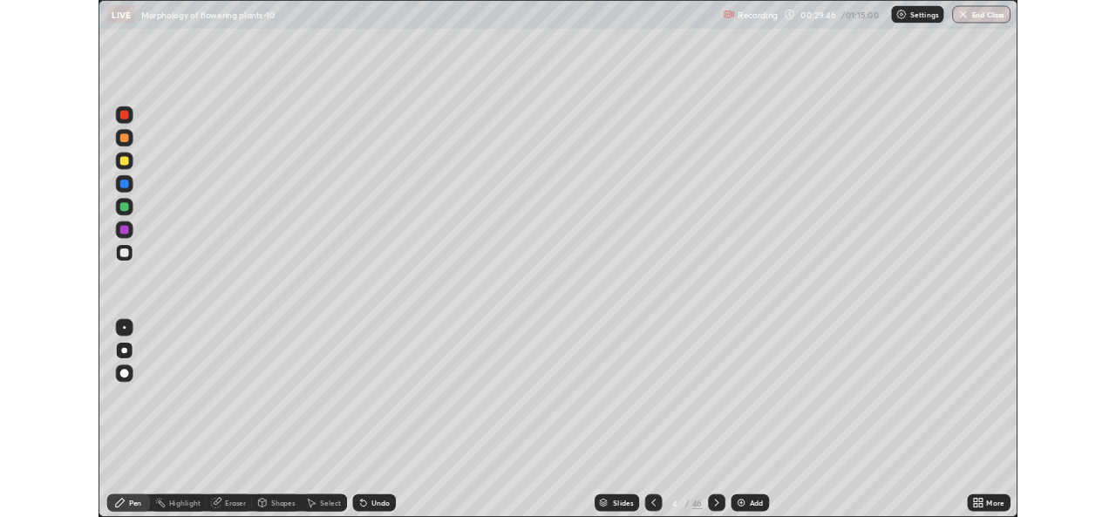
scroll to position [0, 0]
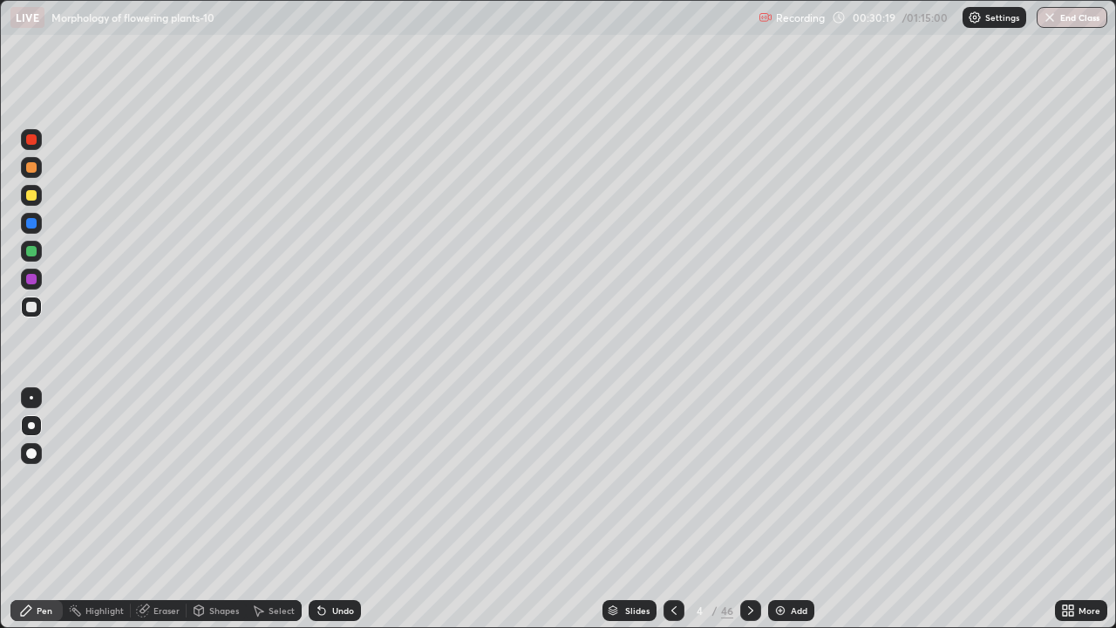
click at [749, 516] on icon at bounding box center [751, 611] width 14 height 14
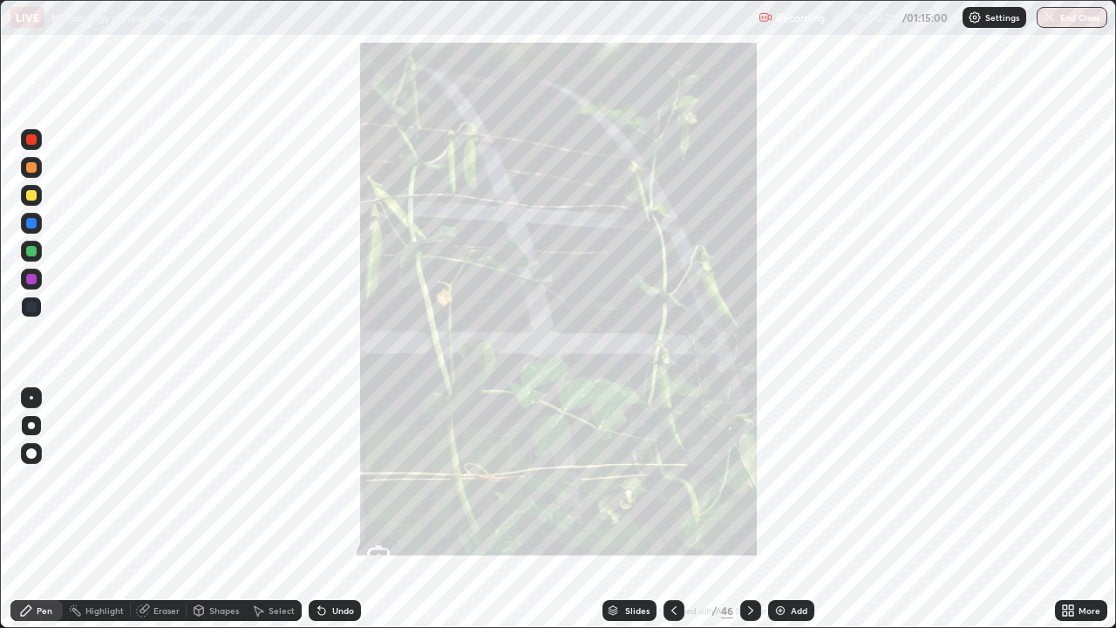
click at [673, 516] on icon at bounding box center [674, 611] width 14 height 14
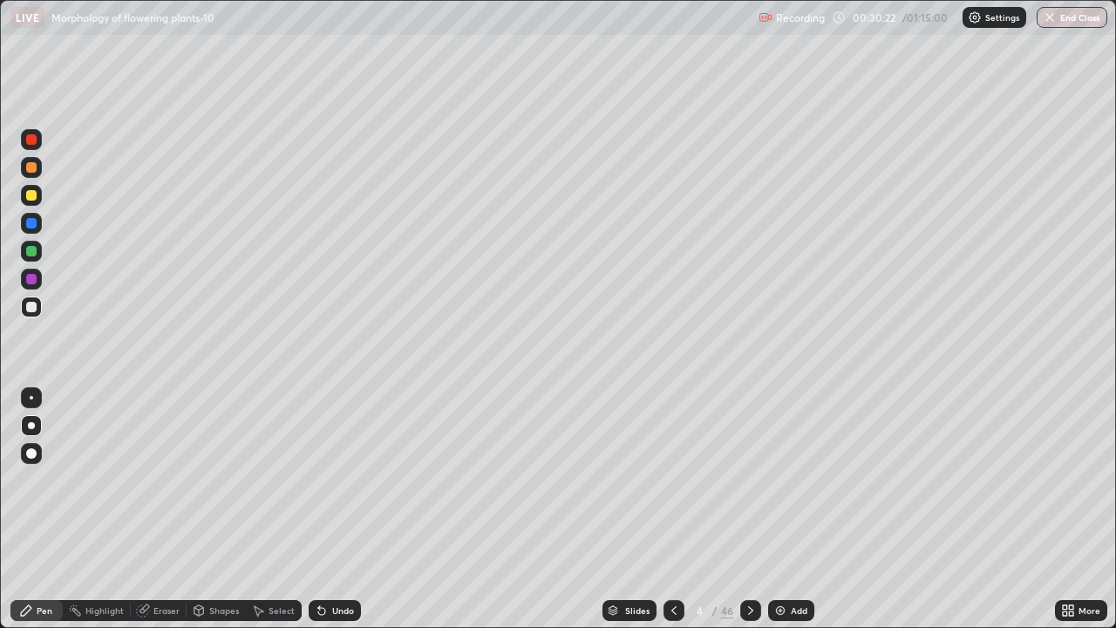
click at [788, 516] on div "Add" at bounding box center [791, 610] width 46 height 21
click at [329, 516] on div "Undo" at bounding box center [335, 610] width 52 height 21
click at [327, 516] on div "Undo" at bounding box center [335, 610] width 52 height 21
click at [331, 516] on div "Undo" at bounding box center [335, 610] width 52 height 21
click at [338, 516] on div "Undo" at bounding box center [343, 610] width 22 height 9
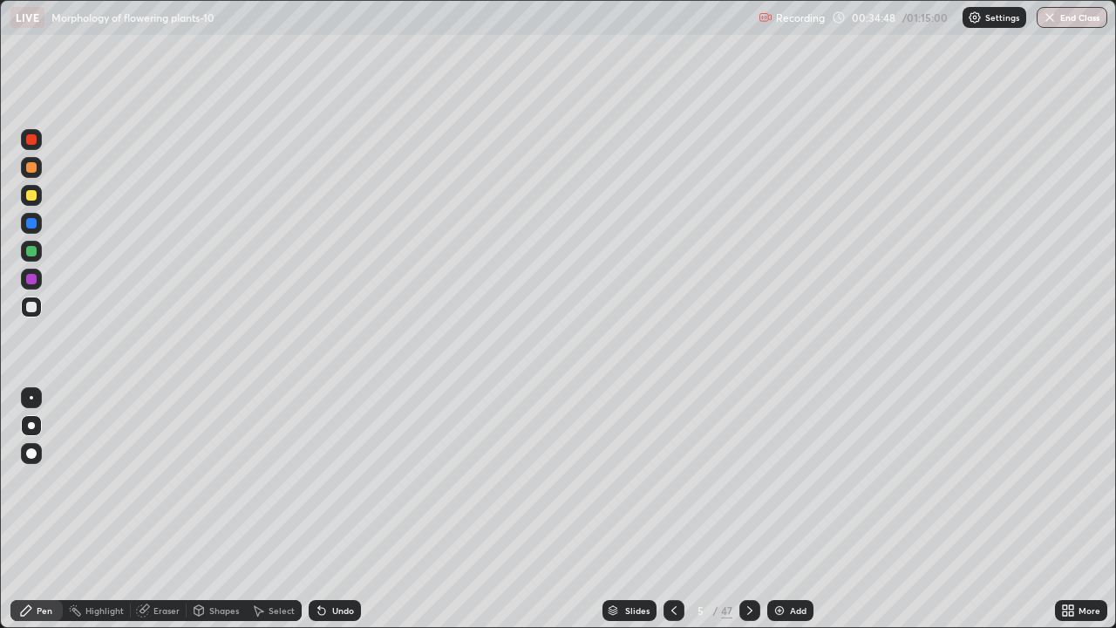
click at [751, 516] on icon at bounding box center [750, 611] width 14 height 14
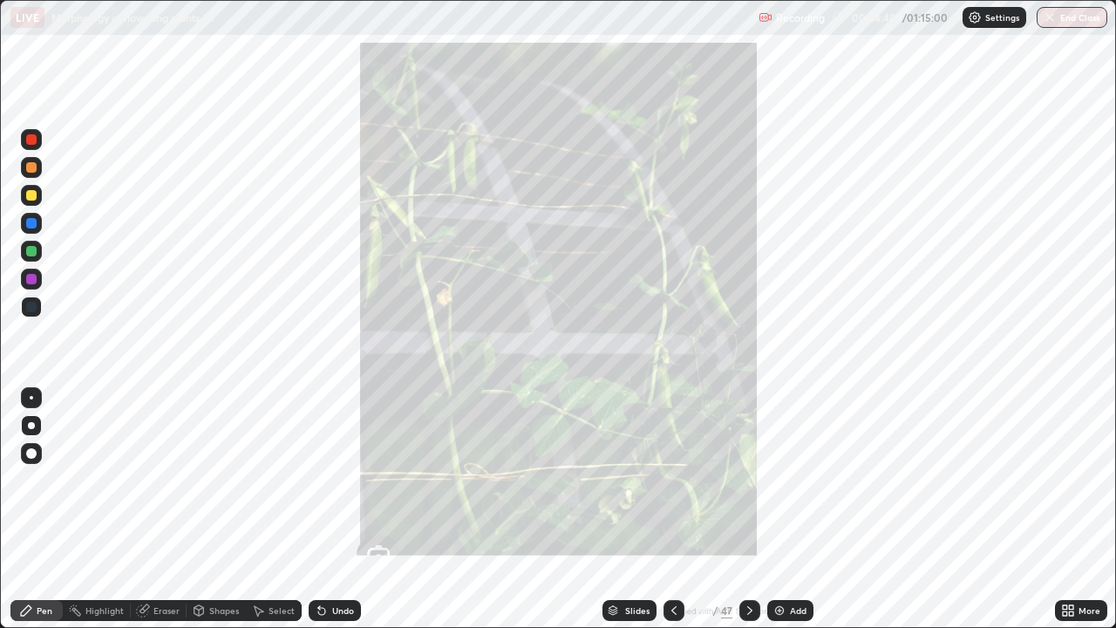
click at [672, 516] on icon at bounding box center [674, 611] width 14 height 14
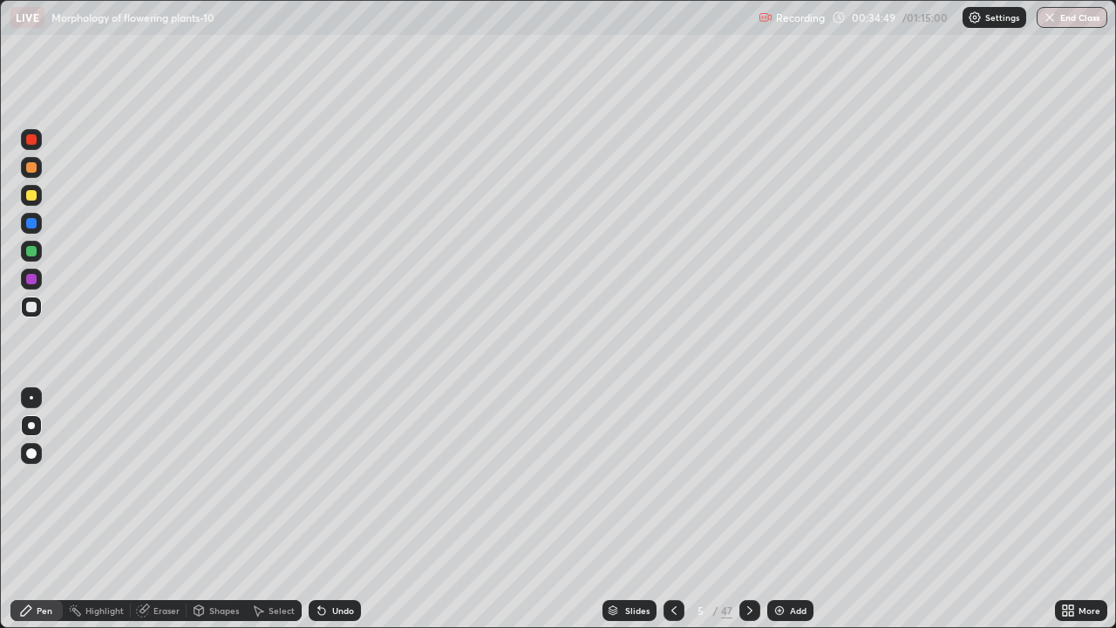
click at [782, 516] on img at bounding box center [780, 611] width 14 height 14
click at [319, 516] on icon at bounding box center [321, 611] width 7 height 7
click at [332, 516] on div "Undo" at bounding box center [343, 610] width 22 height 9
click at [339, 516] on div "Undo" at bounding box center [343, 610] width 22 height 9
click at [36, 257] on div at bounding box center [31, 251] width 21 height 21
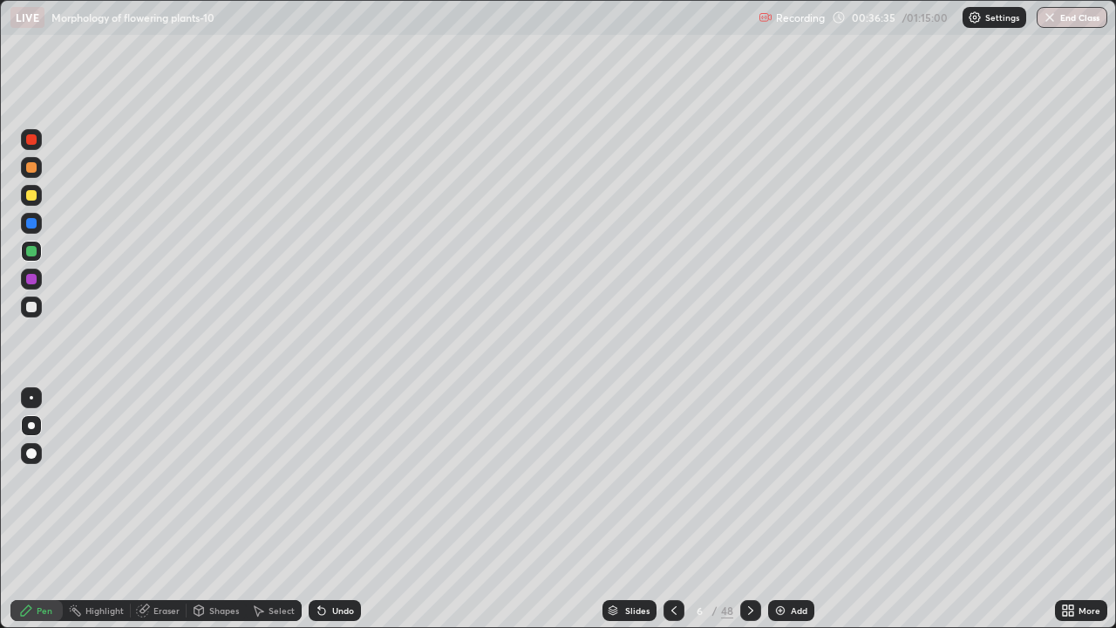
click at [35, 305] on div at bounding box center [31, 307] width 10 height 10
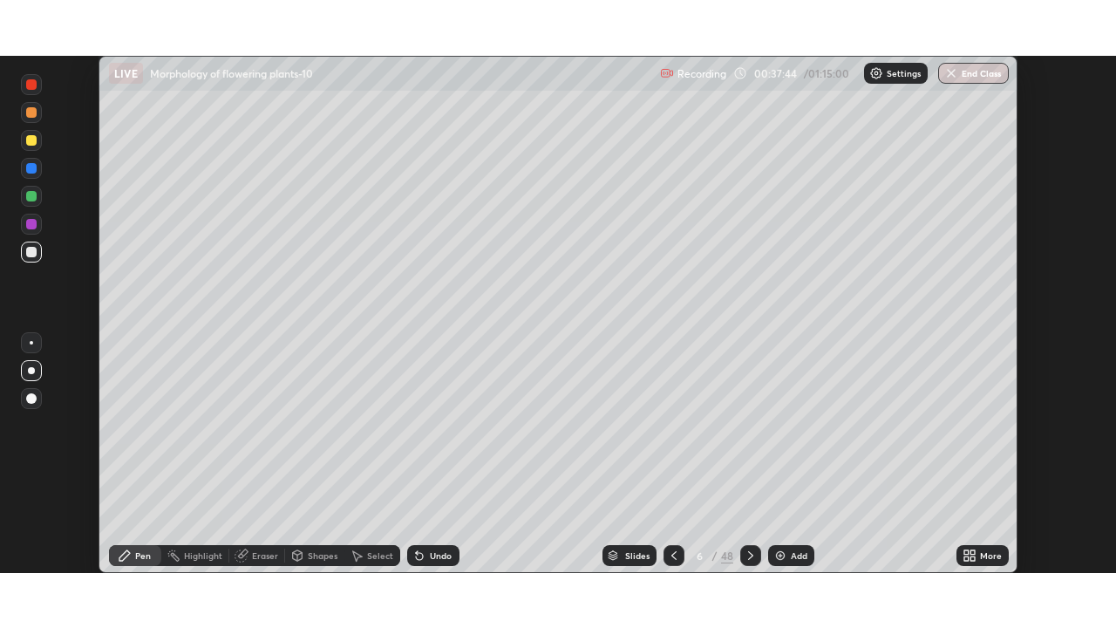
scroll to position [86699, 86100]
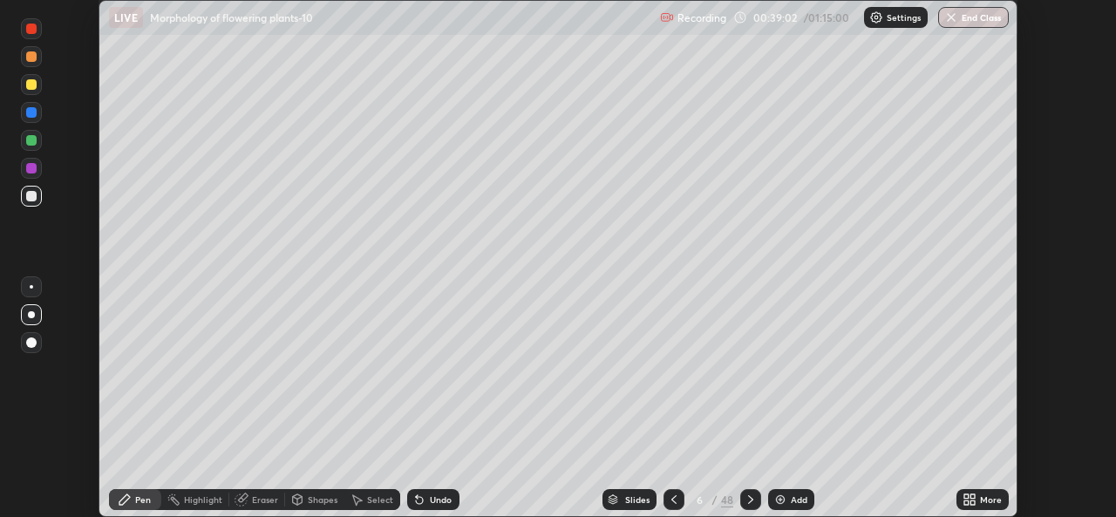
click at [971, 501] on icon at bounding box center [973, 503] width 4 height 4
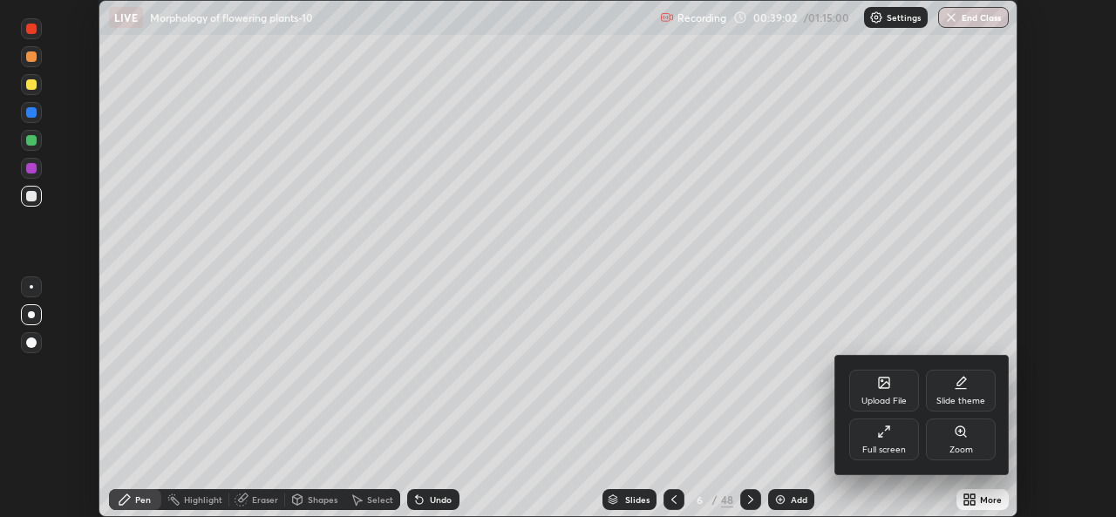
click at [880, 440] on div "Full screen" at bounding box center [884, 440] width 70 height 42
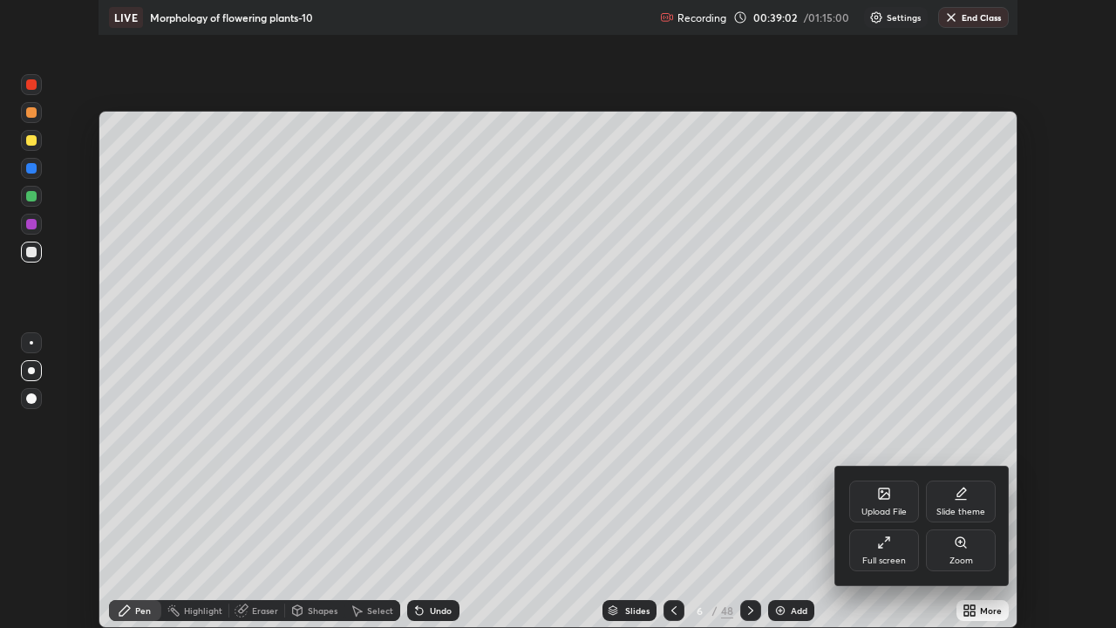
scroll to position [628, 1116]
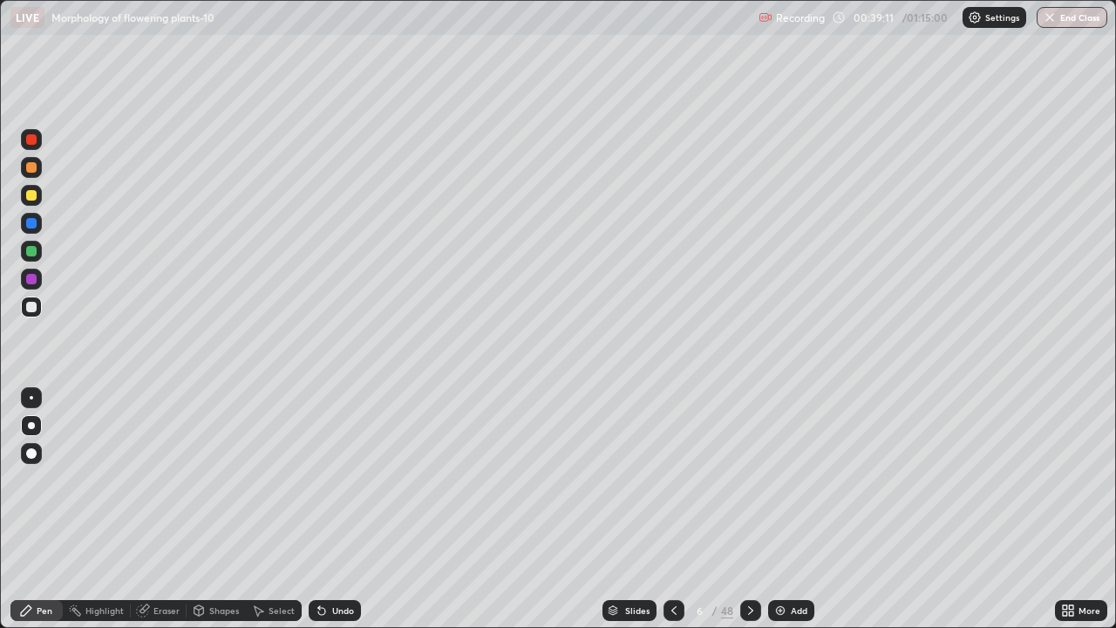
click at [35, 257] on div at bounding box center [31, 251] width 21 height 21
click at [37, 309] on div at bounding box center [31, 307] width 21 height 21
click at [781, 516] on img at bounding box center [781, 611] width 14 height 14
click at [33, 252] on div at bounding box center [31, 251] width 10 height 10
click at [38, 310] on div at bounding box center [31, 307] width 21 height 21
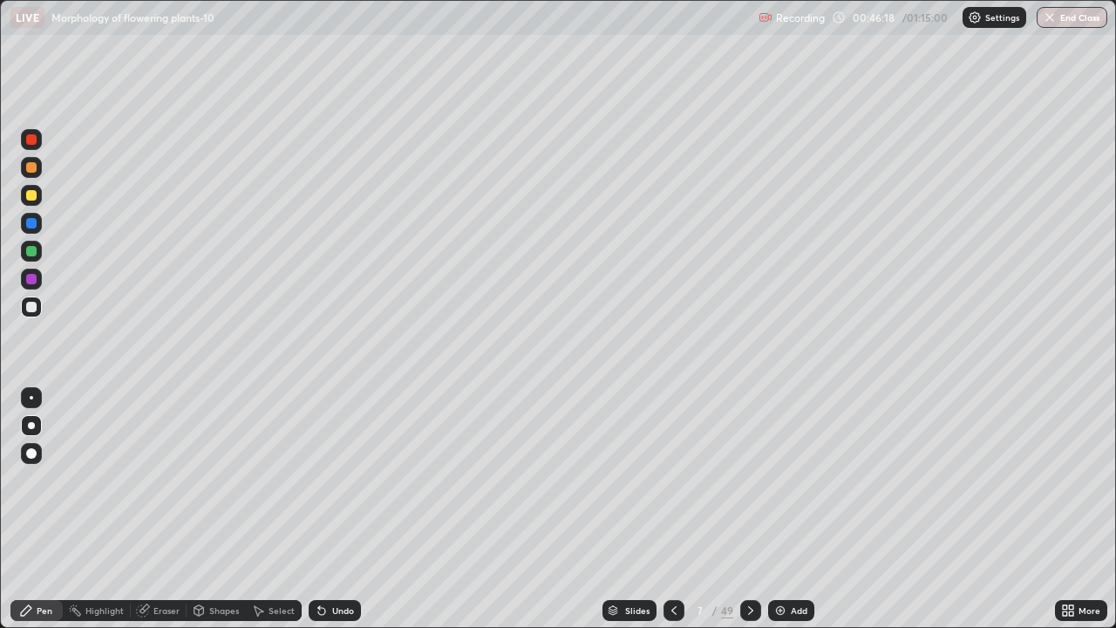
click at [33, 256] on div at bounding box center [31, 251] width 21 height 21
click at [31, 140] on div at bounding box center [31, 139] width 10 height 10
click at [31, 308] on div at bounding box center [31, 307] width 10 height 10
click at [30, 227] on div at bounding box center [31, 223] width 10 height 10
click at [34, 224] on div at bounding box center [31, 223] width 10 height 10
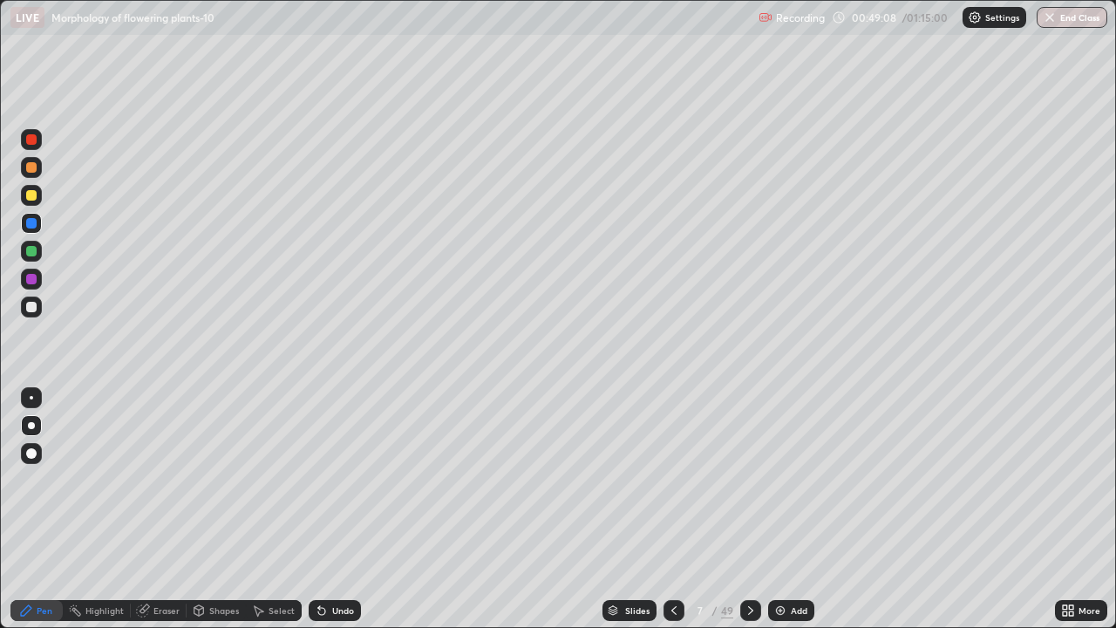
click at [26, 138] on div at bounding box center [31, 139] width 10 height 10
click at [319, 516] on icon at bounding box center [321, 611] width 7 height 7
click at [33, 310] on div at bounding box center [31, 307] width 10 height 10
click at [340, 516] on div "Undo" at bounding box center [343, 610] width 22 height 9
click at [34, 250] on div at bounding box center [31, 251] width 10 height 10
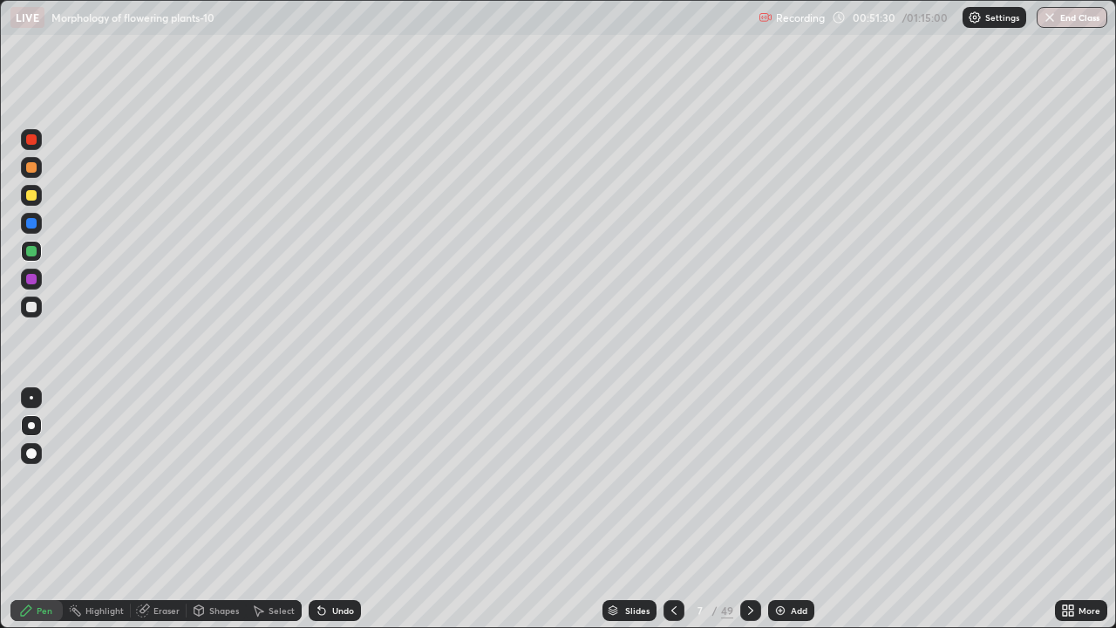
click at [610, 516] on icon at bounding box center [613, 608] width 9 height 4
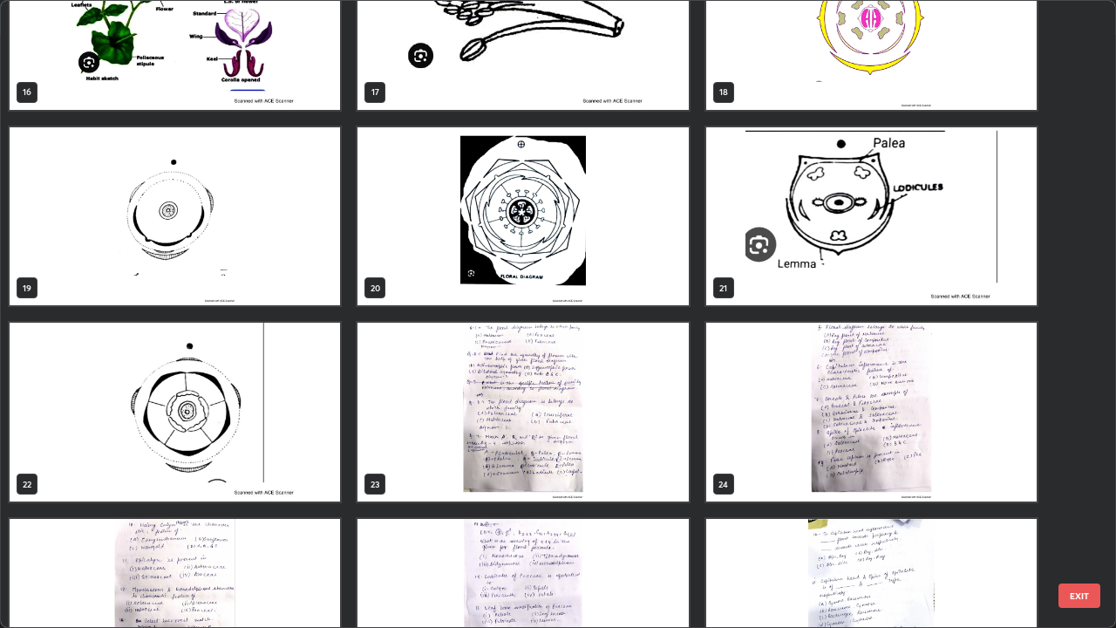
scroll to position [1099, 0]
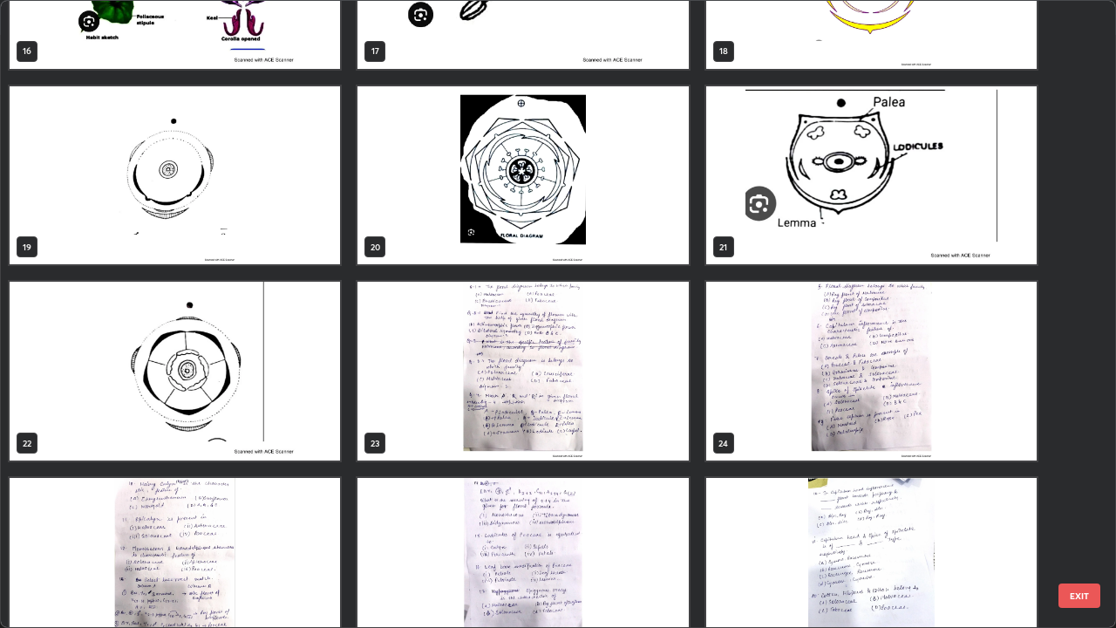
click at [769, 246] on img "grid" at bounding box center [871, 175] width 331 height 179
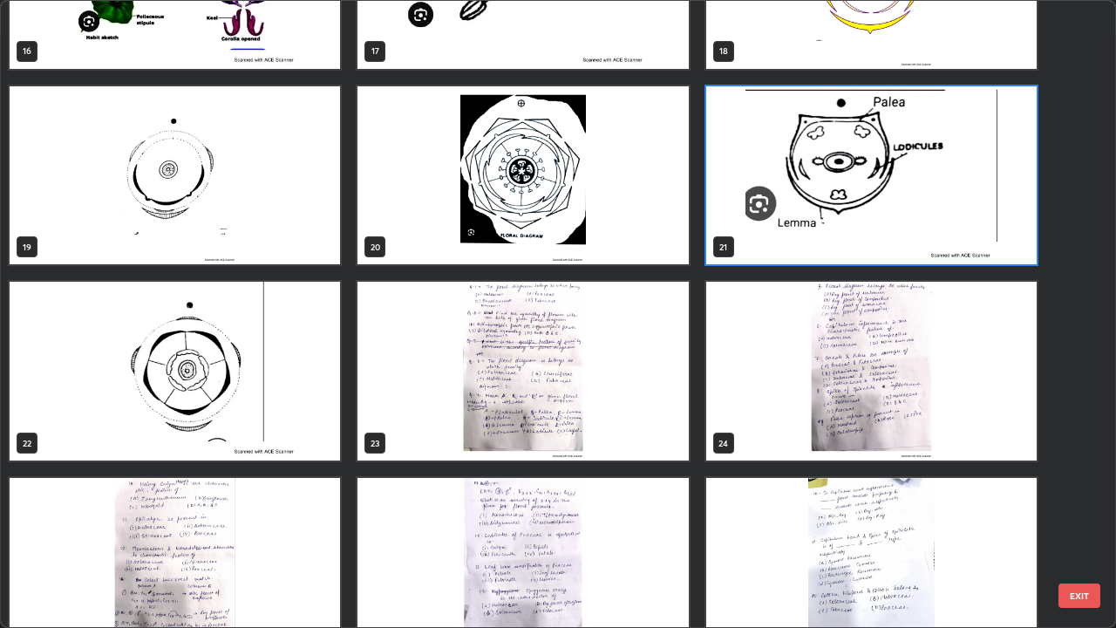
click at [774, 245] on img "grid" at bounding box center [871, 175] width 331 height 179
click at [770, 243] on img "grid" at bounding box center [871, 175] width 331 height 179
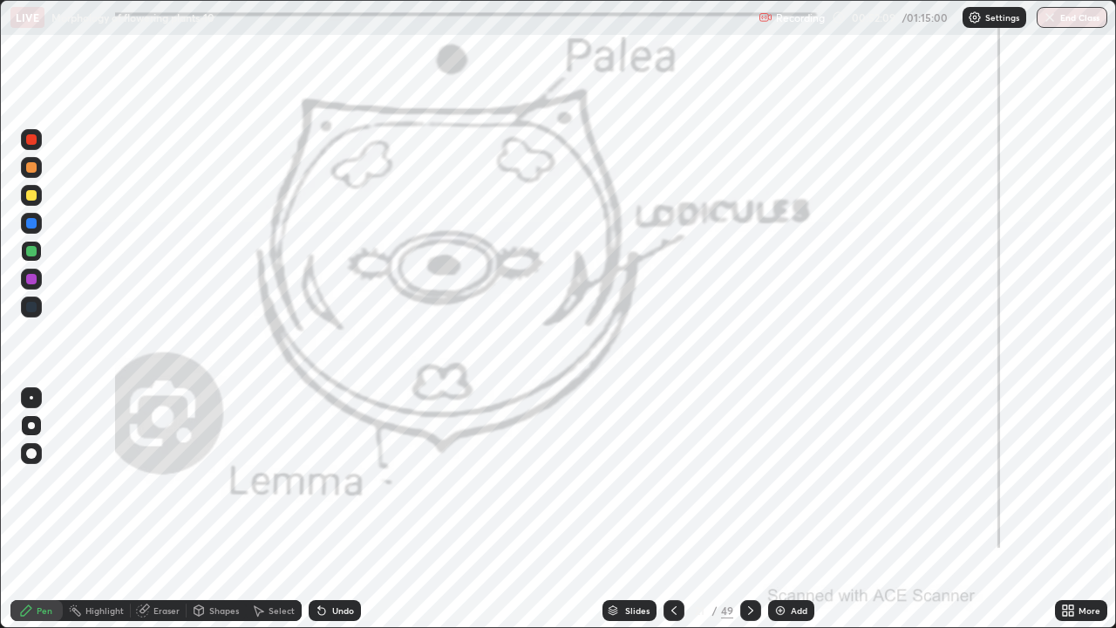
click at [616, 516] on icon at bounding box center [613, 608] width 9 height 4
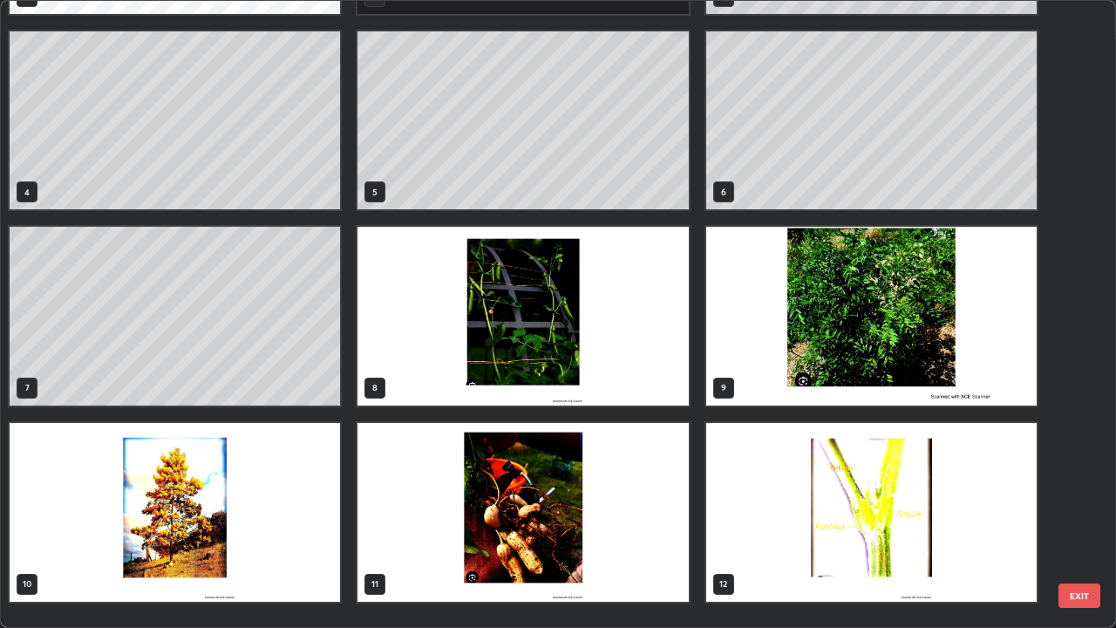
scroll to position [0, 0]
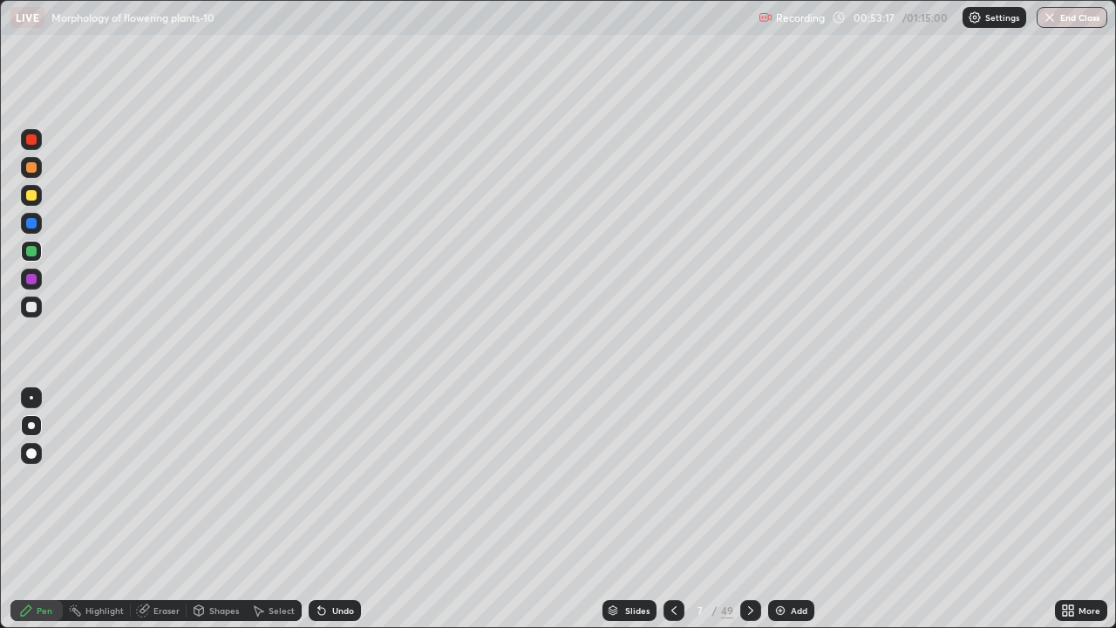
click at [38, 224] on div at bounding box center [31, 223] width 21 height 21
click at [33, 308] on div at bounding box center [31, 307] width 10 height 10
click at [31, 195] on div at bounding box center [31, 195] width 10 height 10
click at [747, 516] on icon at bounding box center [751, 611] width 14 height 14
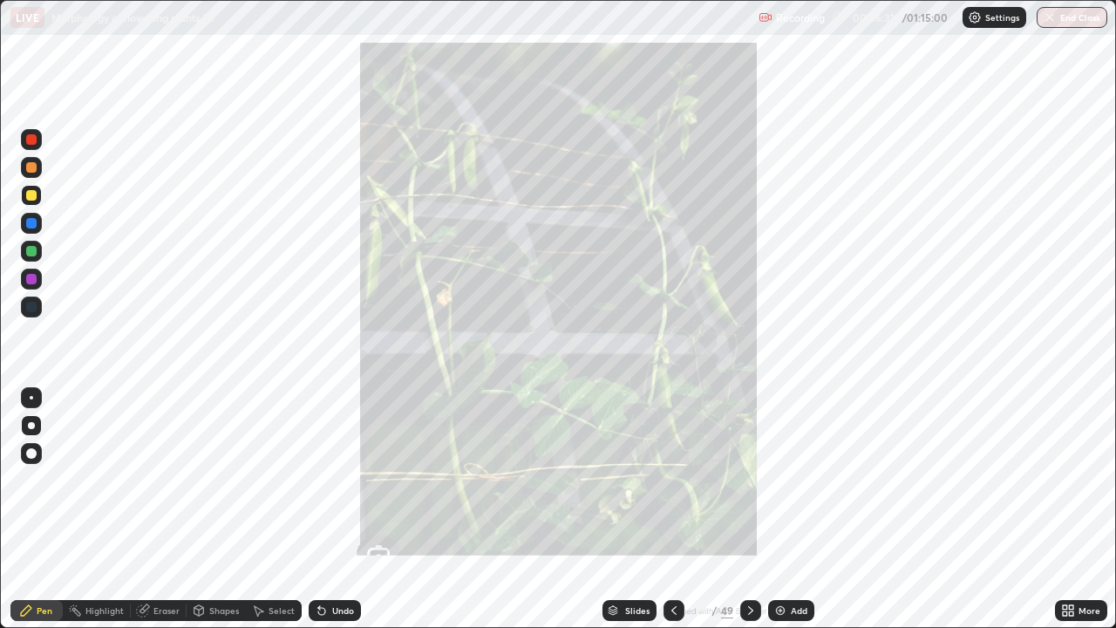
click at [672, 516] on icon at bounding box center [674, 611] width 14 height 14
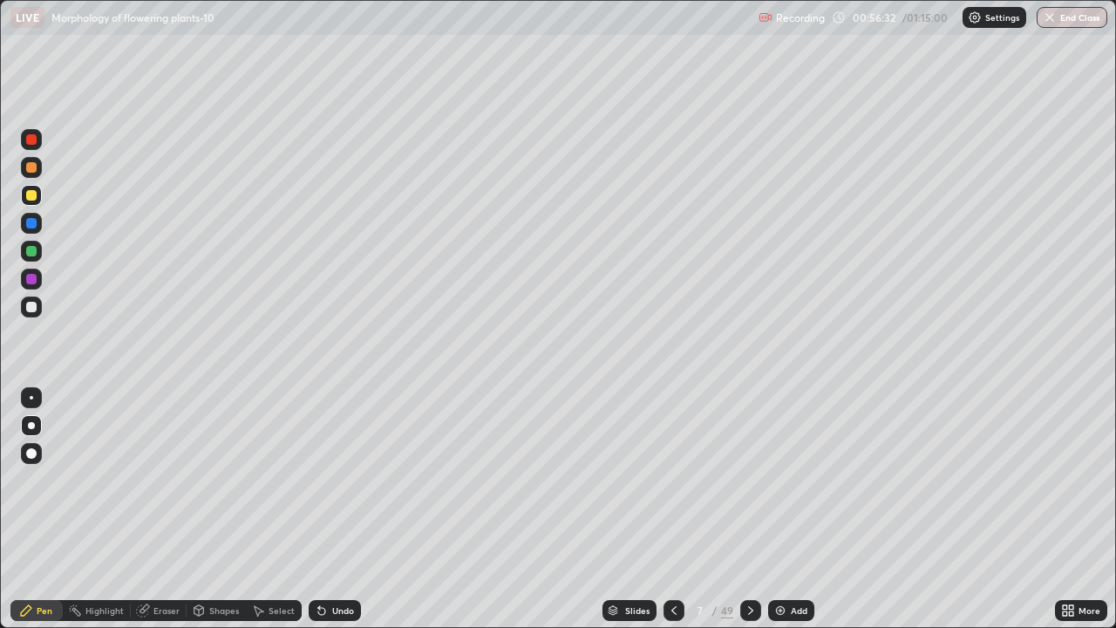
click at [781, 516] on img at bounding box center [781, 611] width 14 height 14
click at [338, 516] on div "Undo" at bounding box center [343, 610] width 22 height 9
click at [36, 315] on div at bounding box center [31, 307] width 21 height 21
click at [30, 143] on div at bounding box center [31, 139] width 10 height 10
click at [333, 516] on div "Undo" at bounding box center [343, 610] width 22 height 9
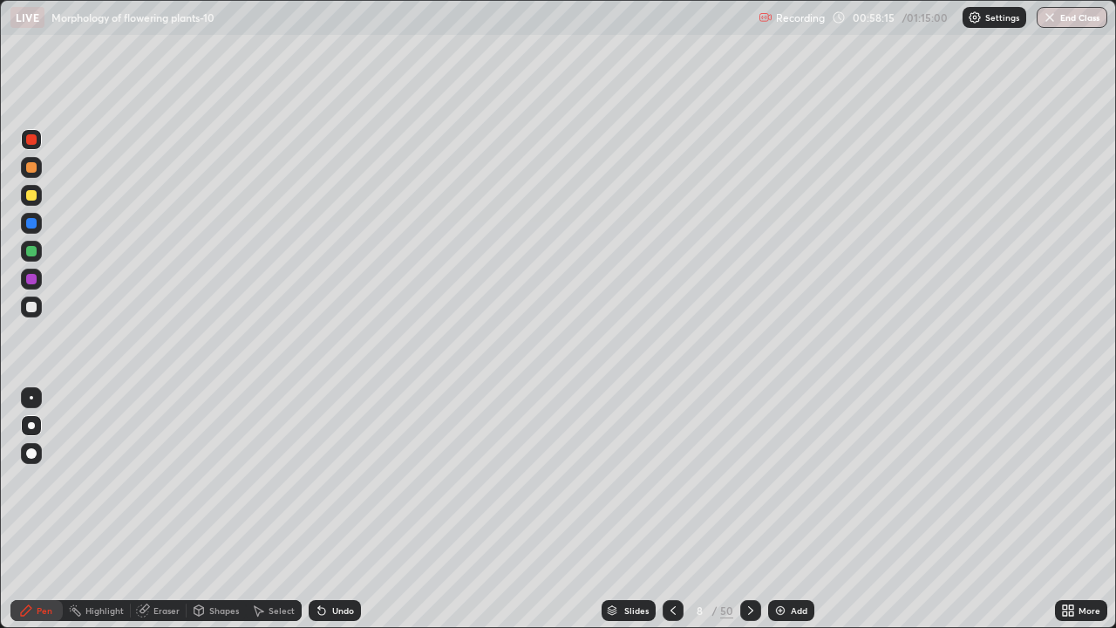
click at [326, 516] on div "Undo" at bounding box center [335, 610] width 52 height 21
click at [338, 516] on div "Undo" at bounding box center [335, 610] width 52 height 21
click at [31, 308] on div at bounding box center [31, 307] width 10 height 10
click at [670, 516] on icon at bounding box center [673, 611] width 14 height 14
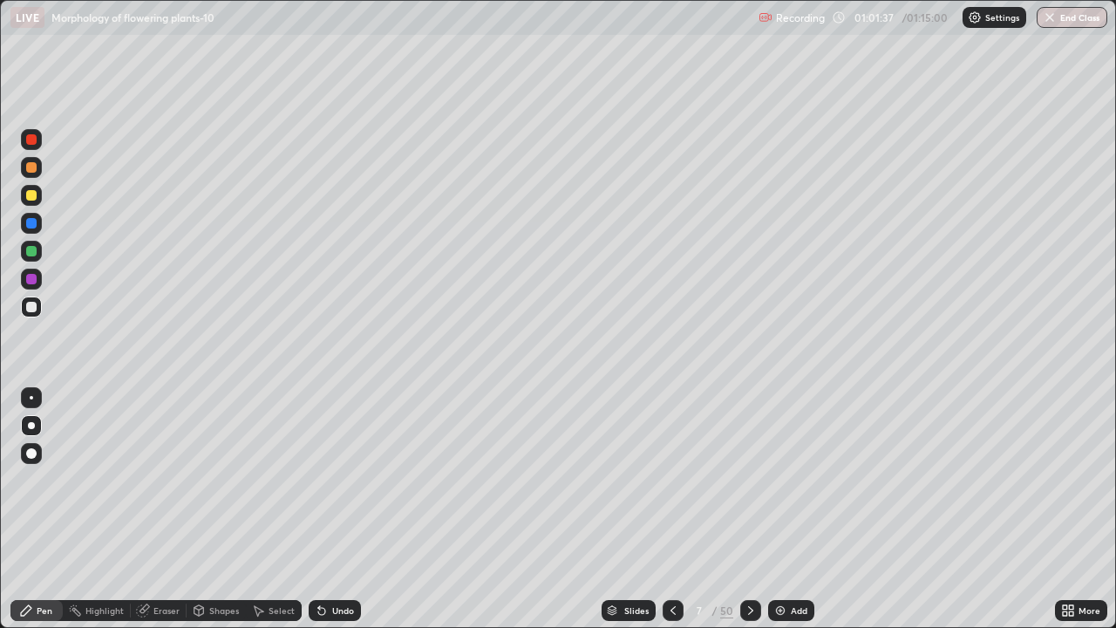
click at [747, 516] on icon at bounding box center [751, 611] width 14 height 14
click at [318, 516] on icon at bounding box center [321, 611] width 7 height 7
click at [309, 516] on div "Undo" at bounding box center [335, 610] width 52 height 21
click at [31, 196] on div at bounding box center [31, 195] width 10 height 10
click at [34, 232] on div at bounding box center [31, 223] width 21 height 21
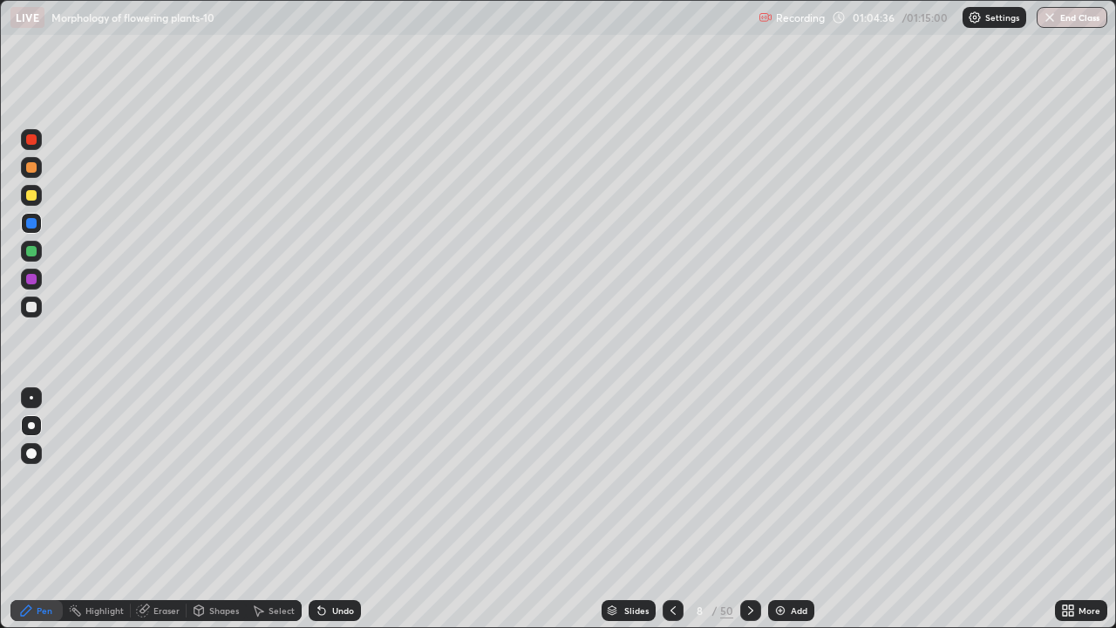
click at [749, 516] on icon at bounding box center [751, 611] width 14 height 14
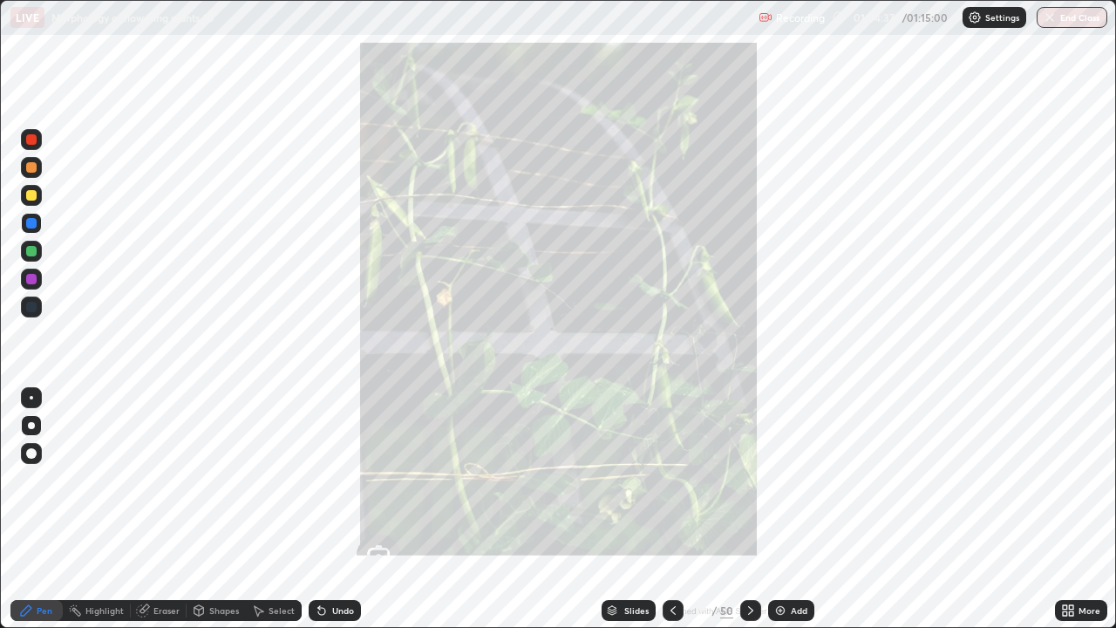
click at [672, 516] on icon at bounding box center [673, 611] width 14 height 14
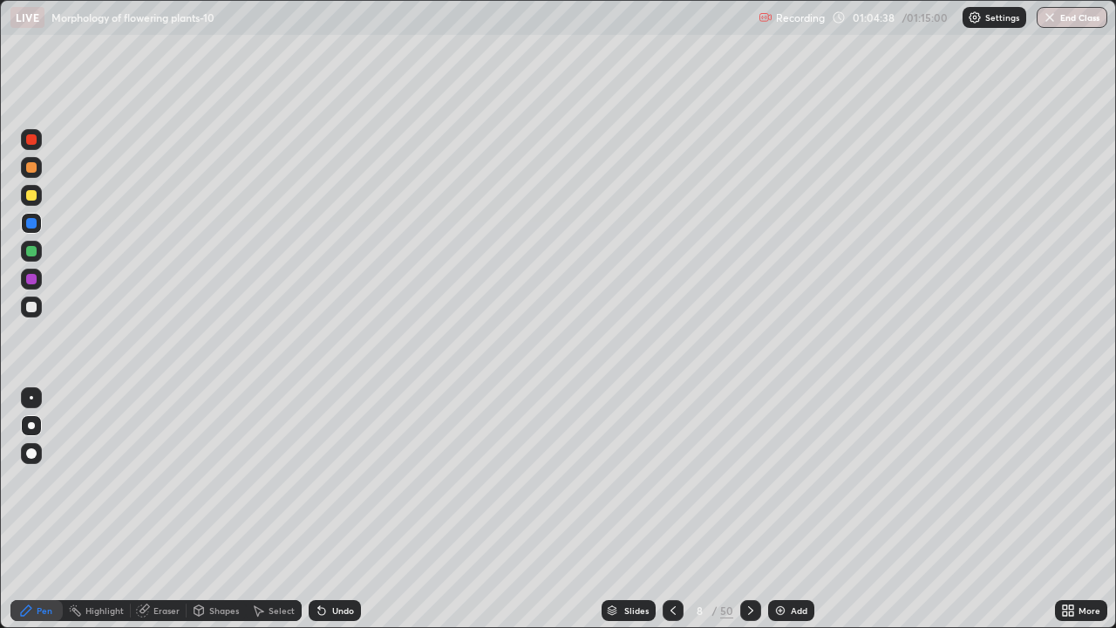
click at [786, 516] on img at bounding box center [781, 611] width 14 height 14
click at [38, 300] on div at bounding box center [31, 307] width 21 height 21
click at [318, 516] on icon at bounding box center [321, 611] width 7 height 7
click at [319, 516] on icon at bounding box center [321, 611] width 7 height 7
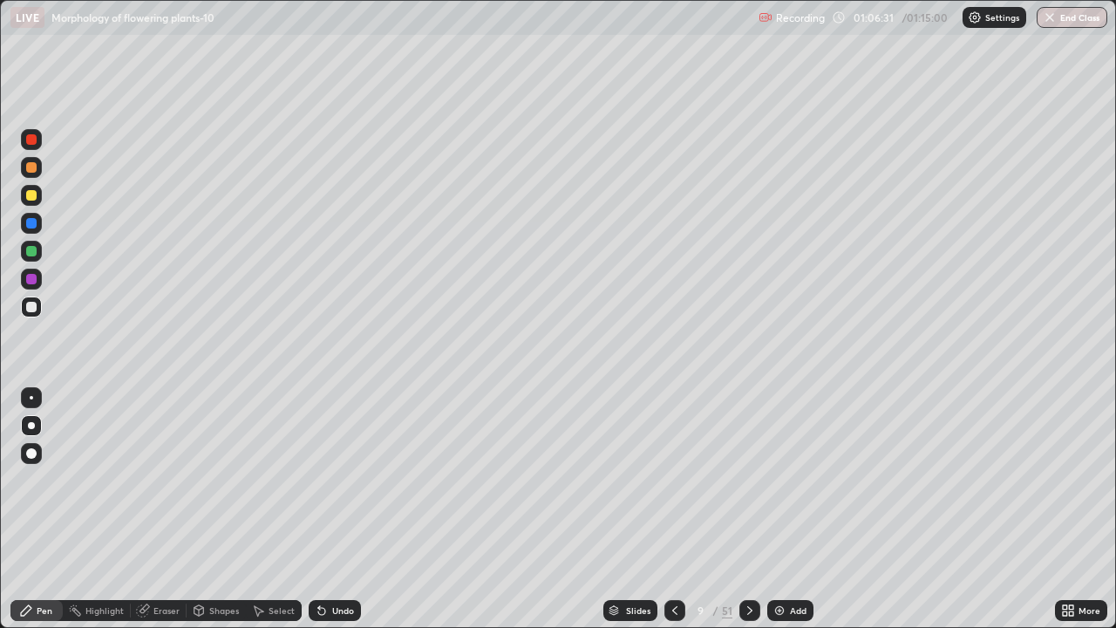
click at [31, 252] on div at bounding box center [31, 251] width 10 height 10
click at [206, 516] on div "Shapes" at bounding box center [216, 610] width 59 height 21
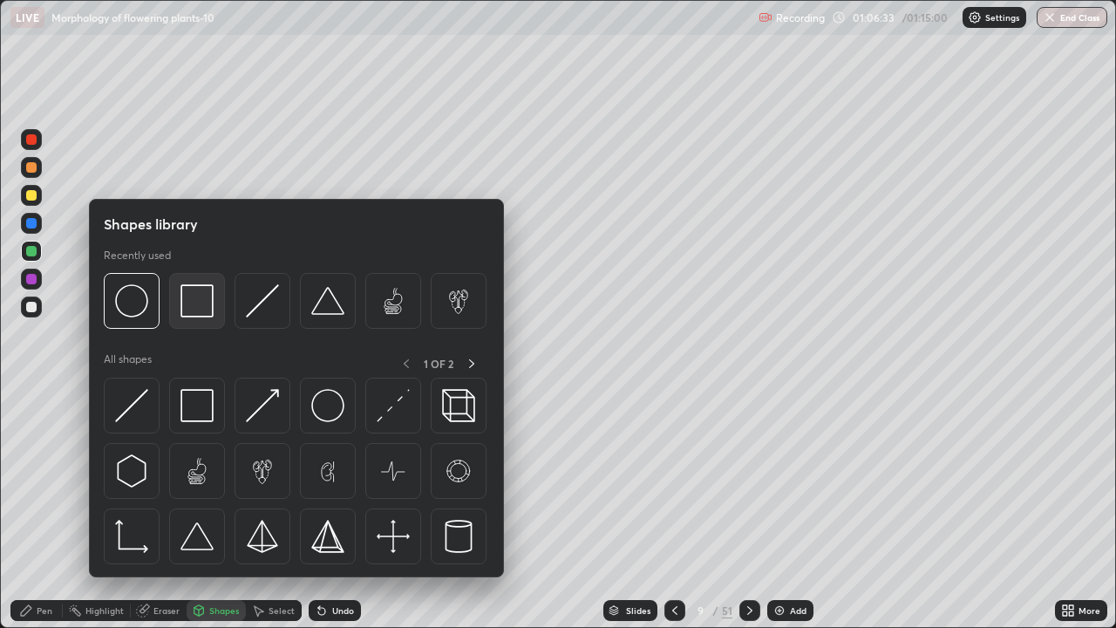
click at [188, 308] on img at bounding box center [197, 300] width 33 height 33
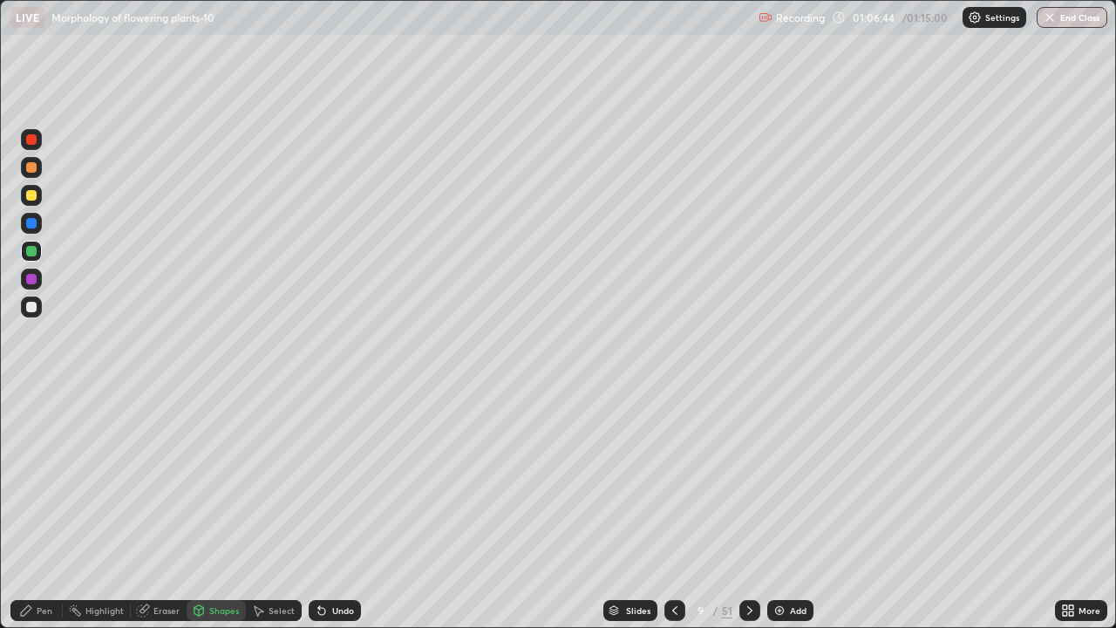
click at [165, 516] on div "Eraser" at bounding box center [167, 610] width 26 height 9
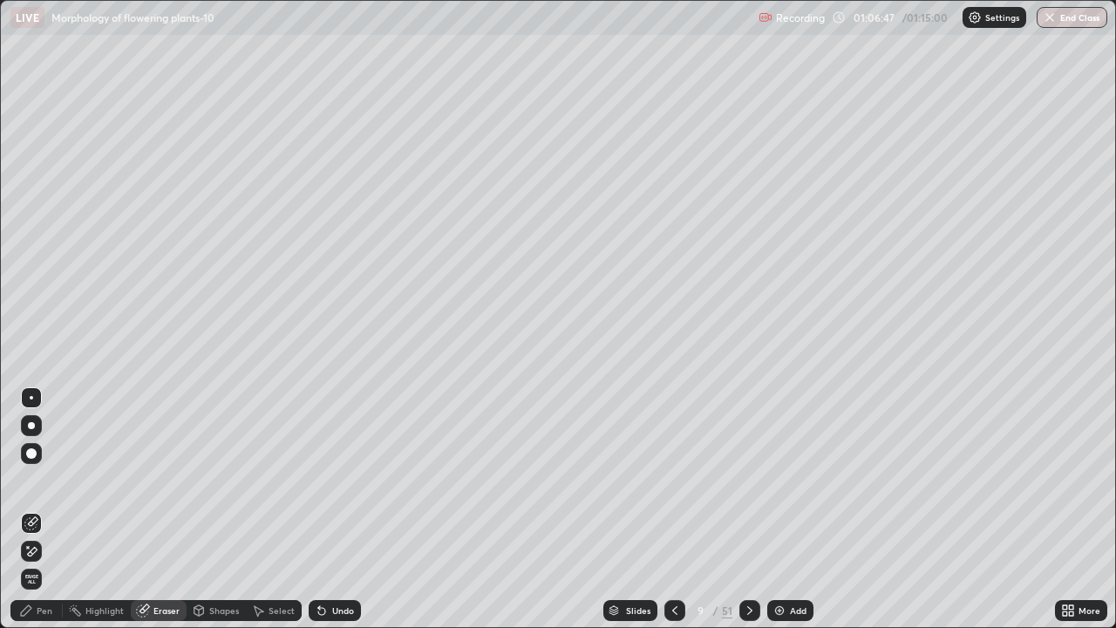
click at [43, 516] on div "Pen" at bounding box center [36, 610] width 52 height 21
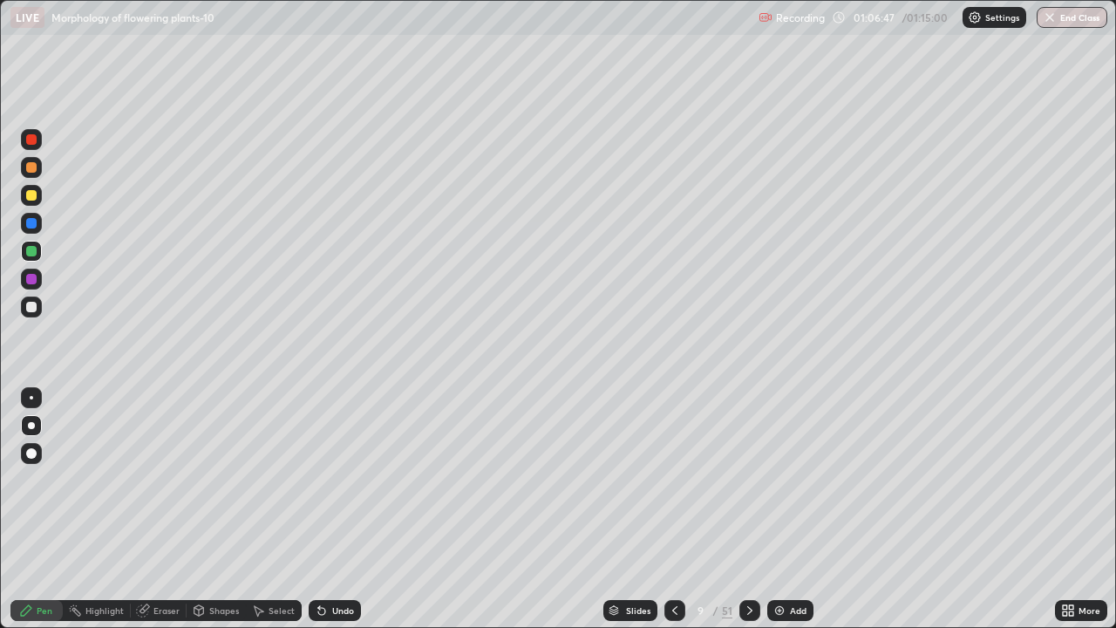
click at [38, 140] on div at bounding box center [31, 139] width 21 height 21
click at [34, 306] on div at bounding box center [31, 307] width 10 height 10
click at [208, 516] on div "Shapes" at bounding box center [216, 610] width 59 height 21
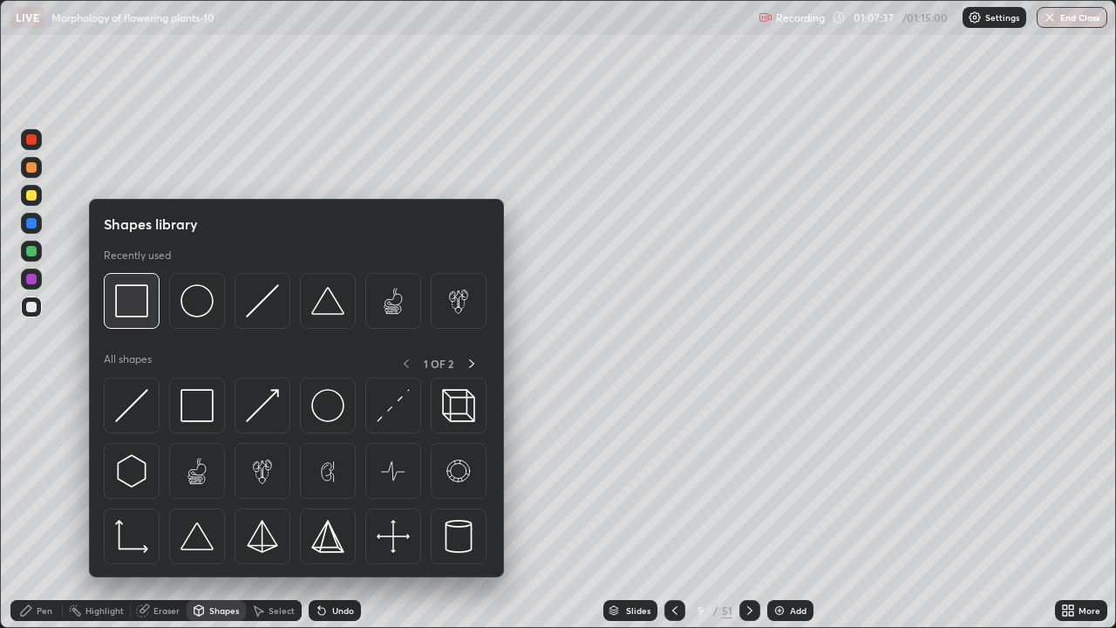
click at [133, 306] on img at bounding box center [131, 300] width 33 height 33
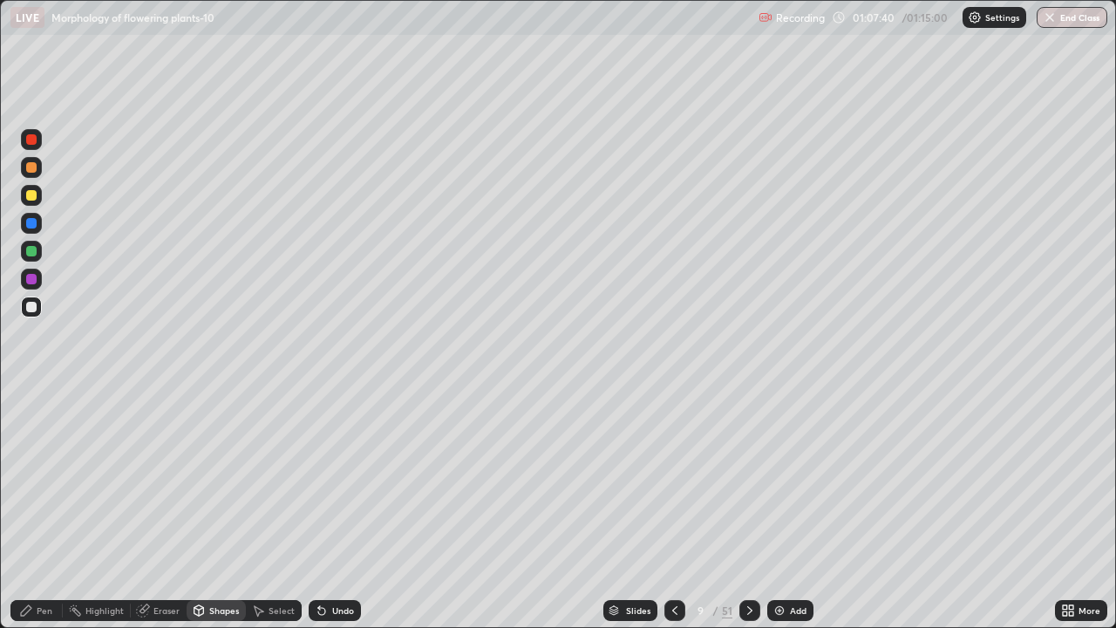
click at [342, 516] on div "Undo" at bounding box center [343, 610] width 22 height 9
click at [38, 249] on div at bounding box center [31, 251] width 21 height 21
click at [43, 516] on div "Pen" at bounding box center [45, 610] width 16 height 9
click at [40, 308] on div at bounding box center [31, 307] width 21 height 21
click at [217, 516] on div "Shapes" at bounding box center [224, 610] width 30 height 9
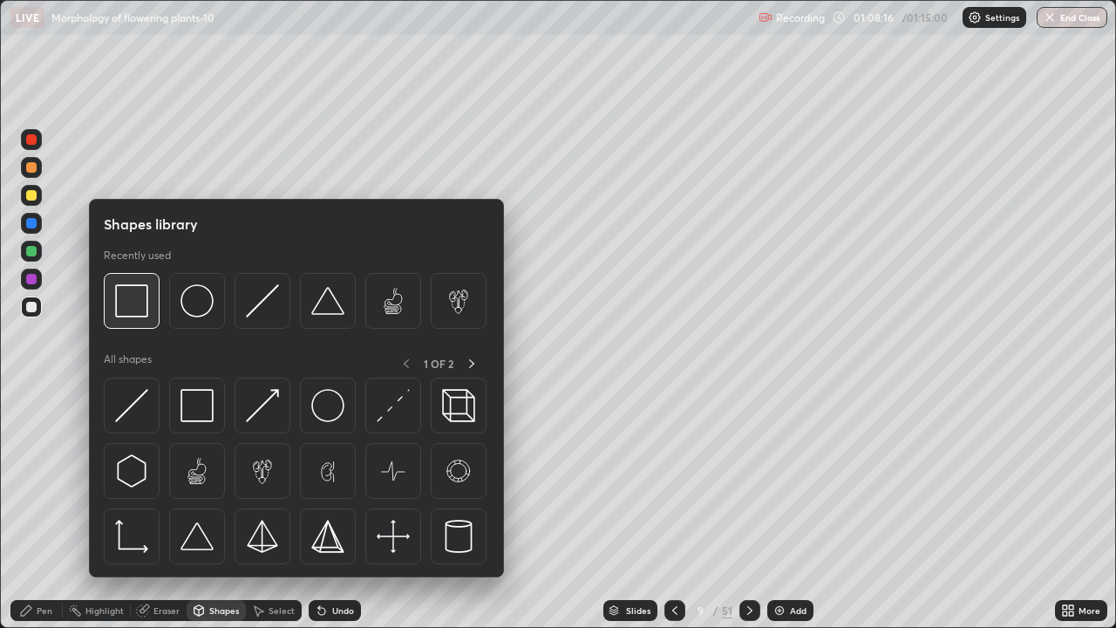
click at [136, 304] on img at bounding box center [131, 300] width 33 height 33
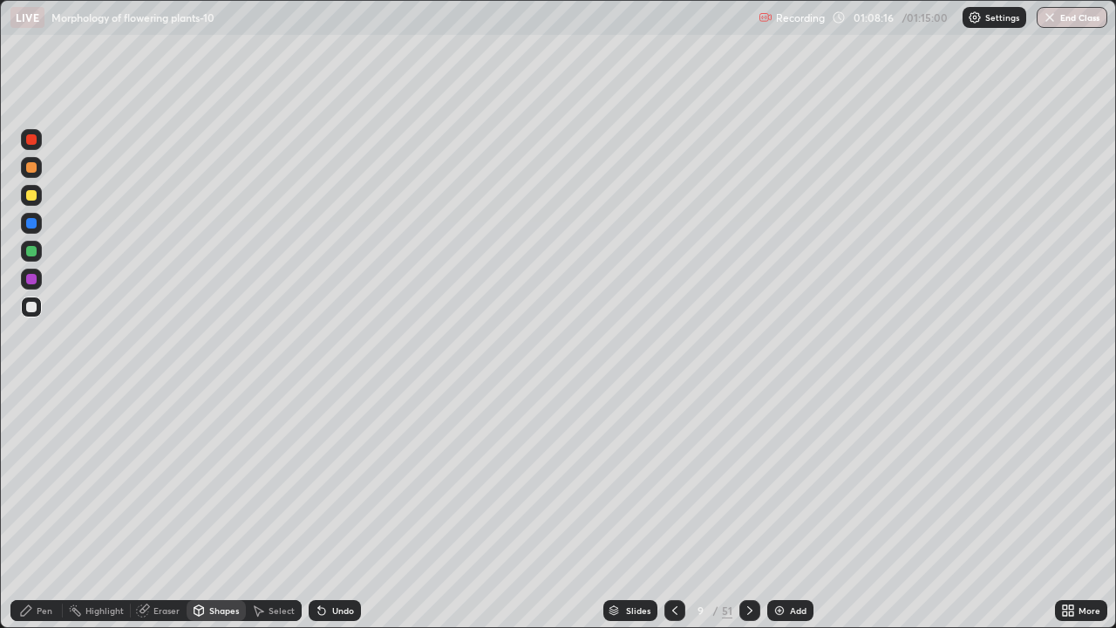
click at [37, 256] on div at bounding box center [31, 251] width 21 height 21
click at [35, 310] on div at bounding box center [31, 307] width 10 height 10
click at [335, 516] on div "Undo" at bounding box center [343, 610] width 22 height 9
click at [31, 516] on icon at bounding box center [26, 611] width 14 height 14
click at [339, 516] on div "Undo" at bounding box center [331, 610] width 59 height 35
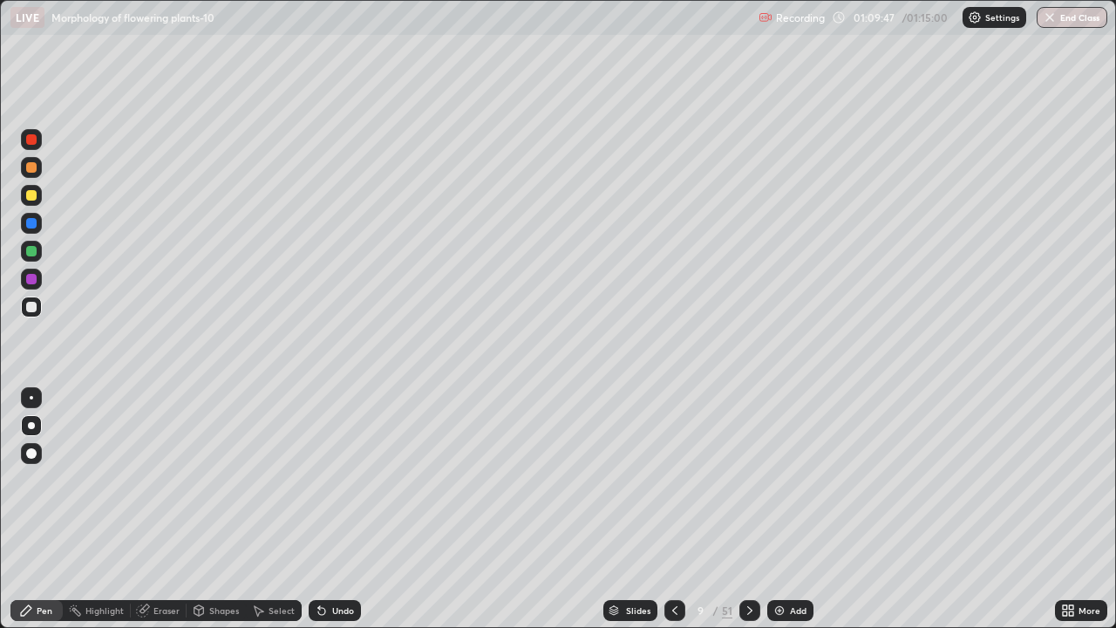
click at [355, 516] on div "Undo" at bounding box center [331, 610] width 59 height 35
click at [366, 516] on div "Slides 9 / 51 Add" at bounding box center [708, 610] width 694 height 35
click at [35, 250] on div at bounding box center [31, 251] width 10 height 10
click at [33, 306] on div at bounding box center [31, 307] width 10 height 10
click at [36, 251] on div at bounding box center [31, 251] width 10 height 10
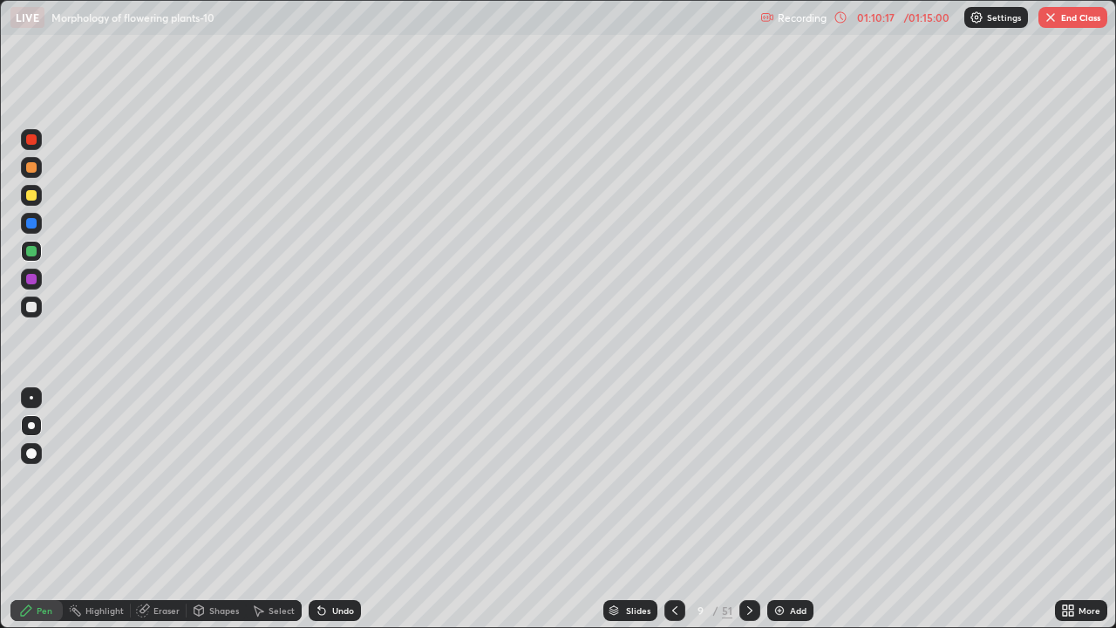
click at [325, 516] on icon at bounding box center [322, 611] width 14 height 14
click at [318, 516] on icon at bounding box center [321, 611] width 7 height 7
click at [33, 307] on div at bounding box center [31, 307] width 10 height 10
click at [746, 516] on icon at bounding box center [750, 611] width 14 height 14
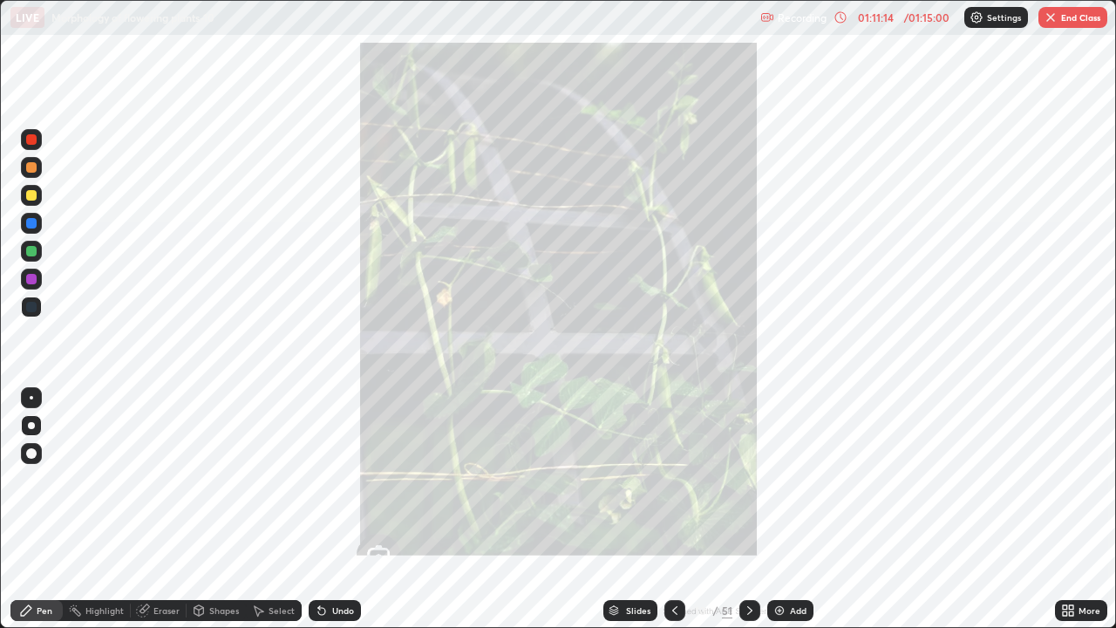
click at [665, 516] on div at bounding box center [675, 610] width 21 height 21
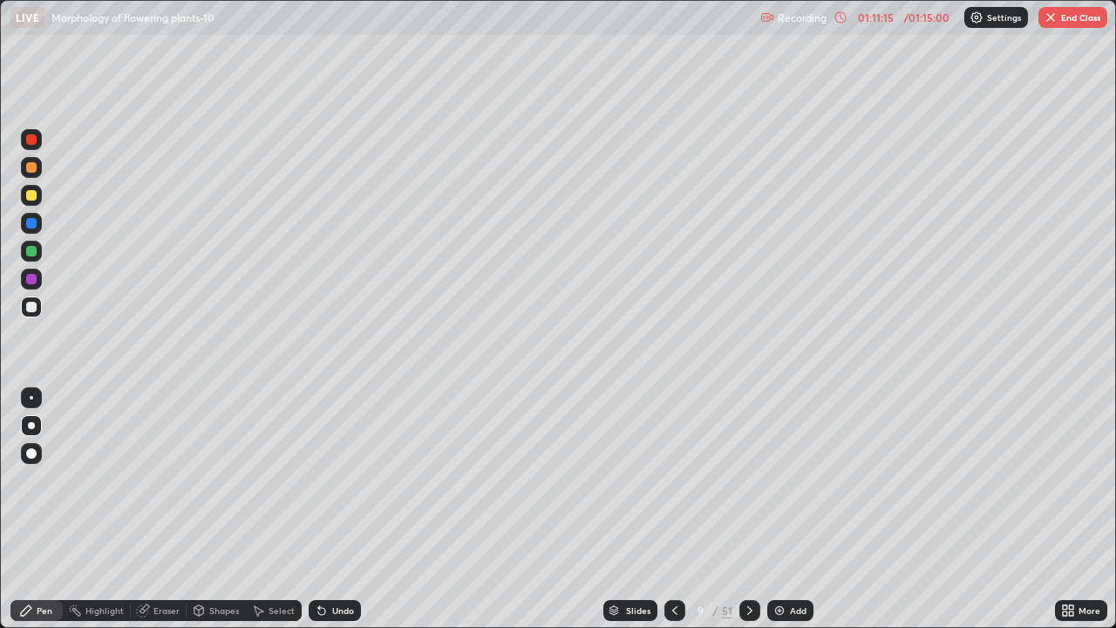
click at [671, 516] on icon at bounding box center [675, 611] width 14 height 14
click at [672, 516] on icon at bounding box center [675, 611] width 14 height 14
click at [1061, 18] on button "End Class" at bounding box center [1073, 17] width 69 height 21
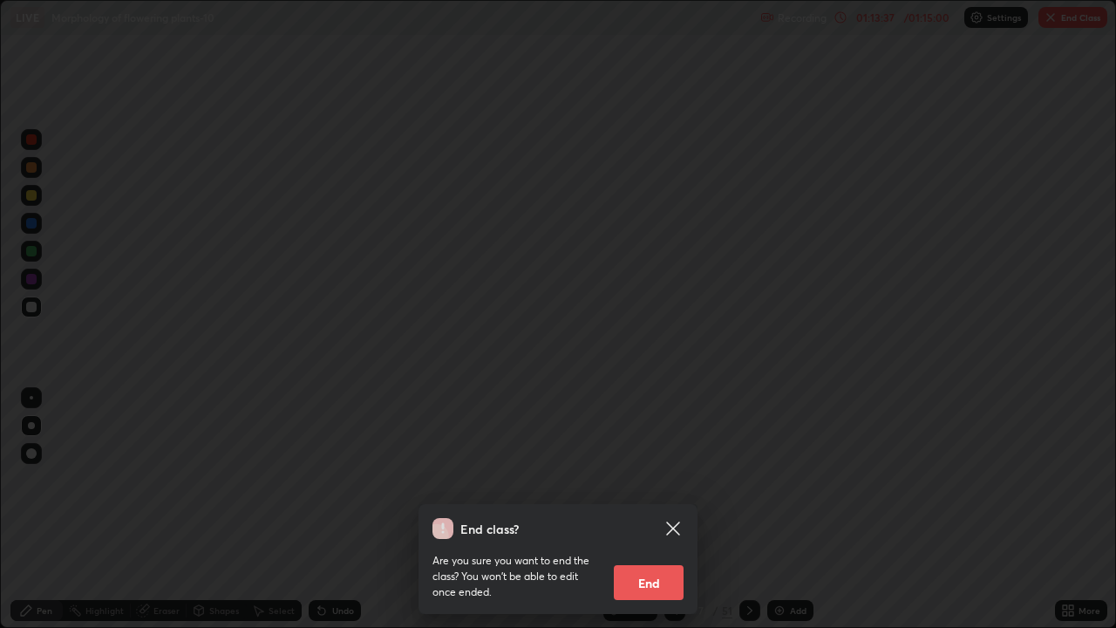
click at [648, 516] on button "End" at bounding box center [649, 582] width 70 height 35
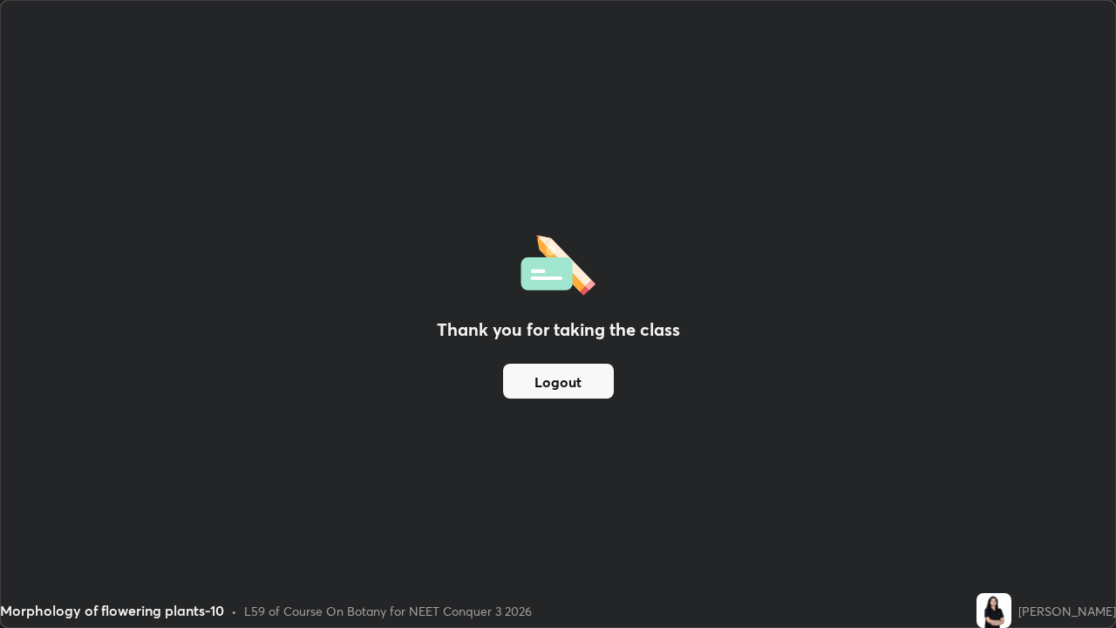
click at [563, 366] on button "Logout" at bounding box center [558, 381] width 111 height 35
